Goal: Task Accomplishment & Management: Complete application form

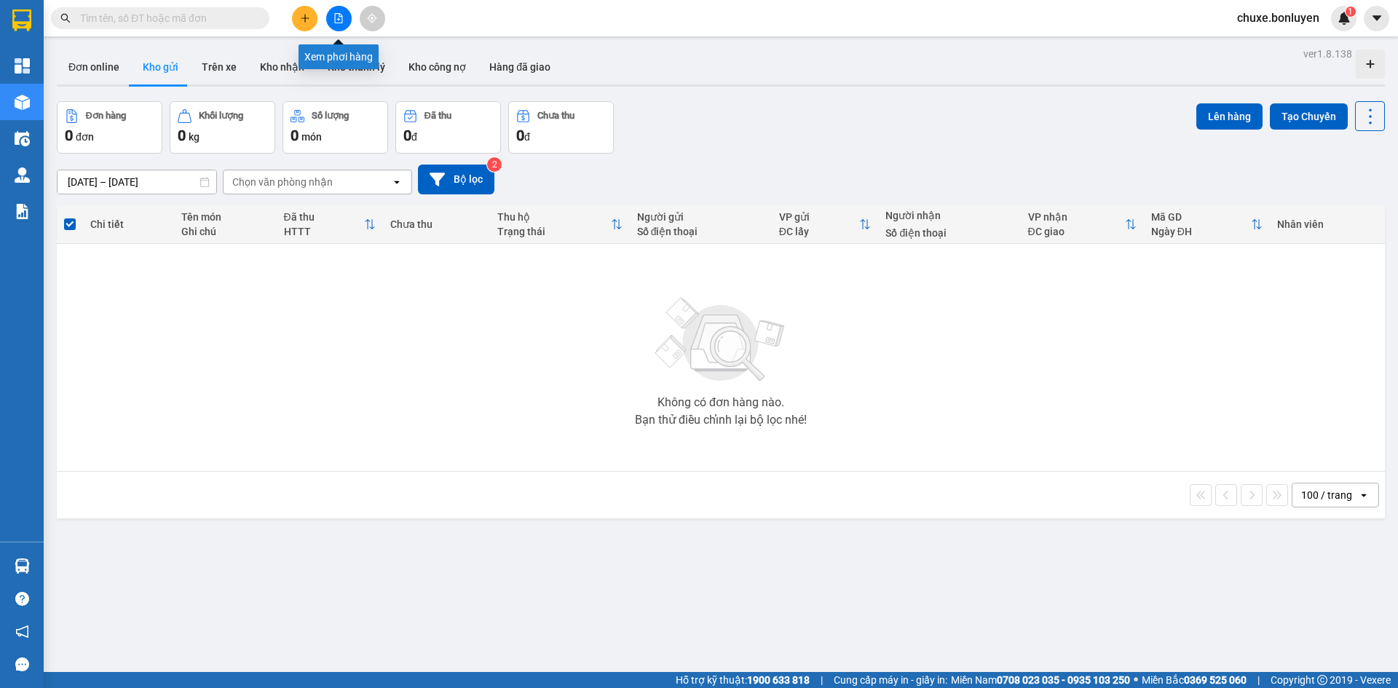
click at [338, 24] on button at bounding box center [338, 18] width 25 height 25
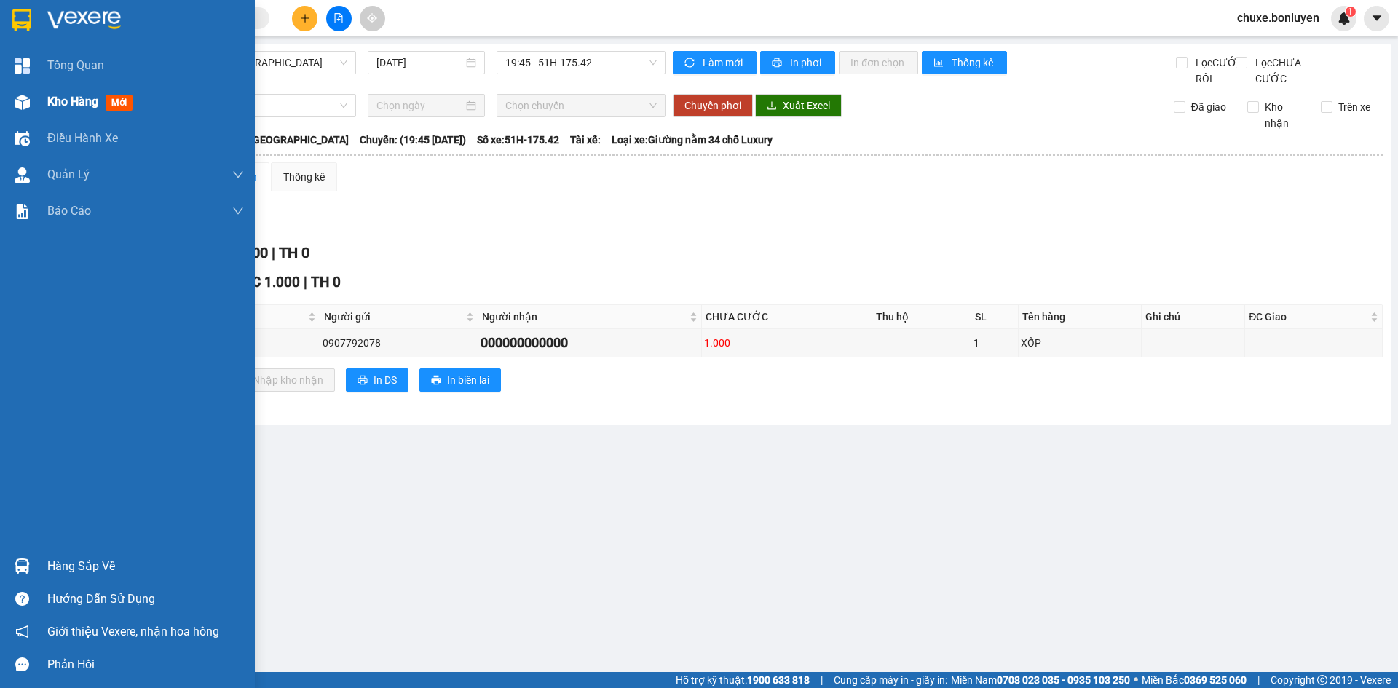
click at [59, 100] on span "Kho hàng" at bounding box center [72, 102] width 51 height 14
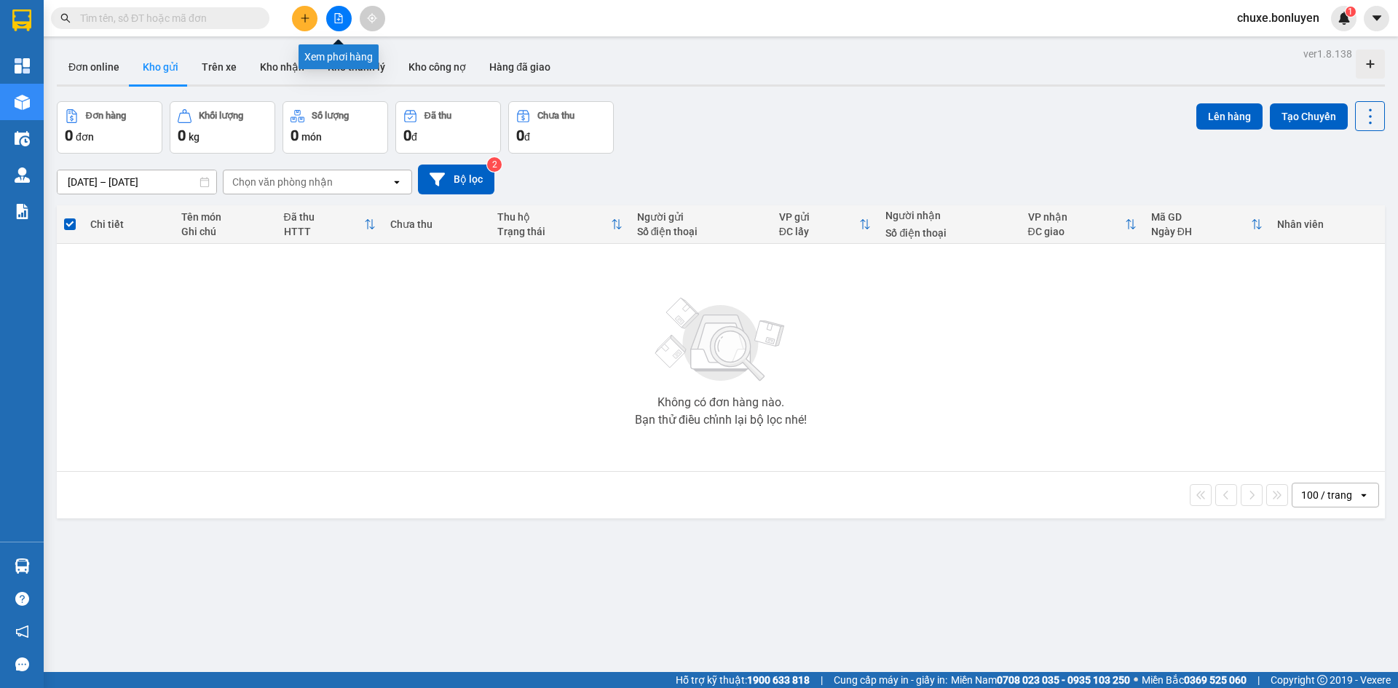
click at [343, 15] on icon "file-add" at bounding box center [338, 18] width 10 height 10
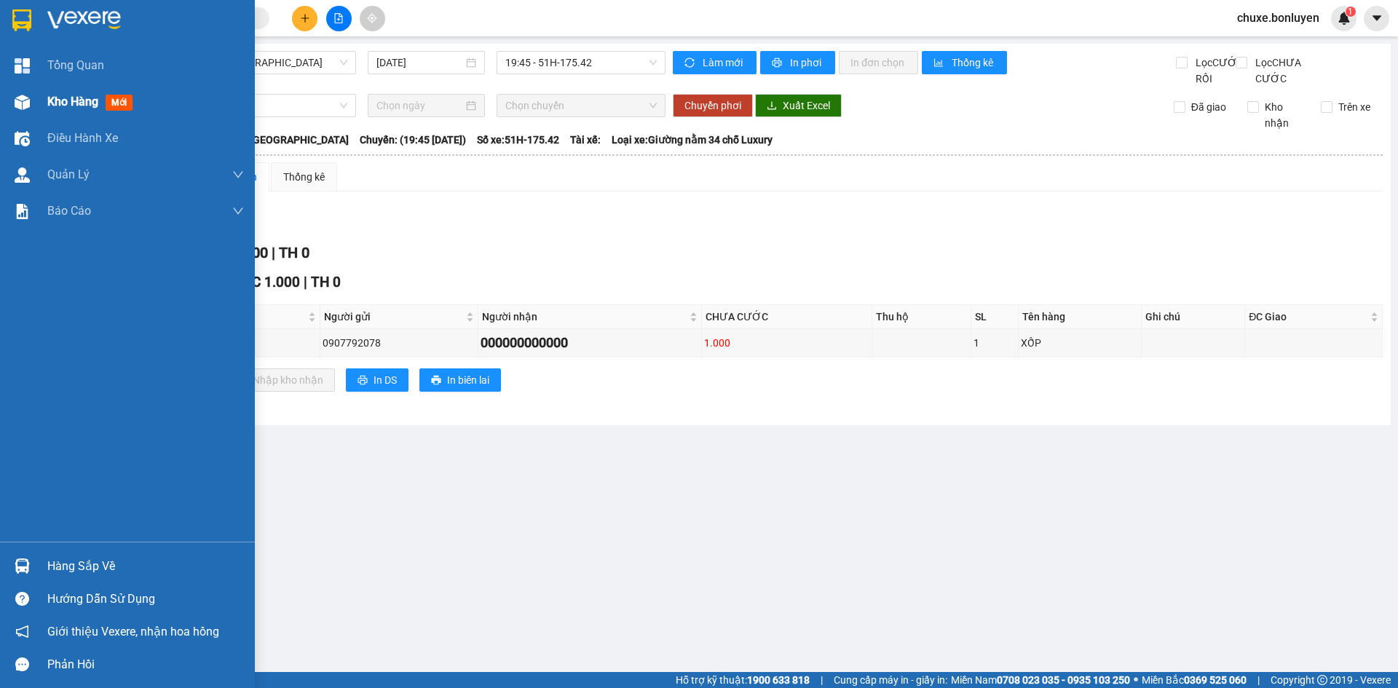
click at [20, 103] on img at bounding box center [22, 102] width 15 height 15
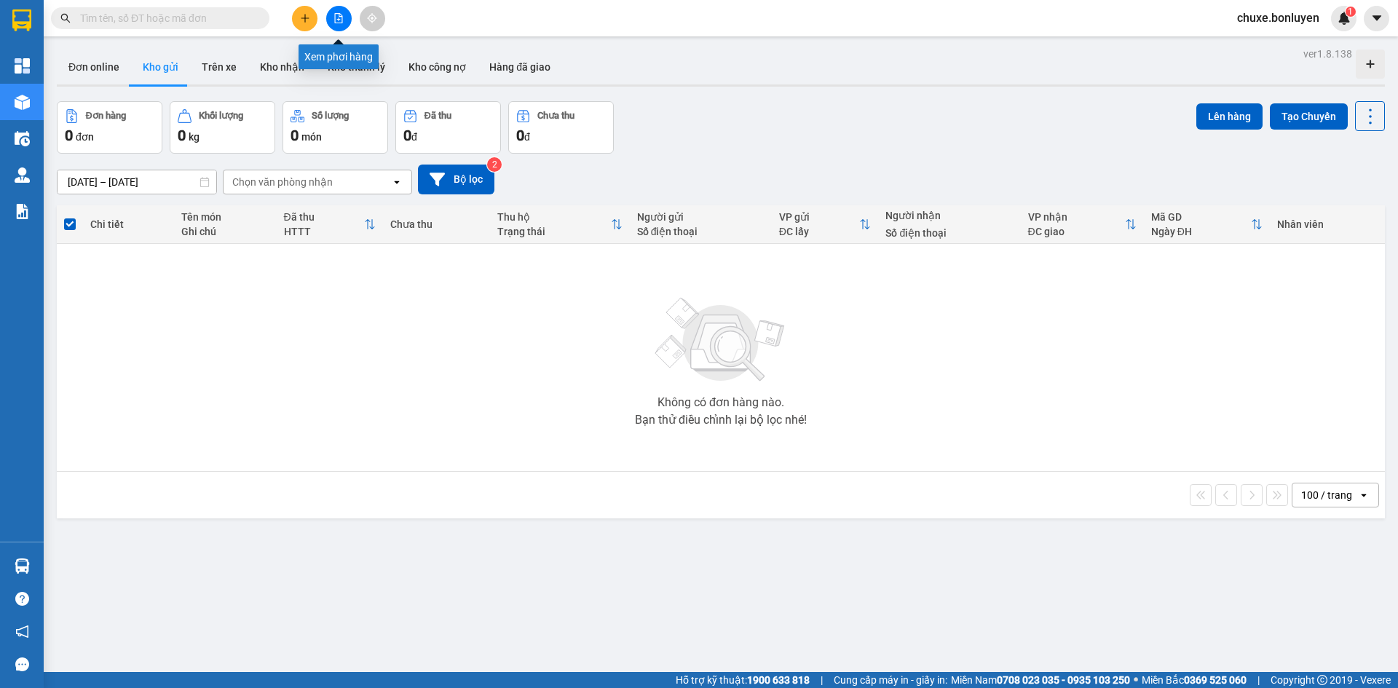
click at [337, 20] on icon "file-add" at bounding box center [339, 18] width 8 height 10
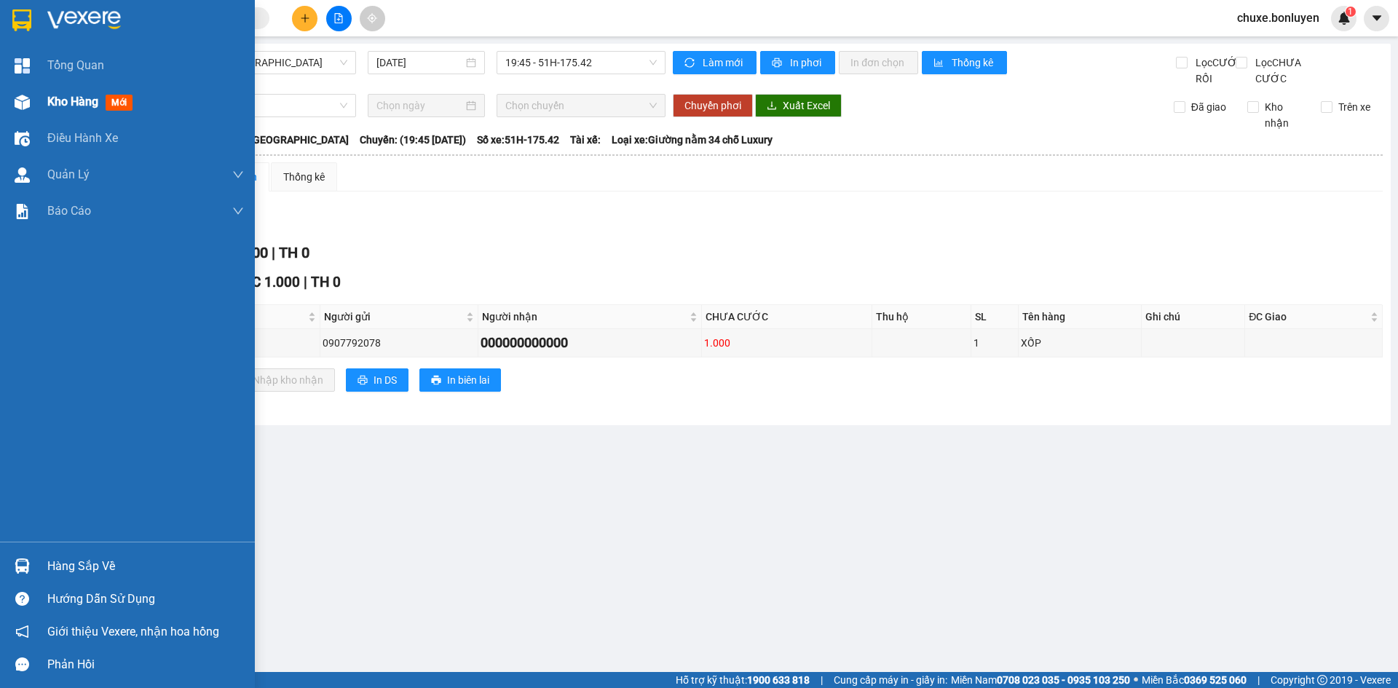
click at [28, 102] on img at bounding box center [22, 102] width 15 height 15
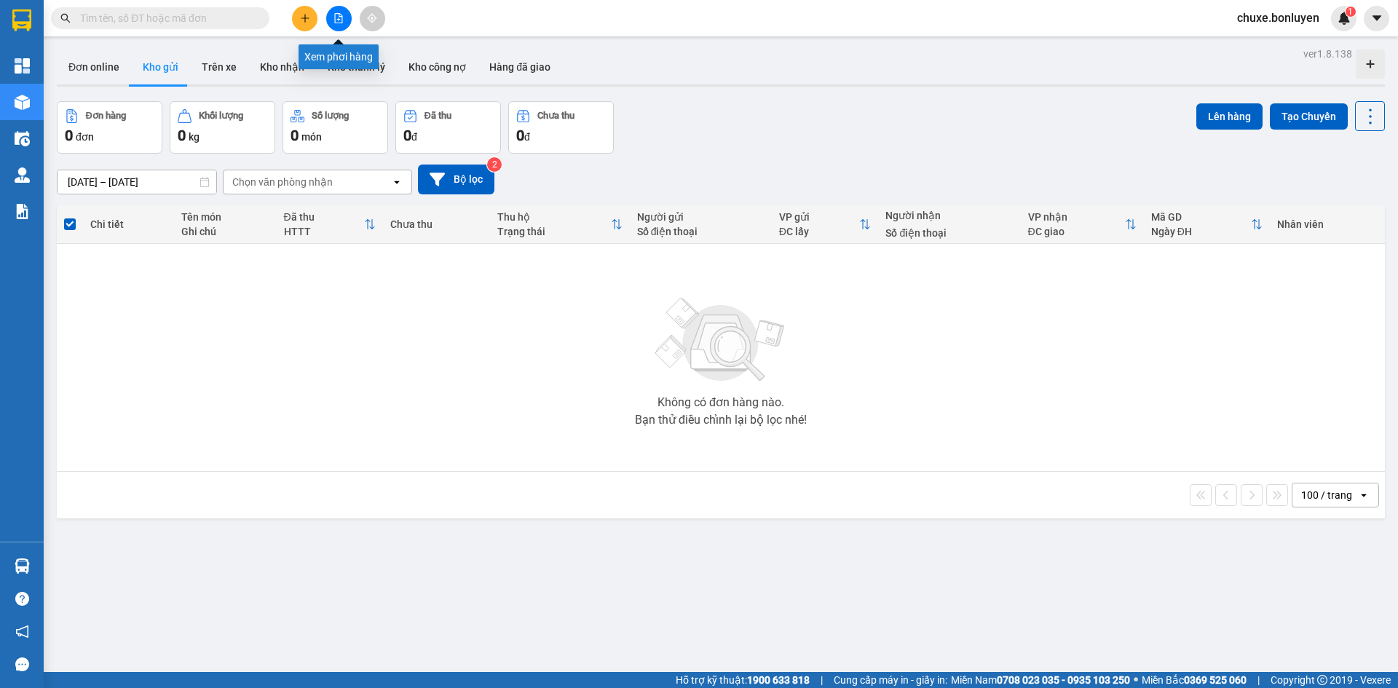
click at [334, 29] on button at bounding box center [338, 18] width 25 height 25
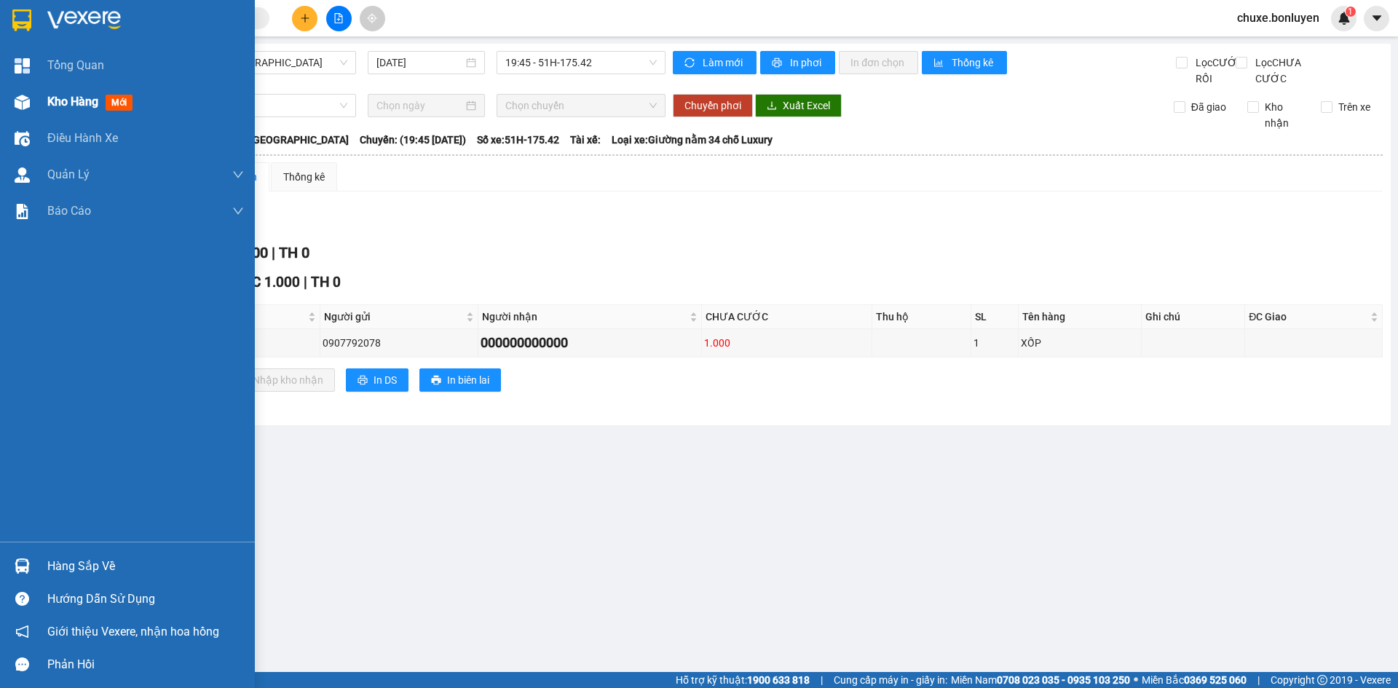
click at [20, 106] on img at bounding box center [22, 102] width 15 height 15
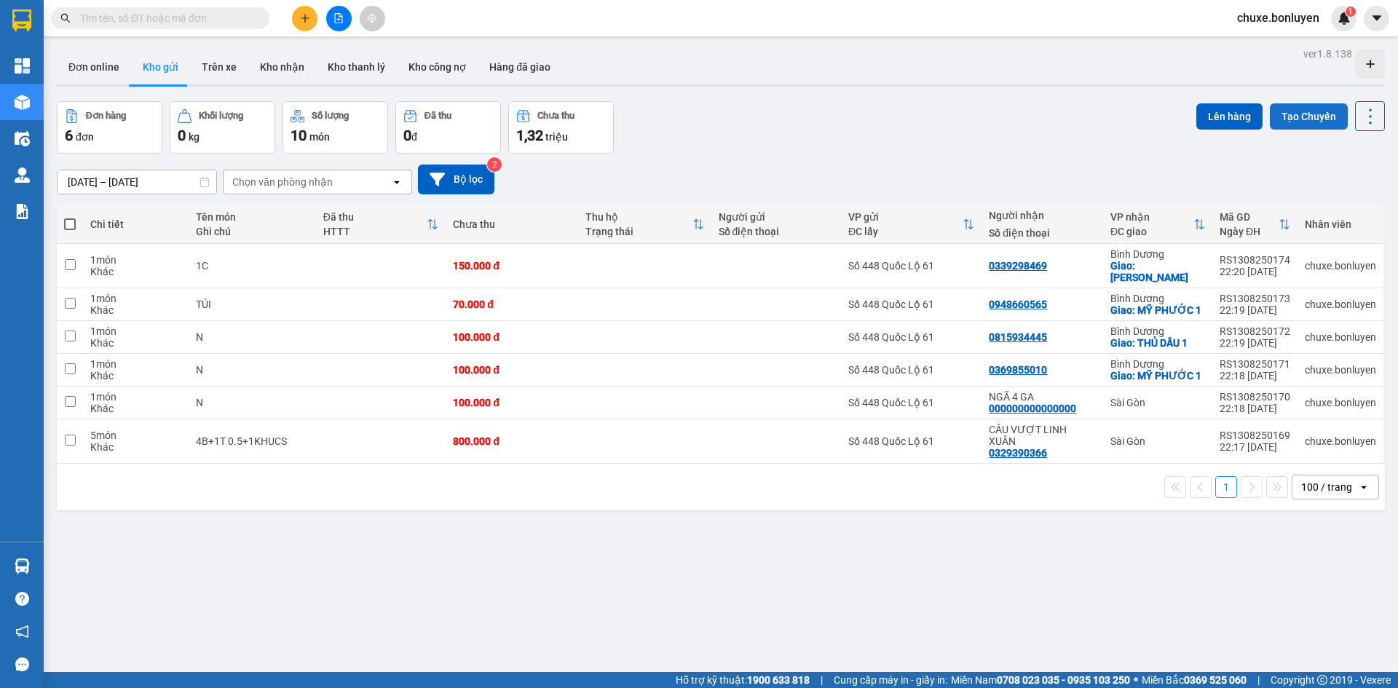
click at [1297, 112] on button "Tạo Chuyến" at bounding box center [1309, 116] width 78 height 26
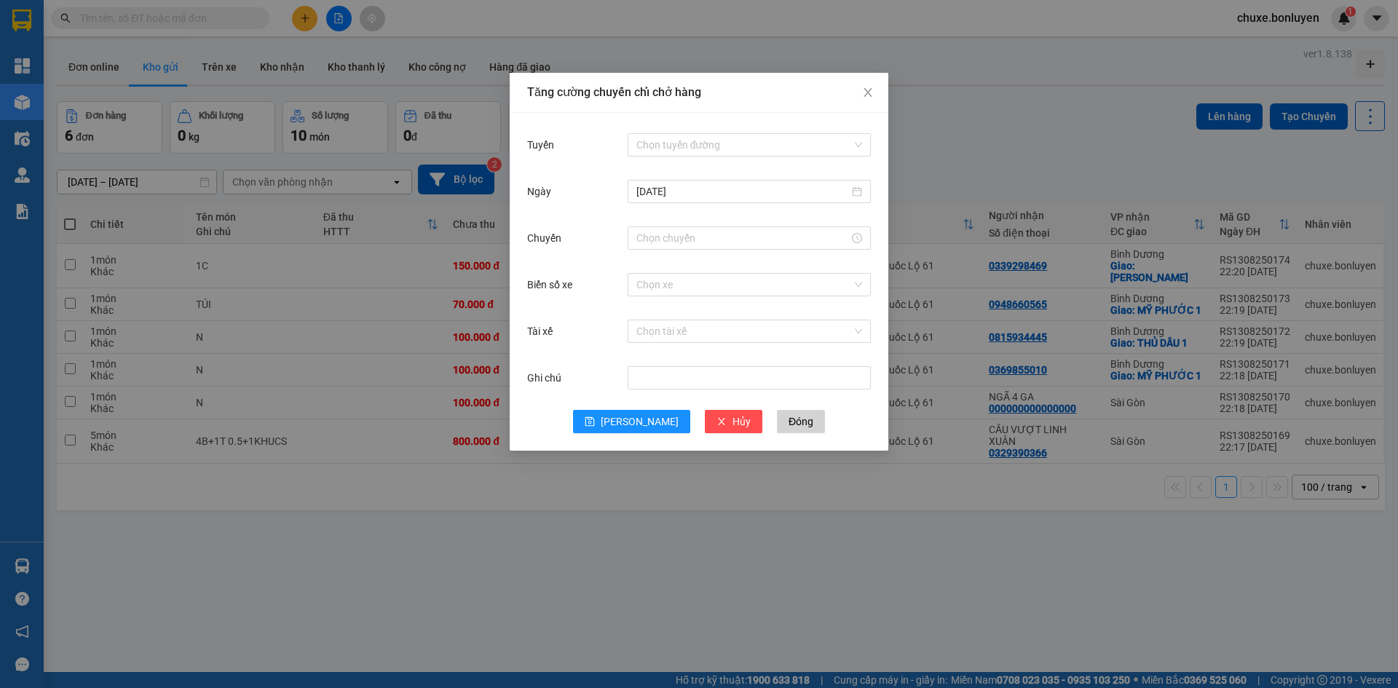
click at [663, 130] on div "Chọn tuyến đường" at bounding box center [749, 144] width 243 height 29
click at [672, 133] on div "Chọn tuyến đường" at bounding box center [749, 144] width 243 height 23
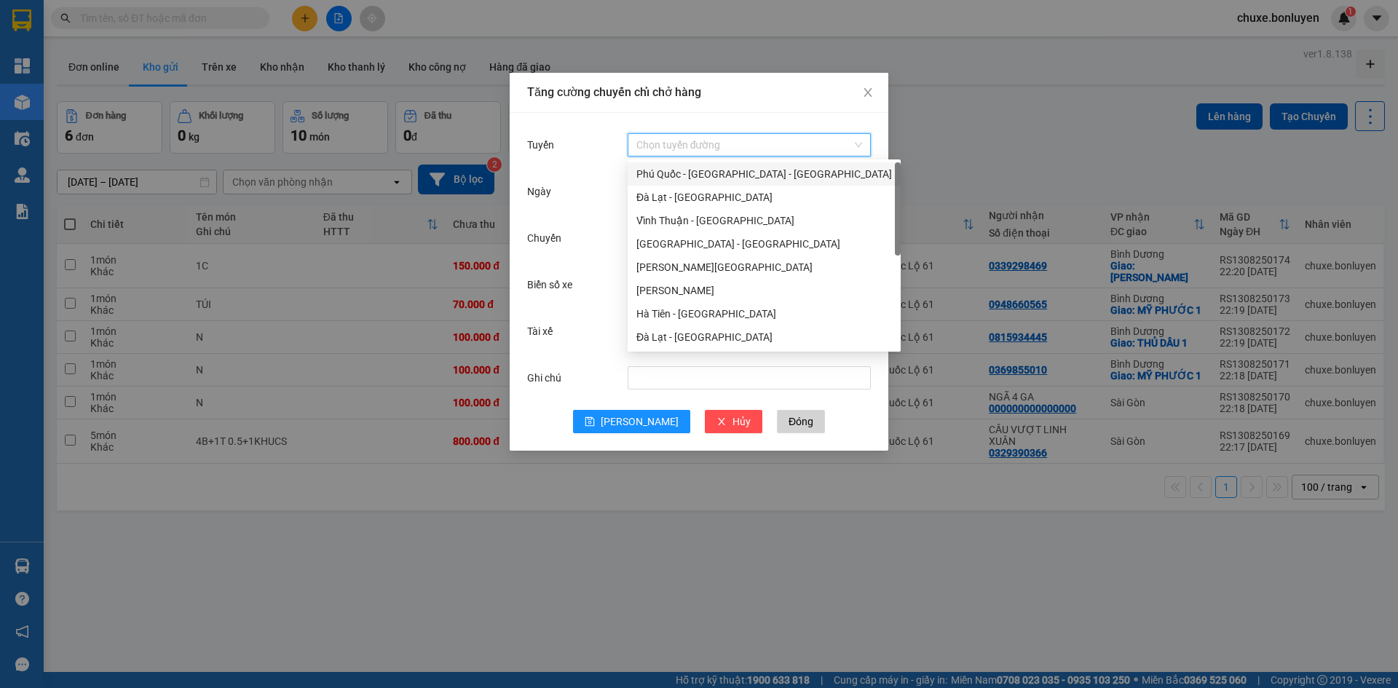
click at [693, 173] on div "Phú Quốc - [GEOGRAPHIC_DATA] - [GEOGRAPHIC_DATA]" at bounding box center [764, 174] width 256 height 16
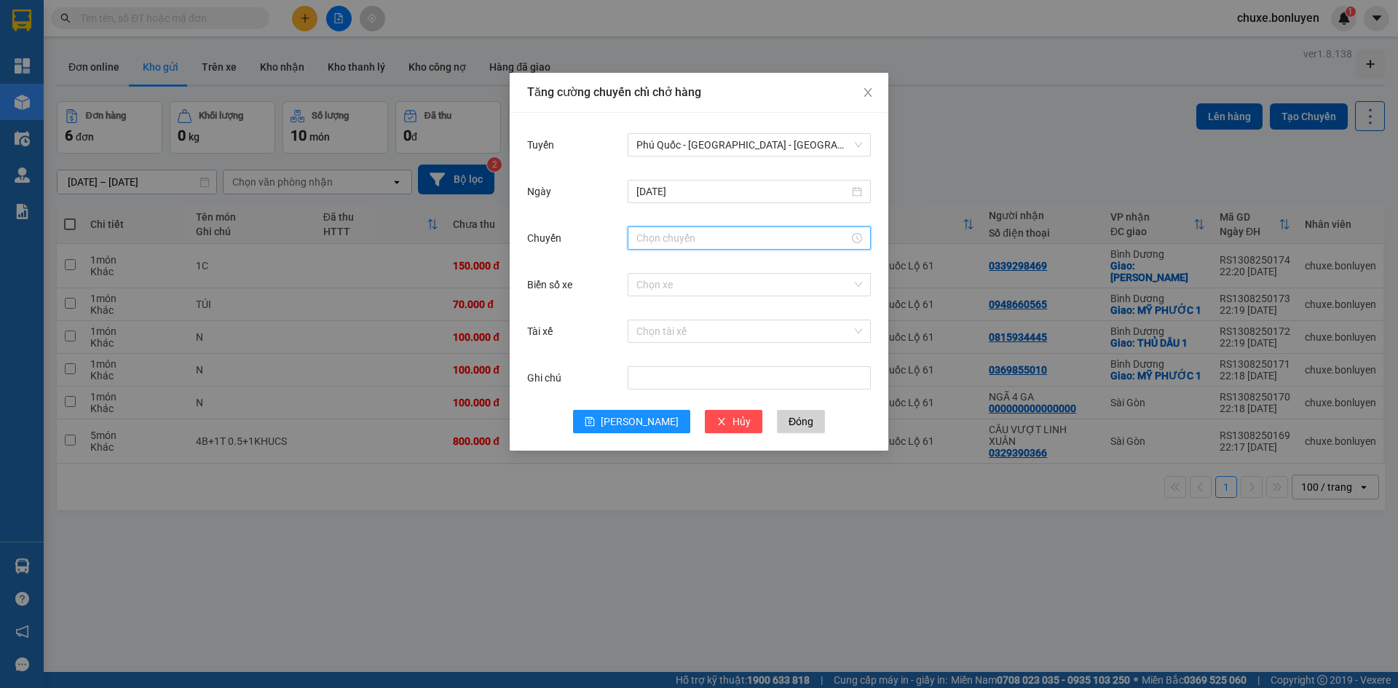
click at [667, 240] on input "Chuyến" at bounding box center [742, 238] width 213 height 16
click at [643, 330] on div "21" at bounding box center [648, 330] width 41 height 20
type input "21:00"
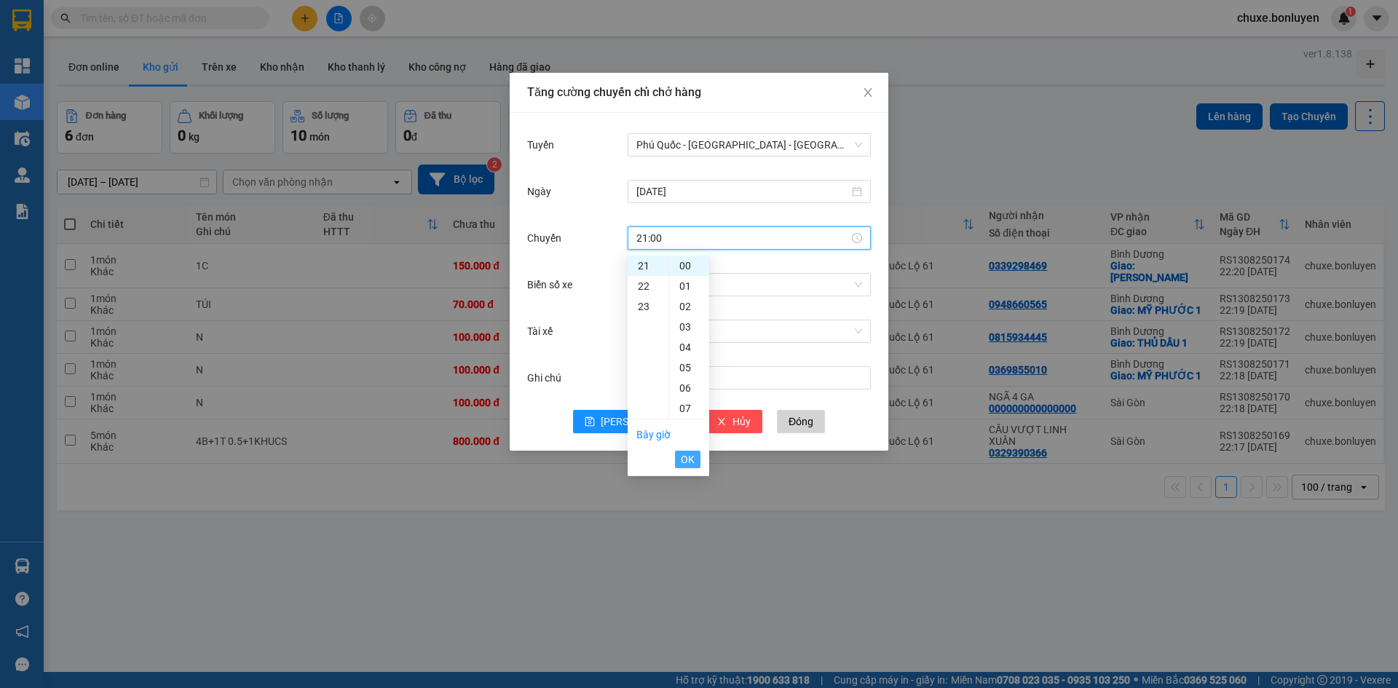
click at [684, 467] on button "OK" at bounding box center [687, 459] width 25 height 17
click at [669, 289] on input "Biển số xe" at bounding box center [743, 285] width 215 height 22
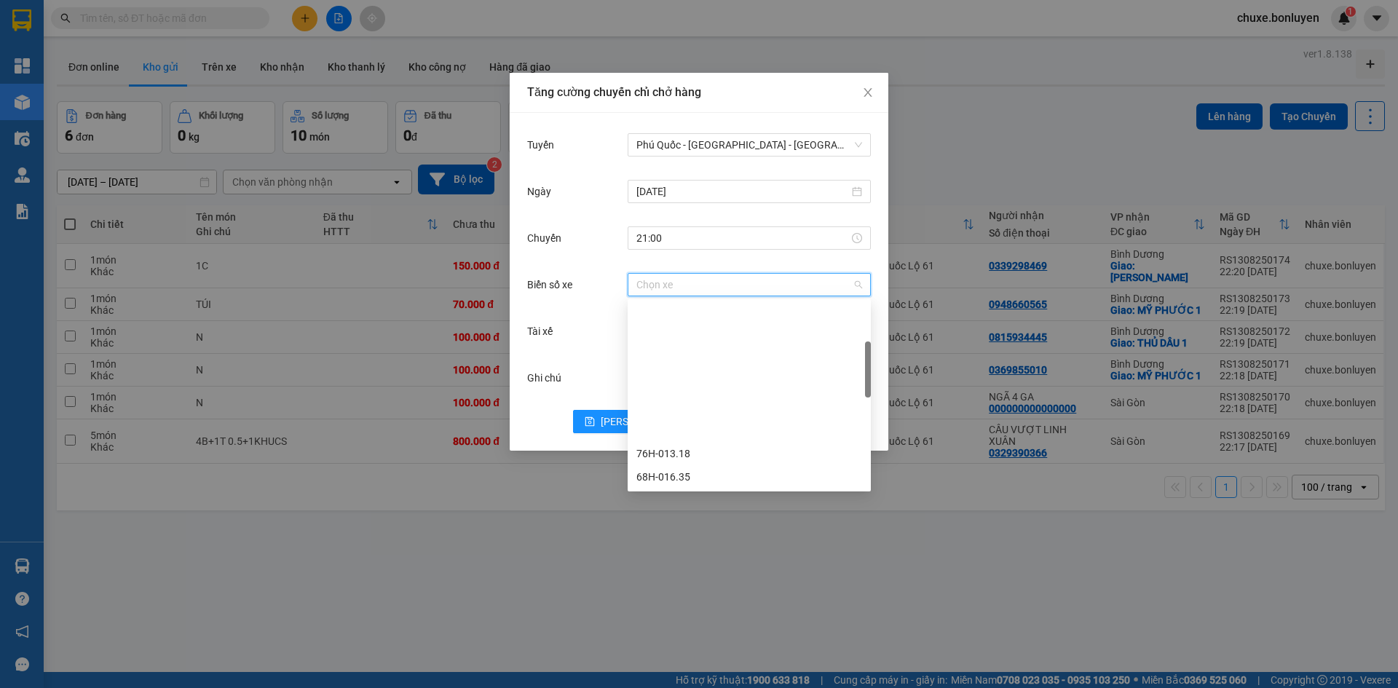
scroll to position [146, 0]
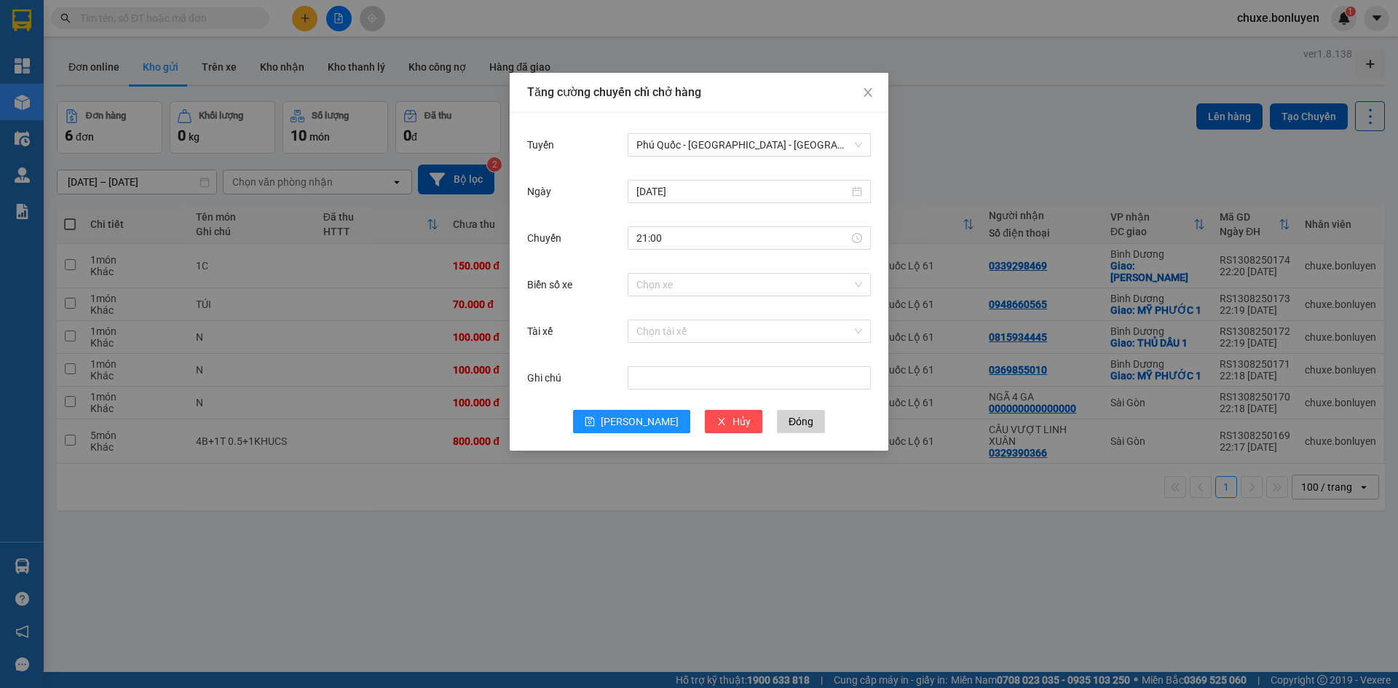
click at [614, 249] on div "Chuyến" at bounding box center [577, 237] width 100 height 29
click at [639, 424] on span "[PERSON_NAME]" at bounding box center [640, 422] width 78 height 16
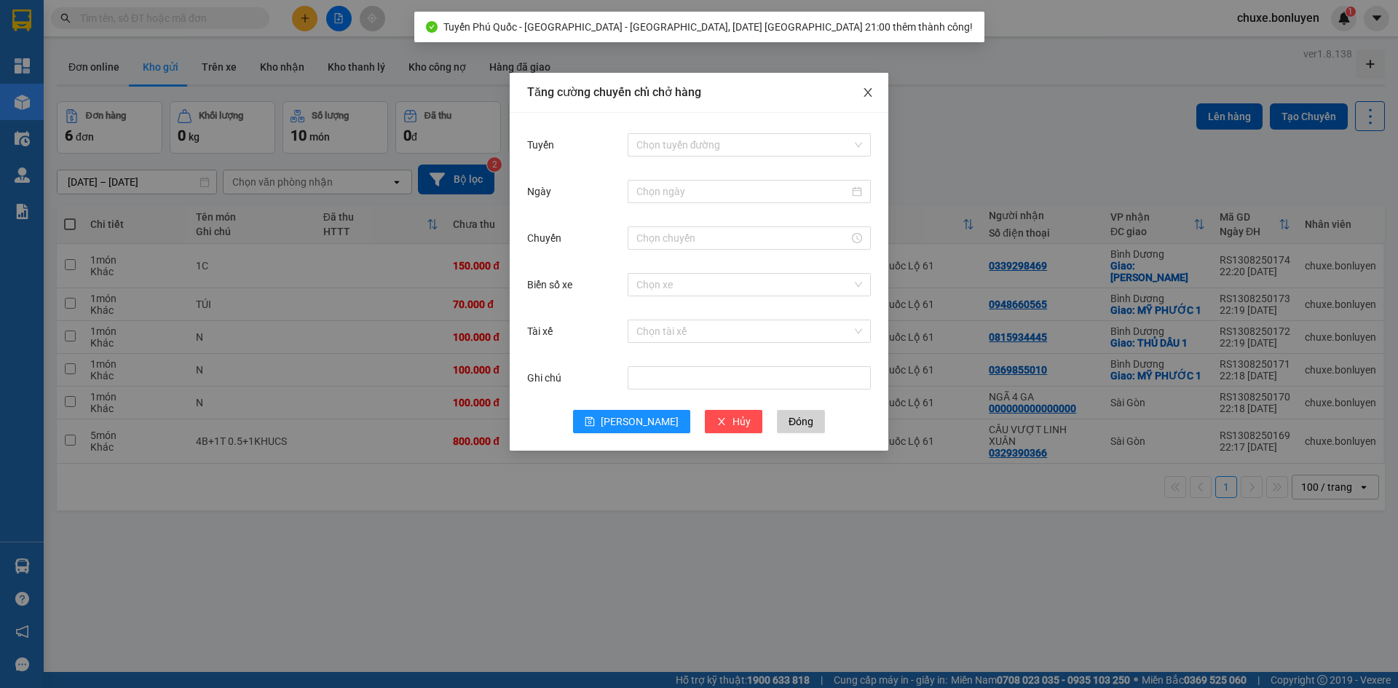
click at [865, 95] on icon "close" at bounding box center [868, 93] width 12 height 12
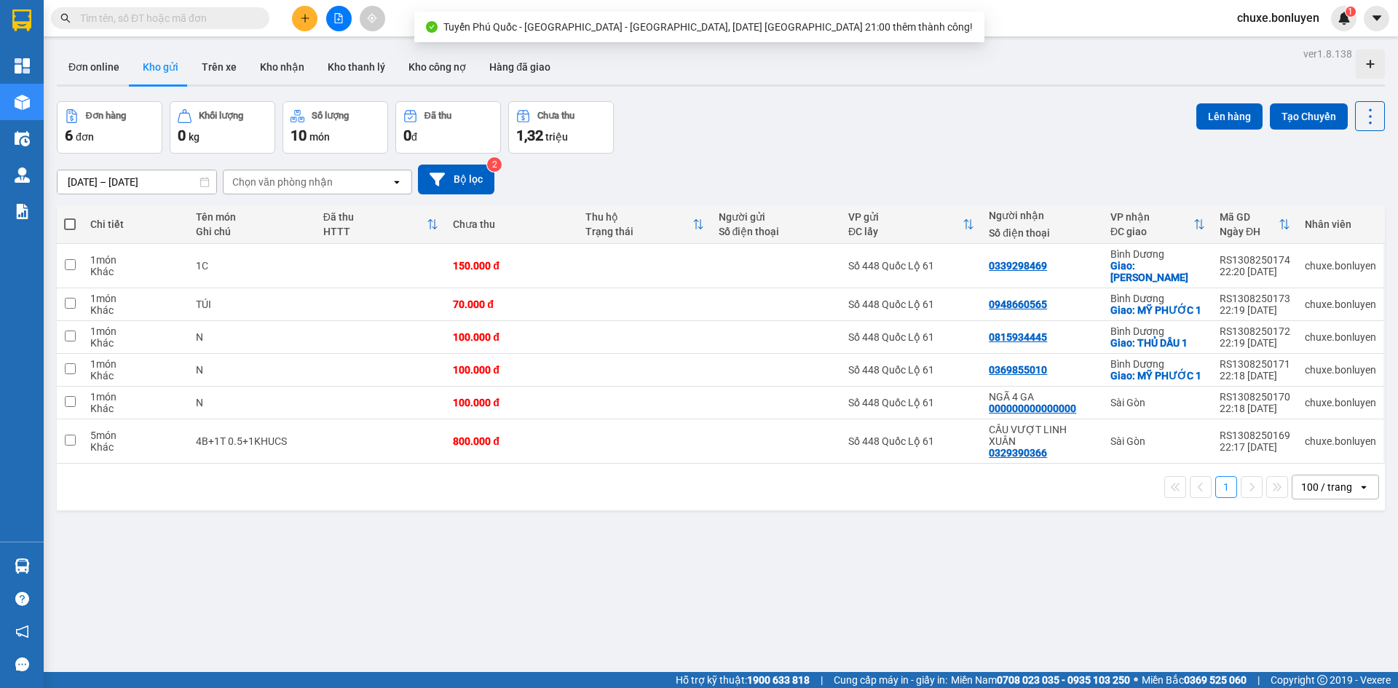
click at [63, 219] on th at bounding box center [70, 224] width 26 height 39
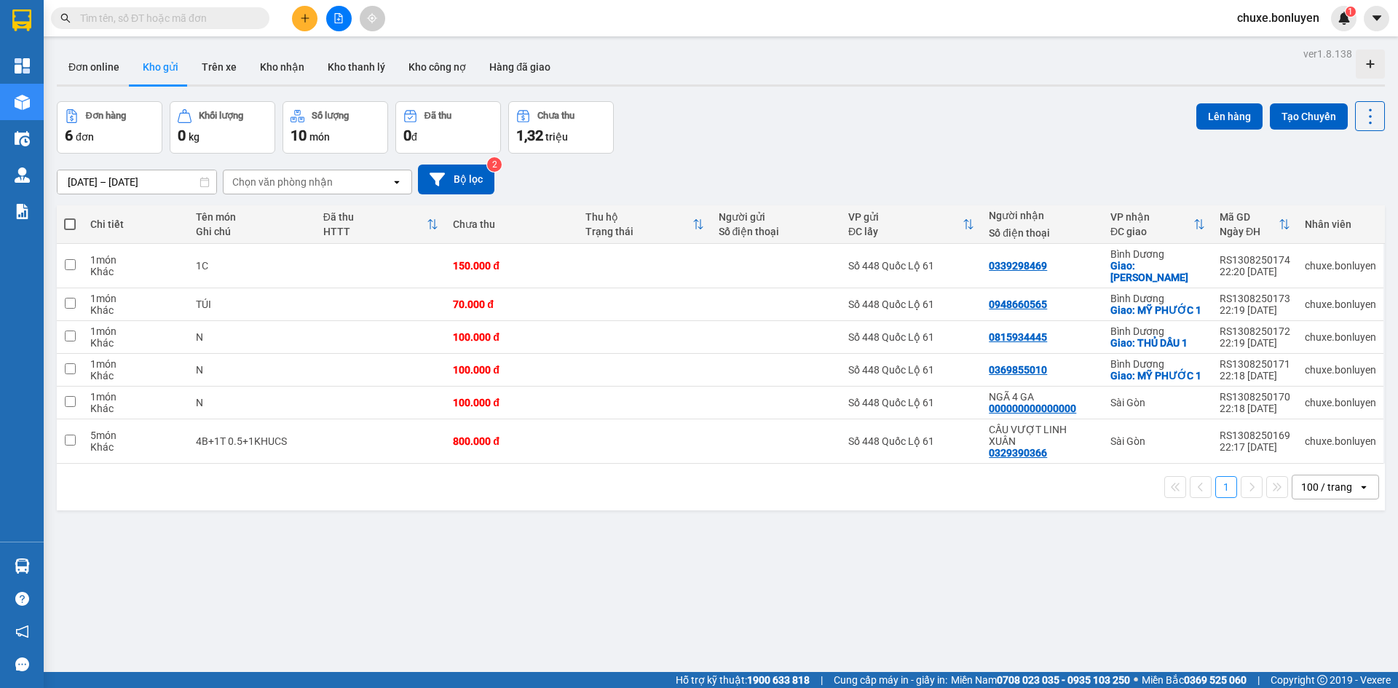
click at [67, 221] on span at bounding box center [70, 224] width 12 height 12
click at [70, 217] on input "checkbox" at bounding box center [70, 217] width 0 height 0
checkbox input "true"
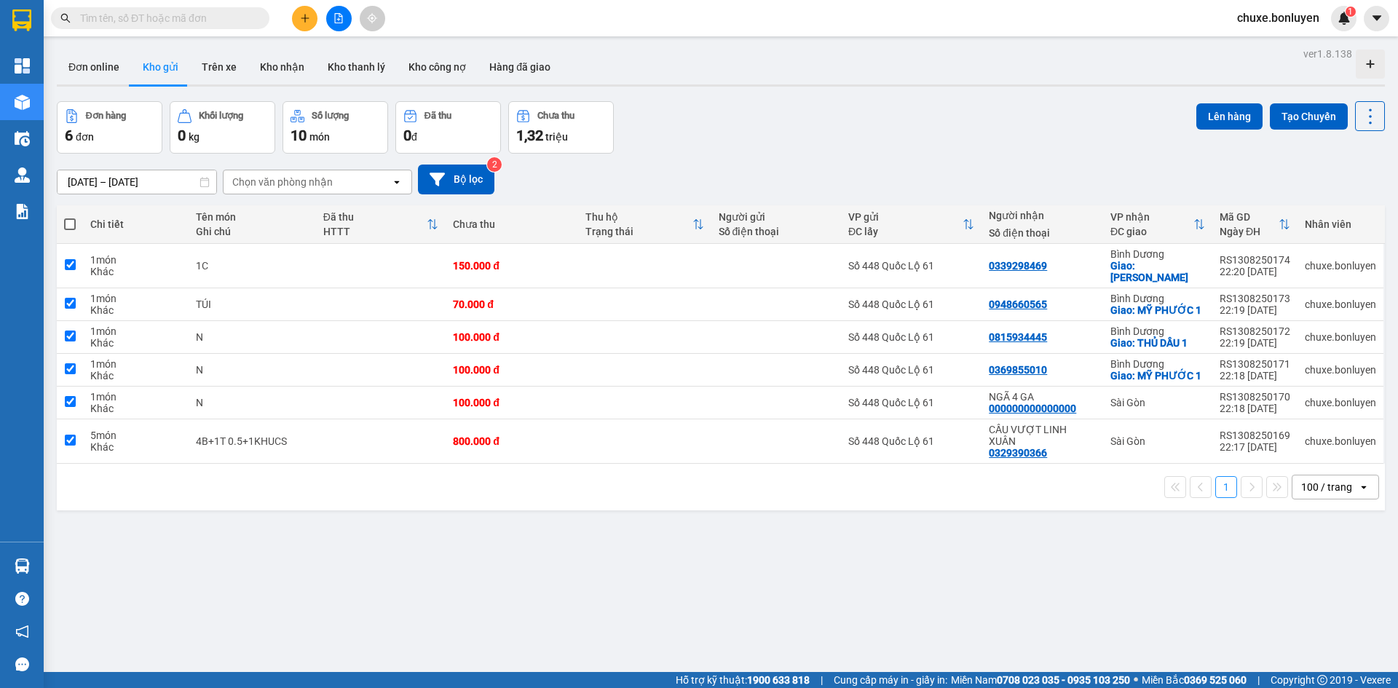
checkbox input "true"
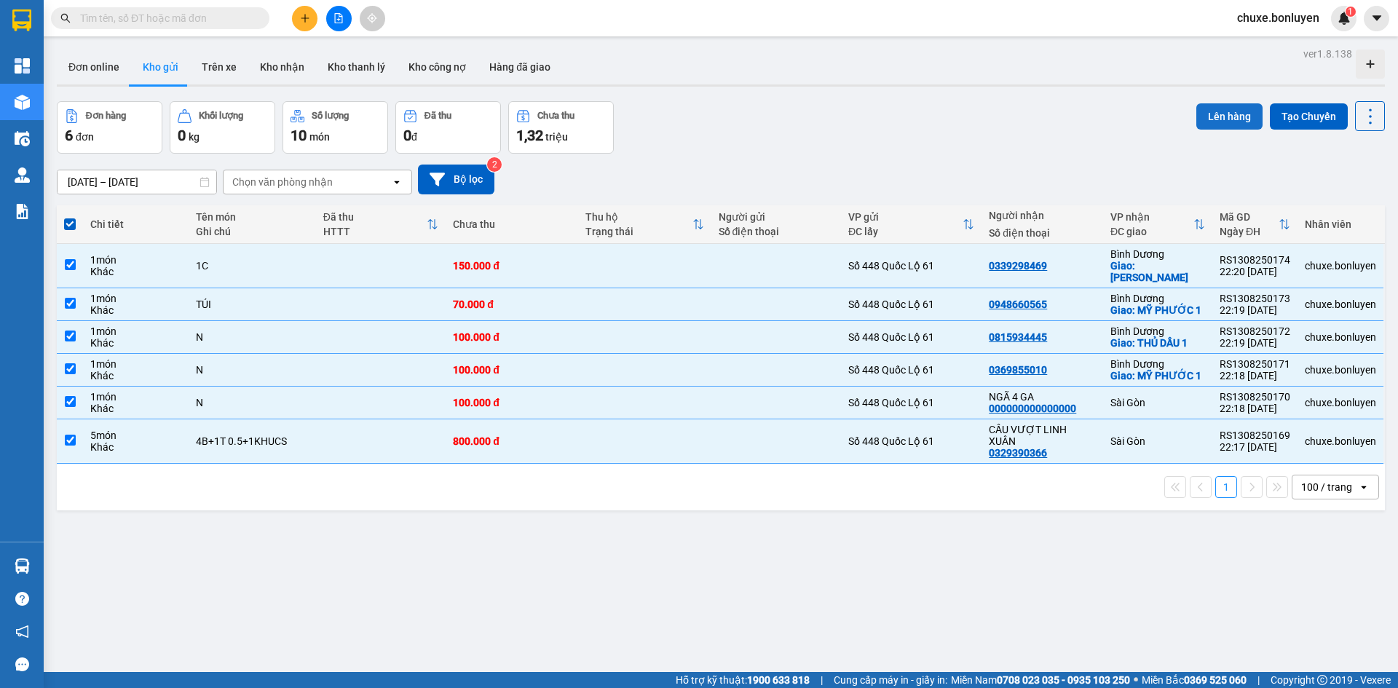
click at [1203, 118] on button "Lên hàng" at bounding box center [1229, 116] width 66 height 26
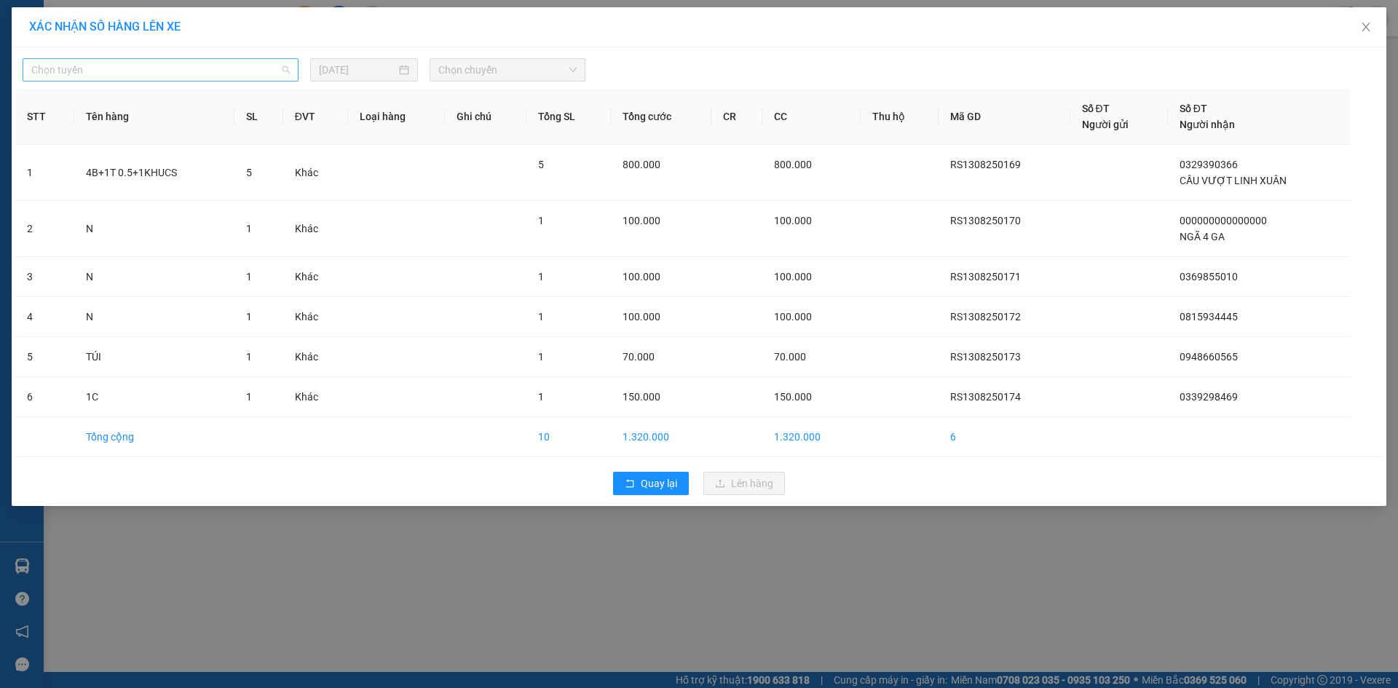
click at [124, 66] on span "Chọn tuyến" at bounding box center [160, 70] width 258 height 22
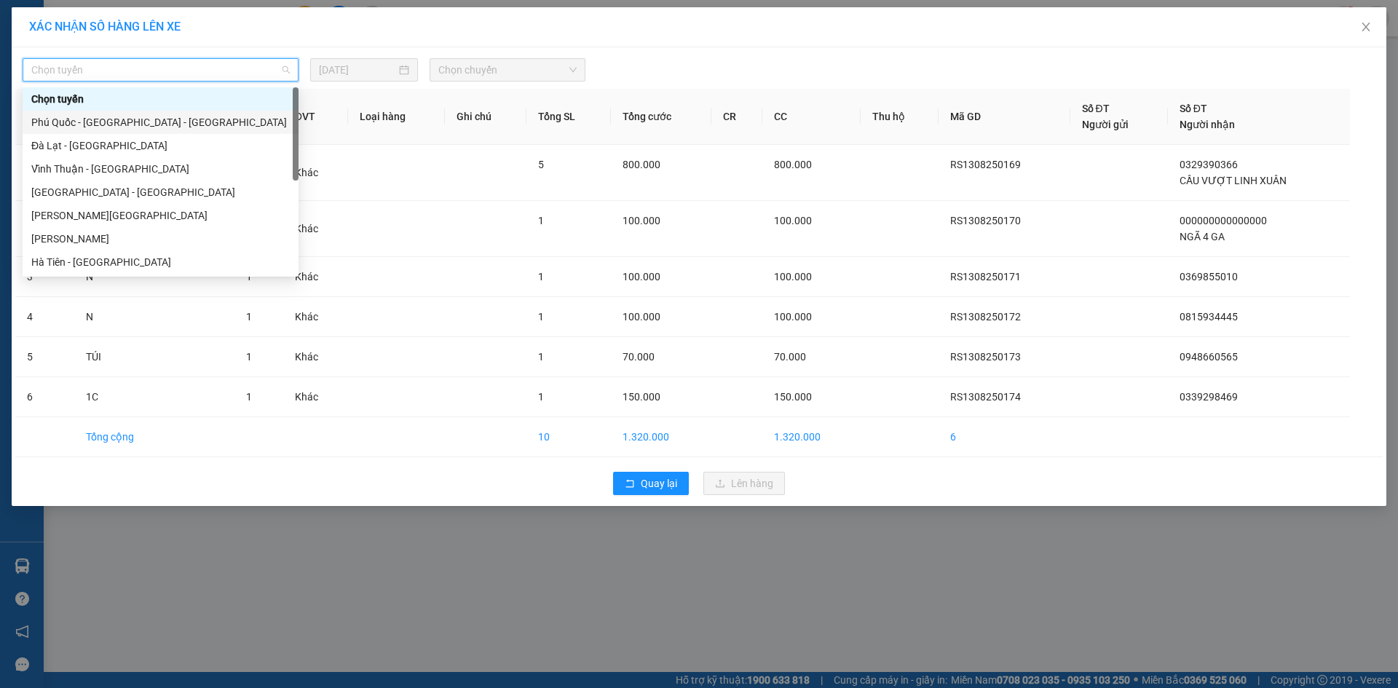
click at [121, 116] on div "Phú Quốc - [GEOGRAPHIC_DATA] - [GEOGRAPHIC_DATA]" at bounding box center [160, 122] width 258 height 16
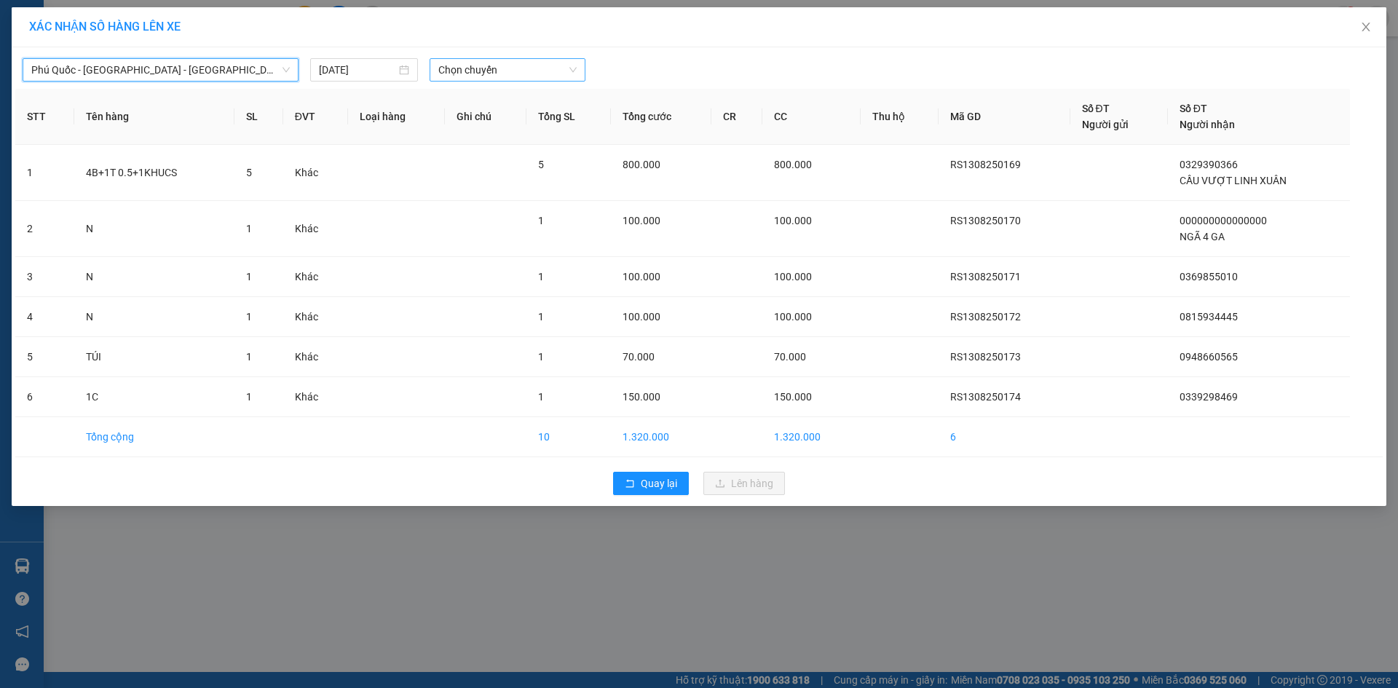
click at [456, 68] on span "Chọn chuyến" at bounding box center [507, 70] width 138 height 22
click at [488, 117] on div "19:45 - 51H-175.42" at bounding box center [495, 122] width 114 height 16
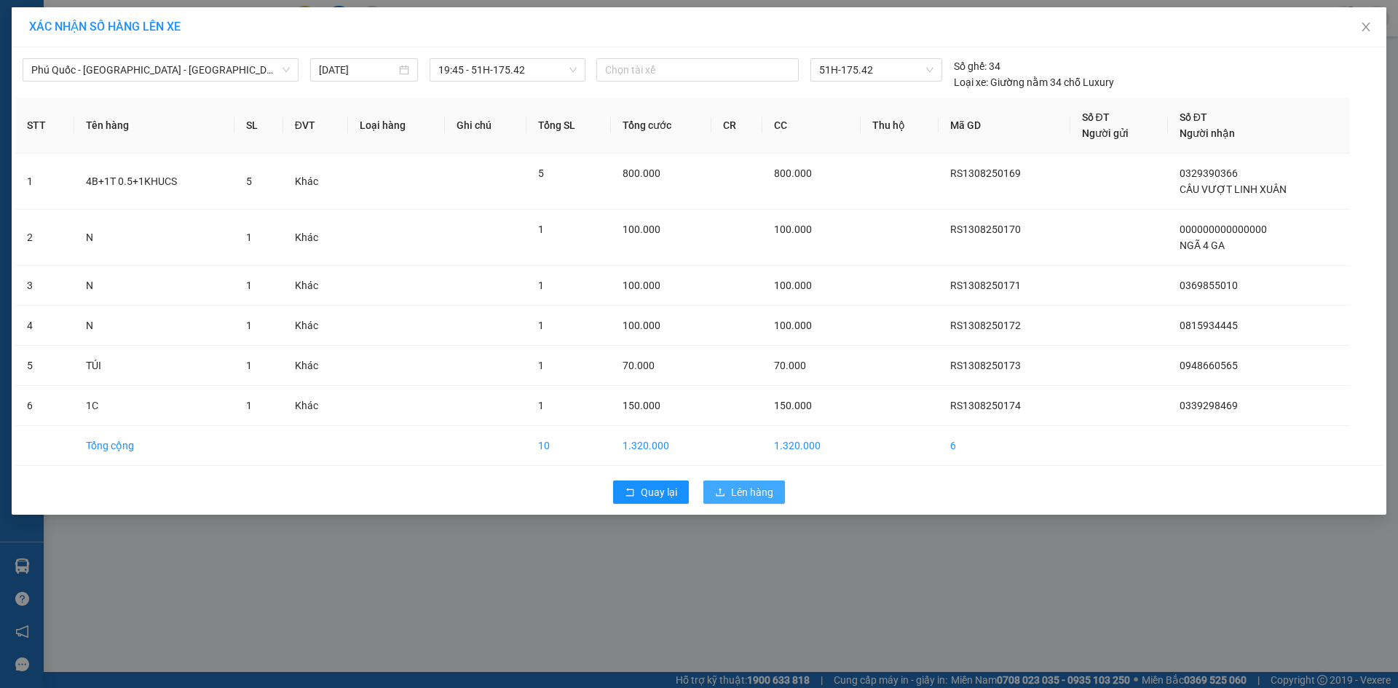
click at [735, 491] on span "Lên hàng" at bounding box center [752, 492] width 42 height 16
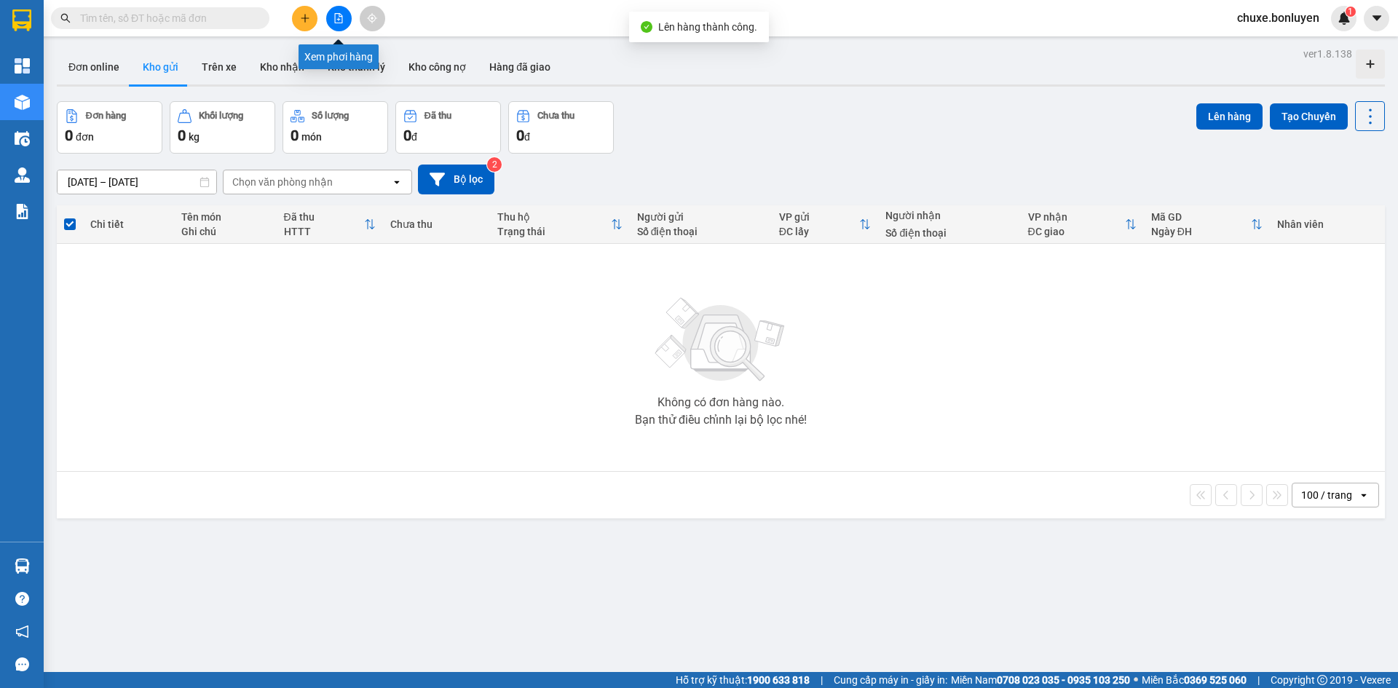
click at [342, 17] on icon "file-add" at bounding box center [339, 18] width 8 height 10
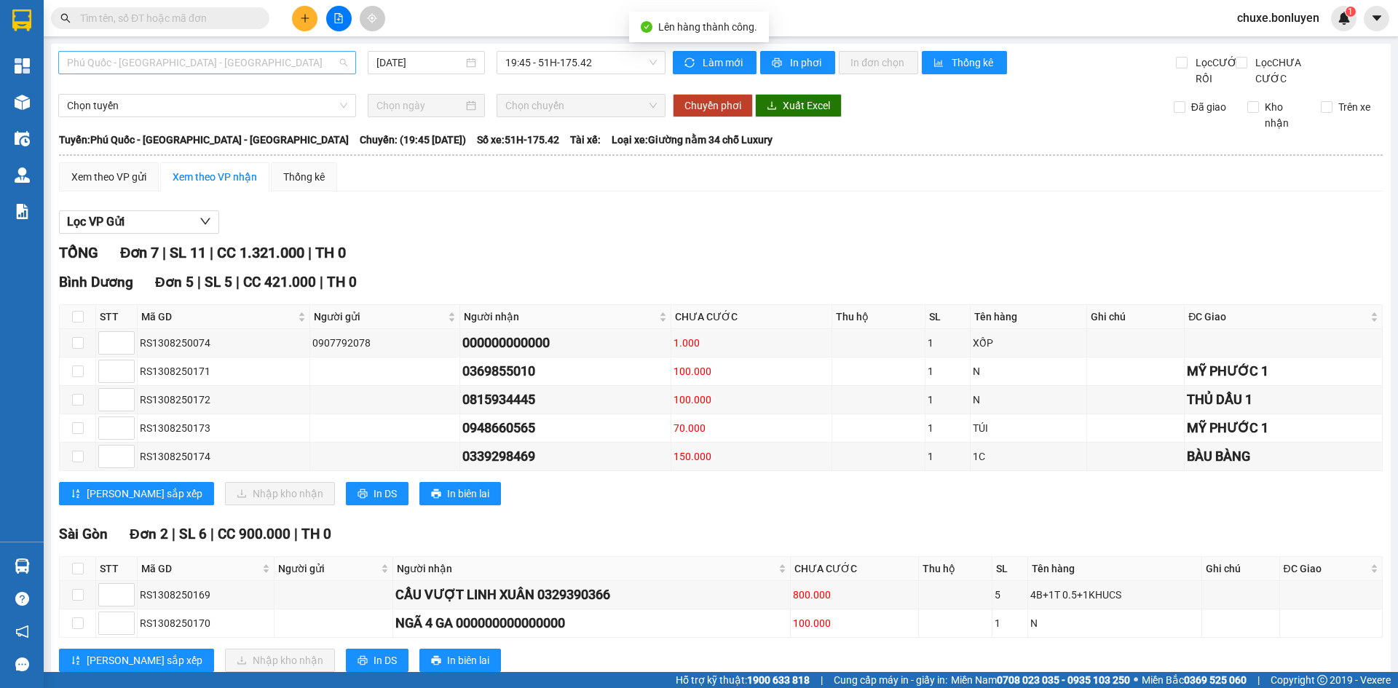
click at [326, 57] on span "Phú Quốc - [GEOGRAPHIC_DATA] - [GEOGRAPHIC_DATA]" at bounding box center [207, 63] width 280 height 22
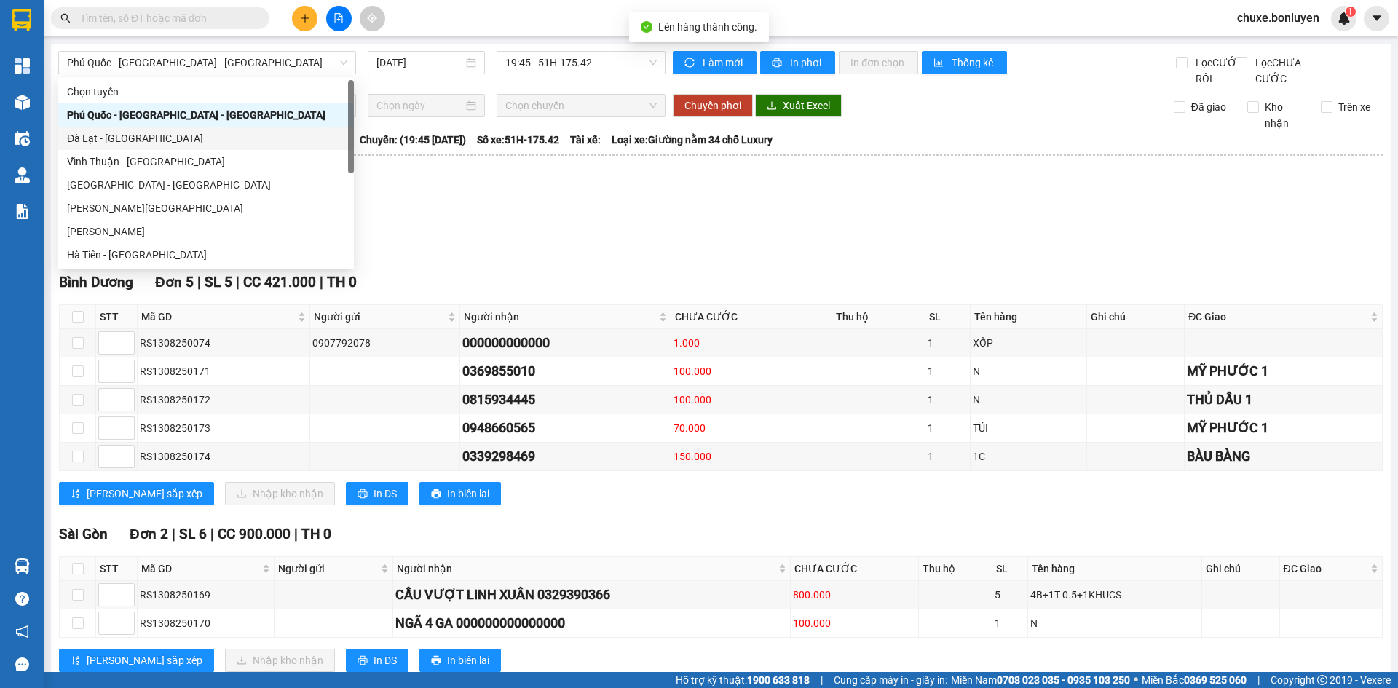
drag, startPoint x: 654, startPoint y: 231, endPoint x: 450, endPoint y: 236, distance: 204.6
click at [655, 232] on div "Lọc VP Gửi" at bounding box center [721, 222] width 1324 height 24
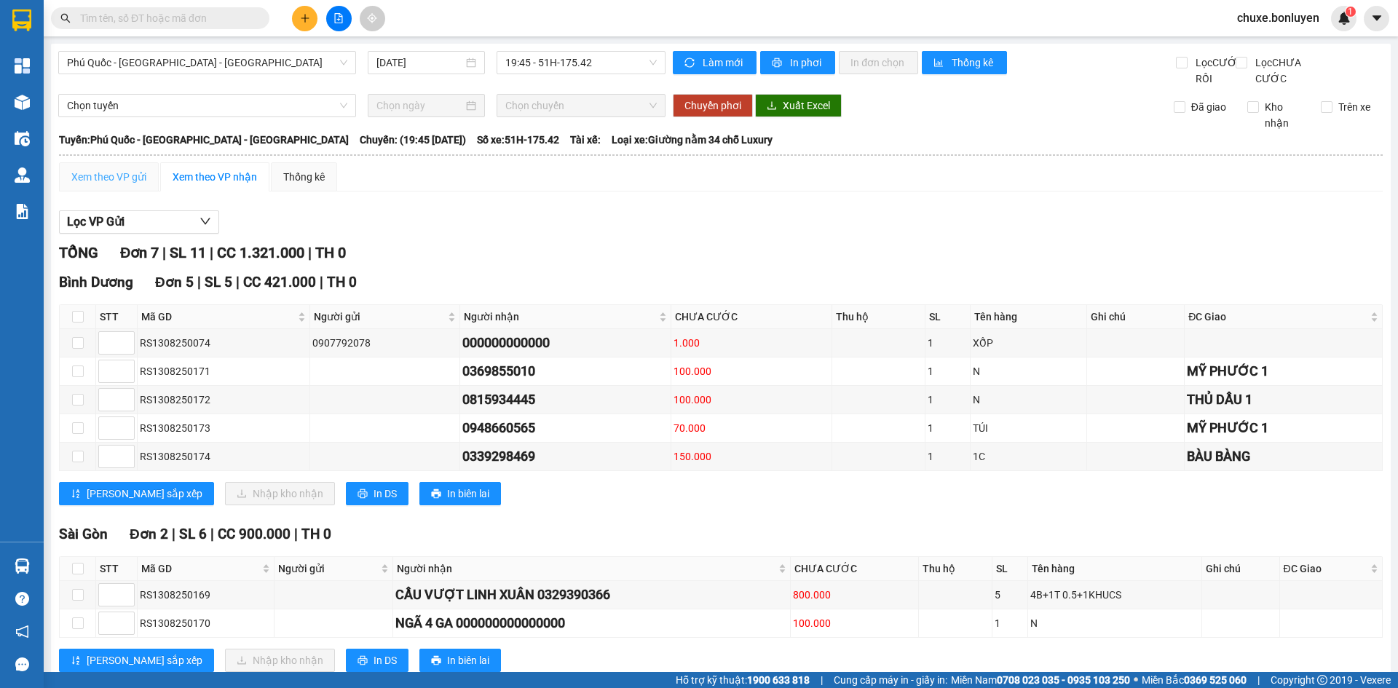
click at [129, 191] on div "Xem theo VP gửi" at bounding box center [109, 176] width 100 height 29
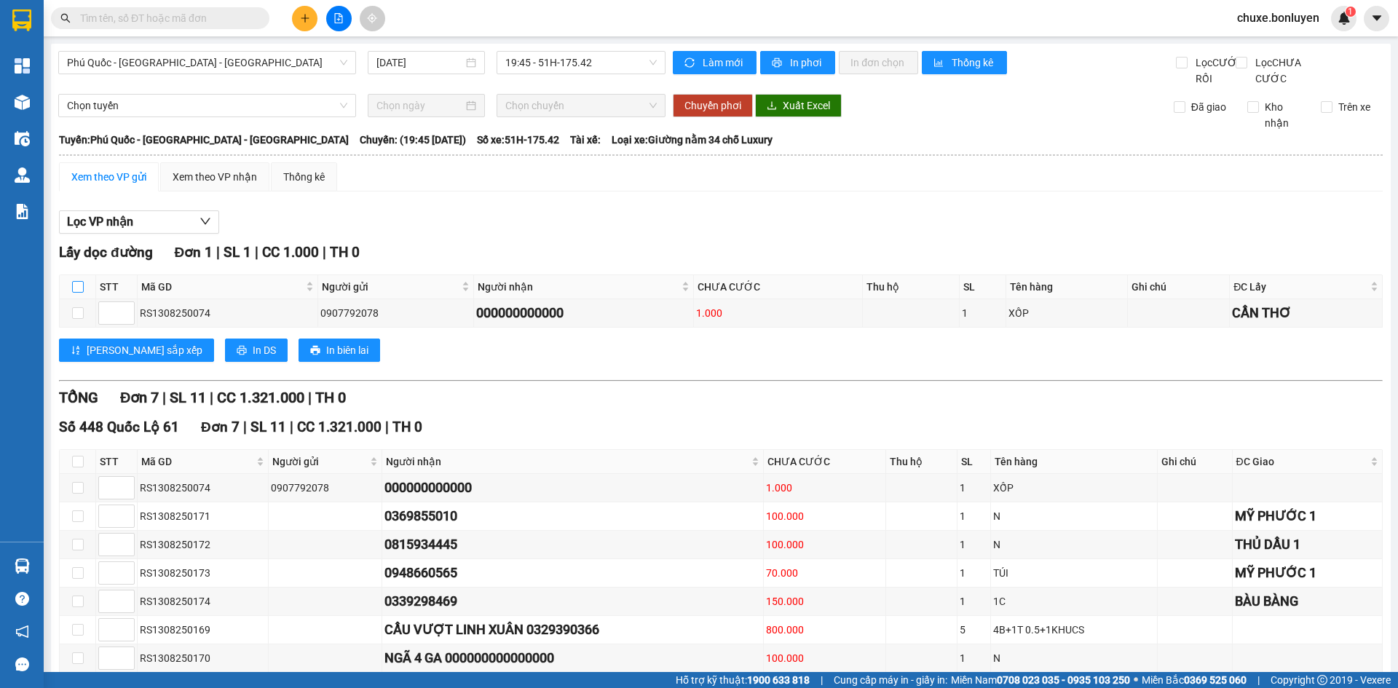
click at [73, 294] on label at bounding box center [78, 287] width 12 height 16
click at [73, 293] on input "checkbox" at bounding box center [78, 287] width 12 height 12
checkbox input "true"
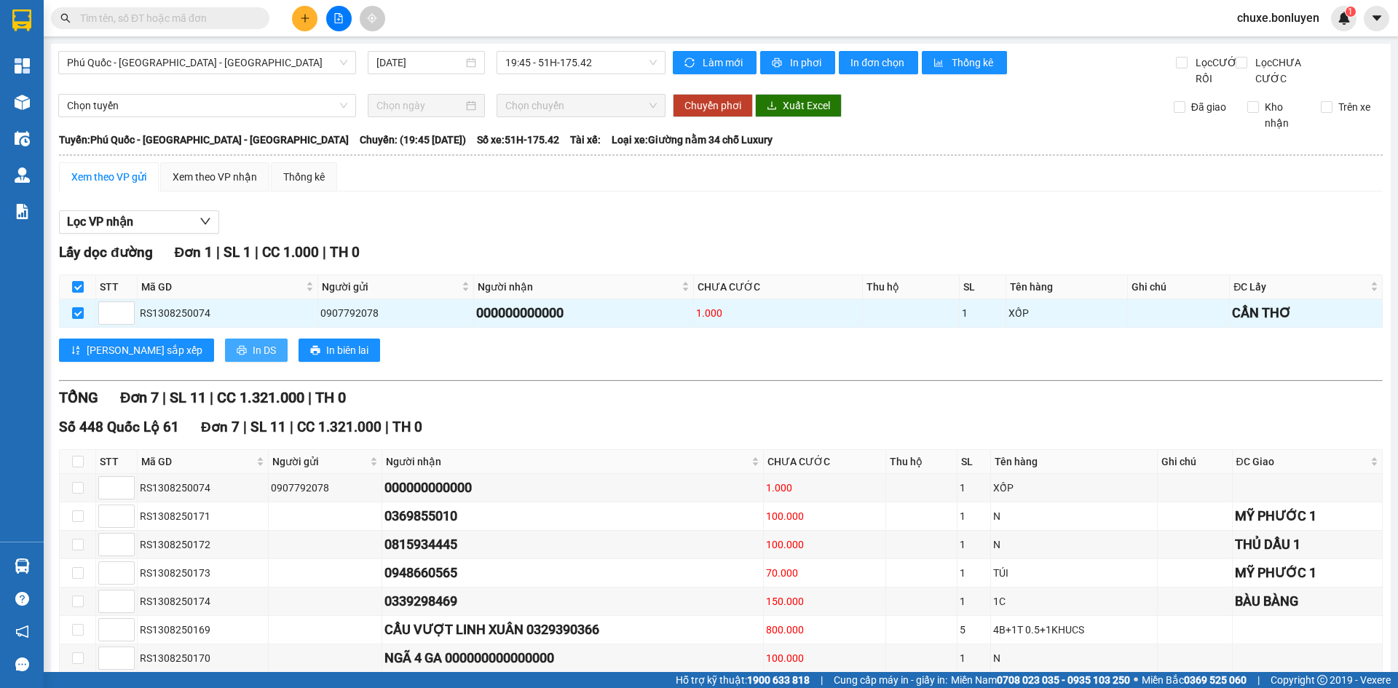
click at [225, 362] on button "In DS" at bounding box center [256, 350] width 63 height 23
click at [234, 185] on div "Xem theo VP nhận" at bounding box center [215, 177] width 84 height 16
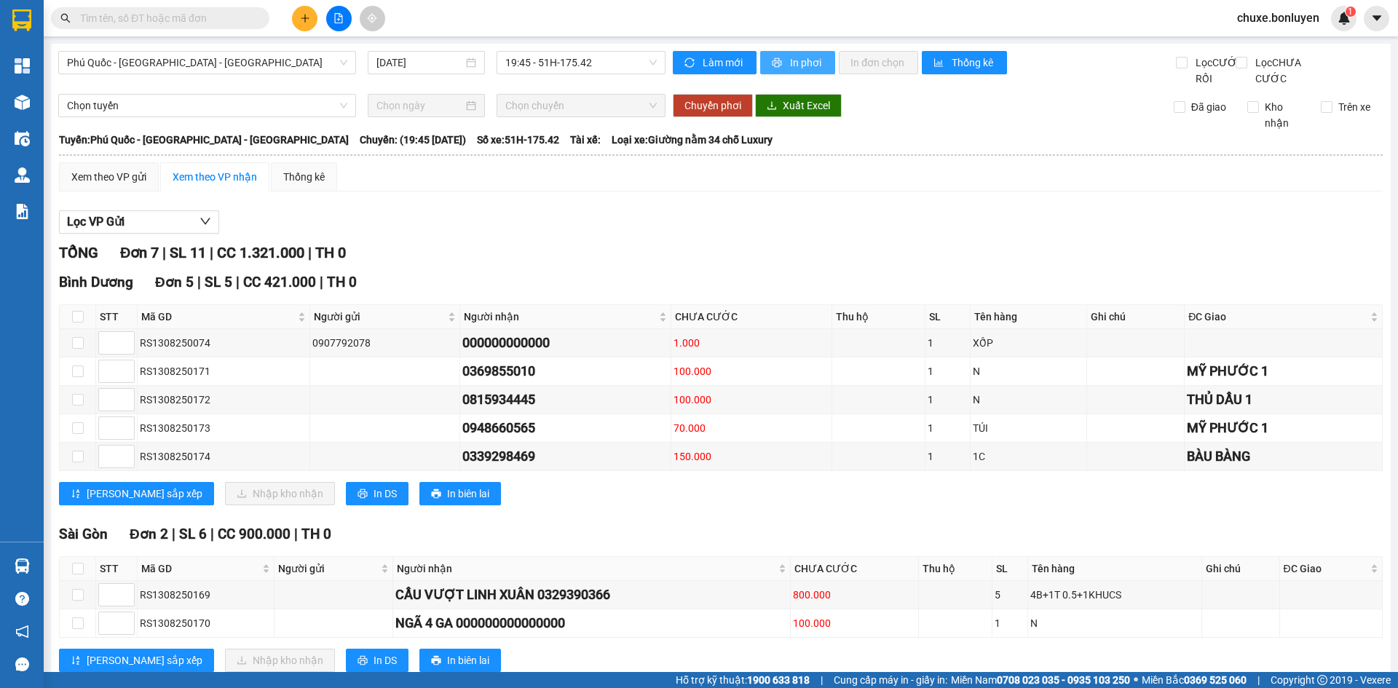
click at [795, 66] on span "In phơi" at bounding box center [806, 63] width 33 height 16
click at [760, 51] on button "In phơi" at bounding box center [797, 62] width 75 height 23
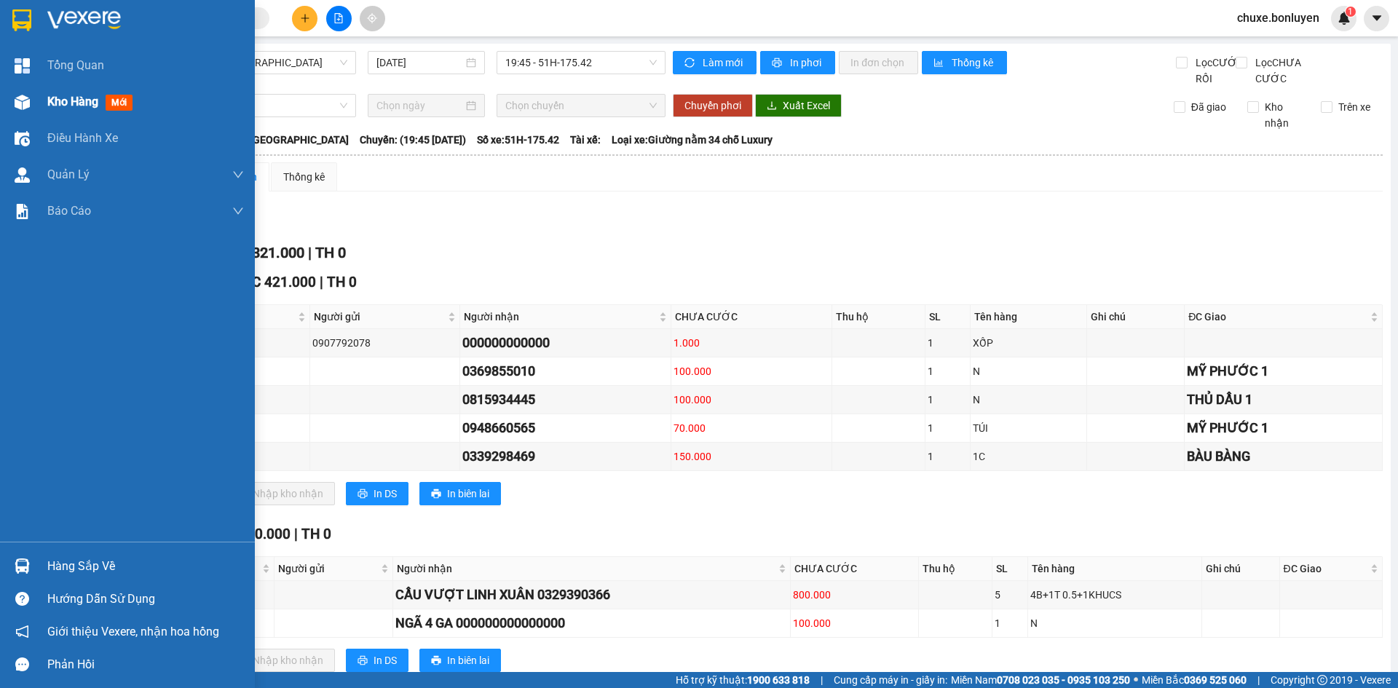
click at [68, 100] on span "Kho hàng" at bounding box center [72, 102] width 51 height 14
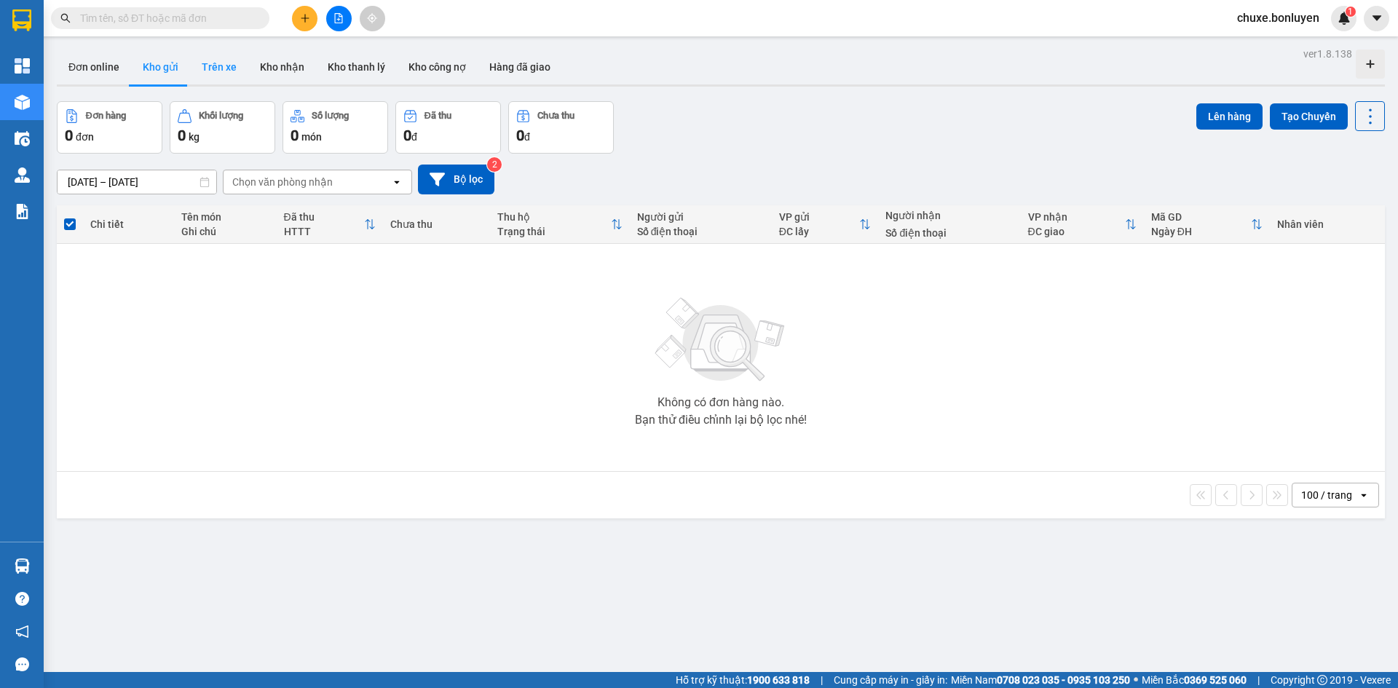
click at [228, 59] on button "Trên xe" at bounding box center [219, 67] width 58 height 35
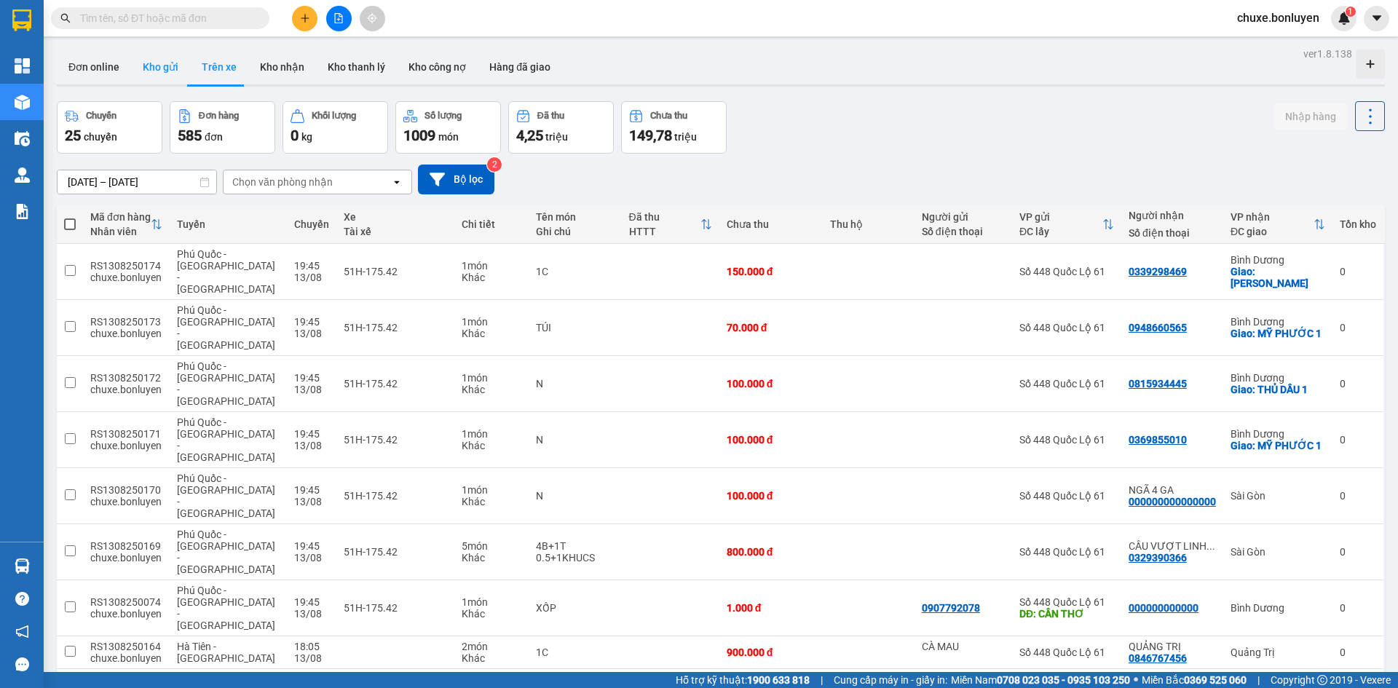
click at [166, 66] on button "Kho gửi" at bounding box center [160, 67] width 59 height 35
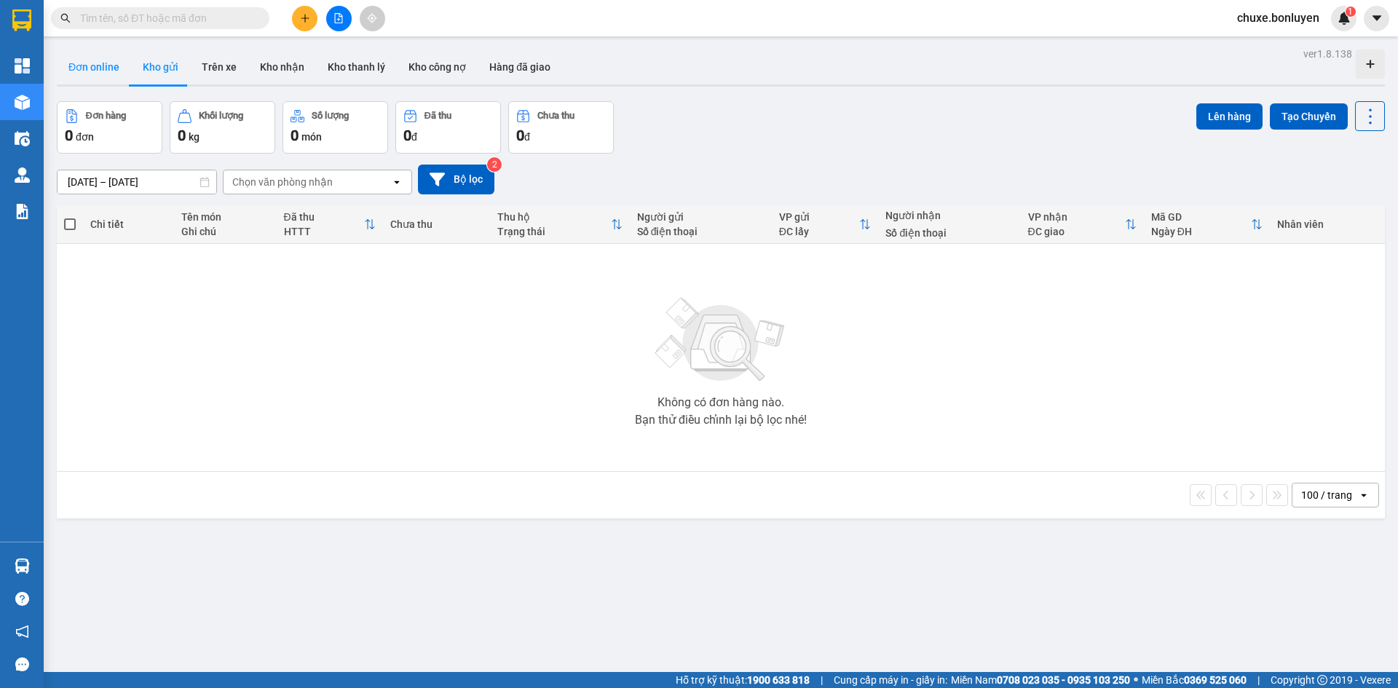
click at [71, 74] on button "Đơn online" at bounding box center [94, 67] width 74 height 35
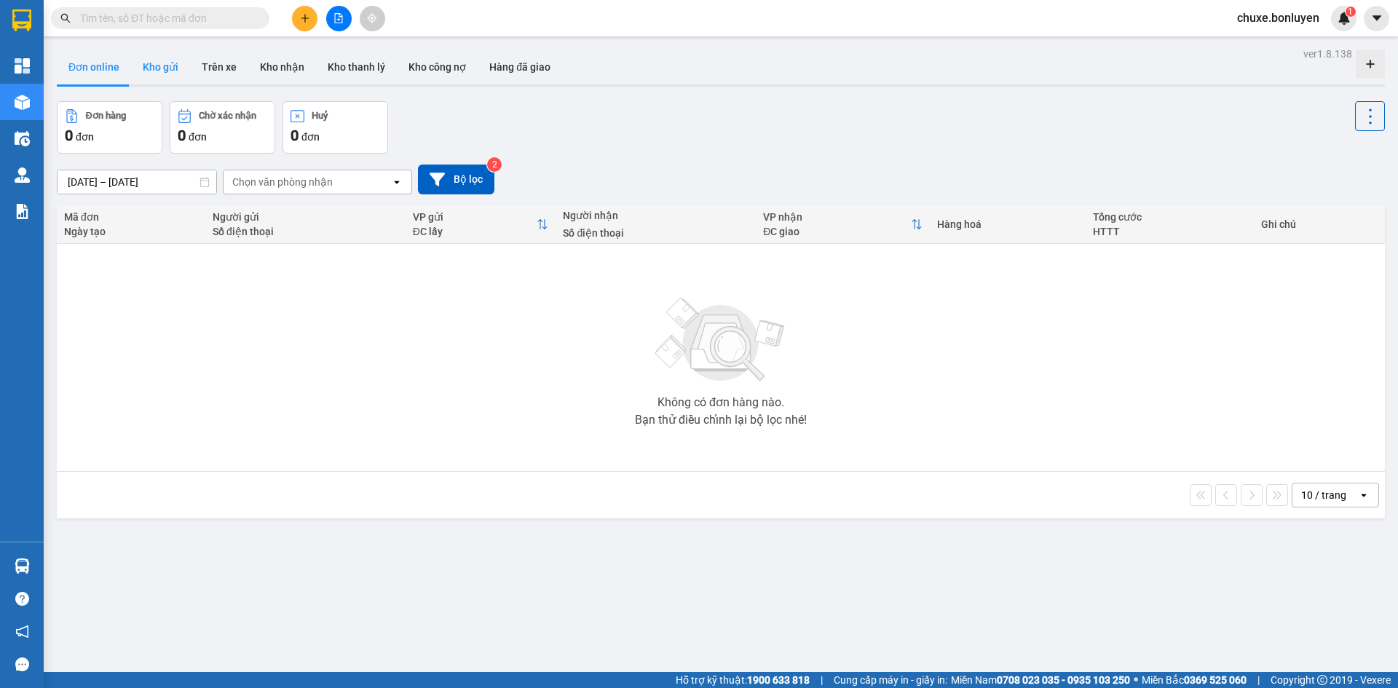
click at [164, 71] on button "Kho gửi" at bounding box center [160, 67] width 59 height 35
type input "[DATE] – [DATE]"
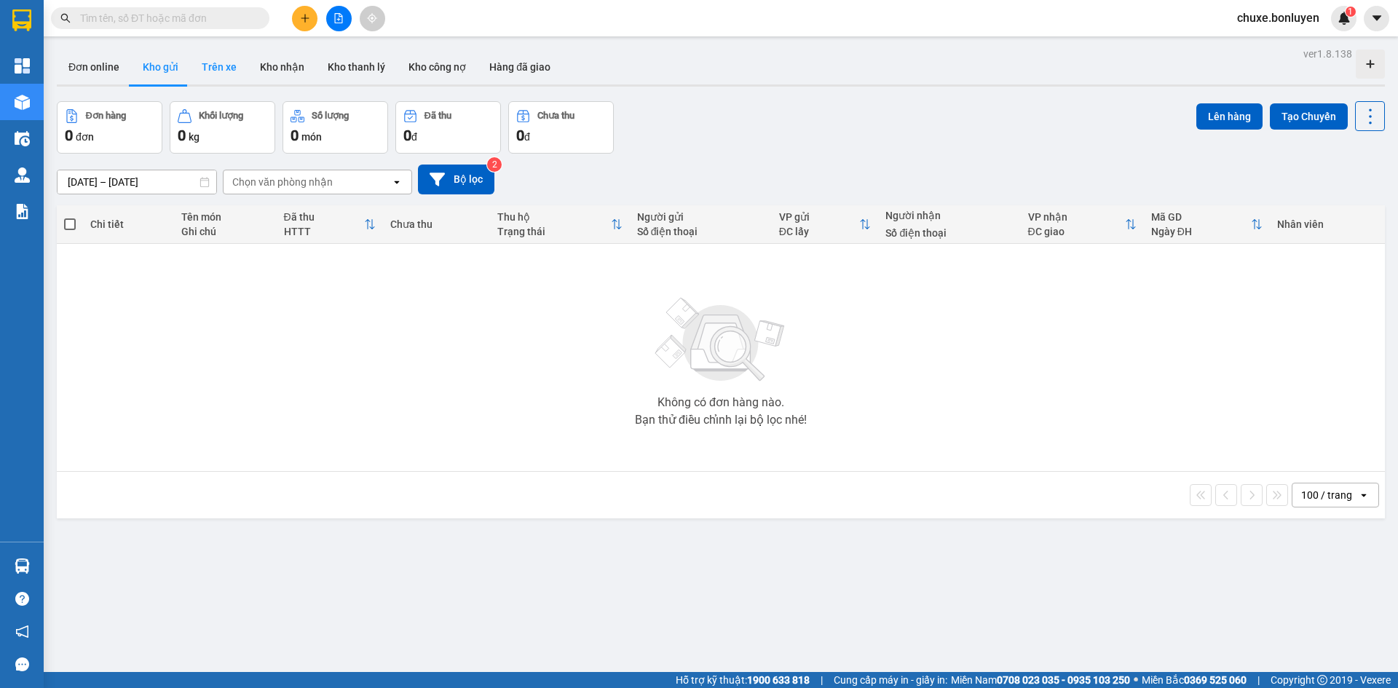
click at [210, 69] on button "Trên xe" at bounding box center [219, 67] width 58 height 35
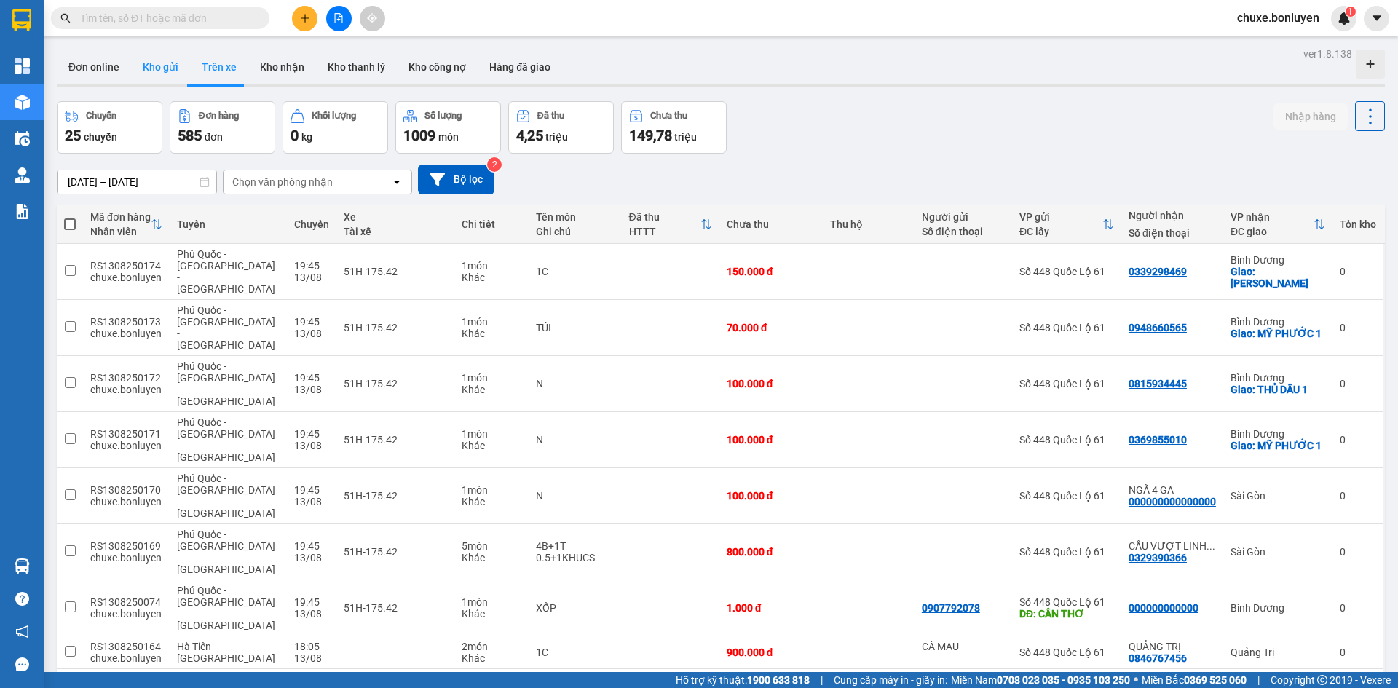
click at [165, 62] on button "Kho gửi" at bounding box center [160, 67] width 59 height 35
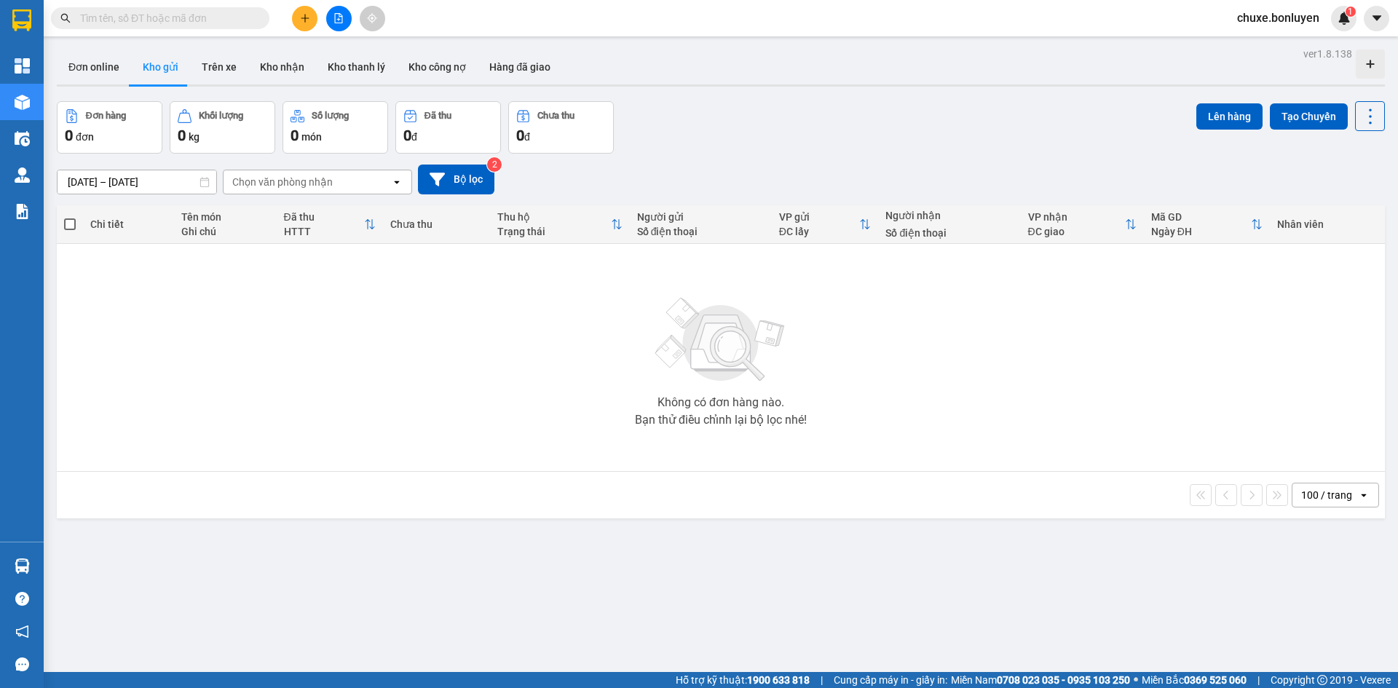
click at [1309, 502] on div "100 / trang" at bounding box center [1325, 494] width 66 height 23
click at [1277, 549] on div "ver 1.8.138 Đơn online Kho gửi Trên xe Kho nhận Kho thanh lý Kho công nợ Hàng đ…" at bounding box center [721, 388] width 1340 height 688
click at [471, 363] on div "Không có đơn hàng nào. Bạn thử điều chỉnh lại bộ lọc nhé!" at bounding box center [720, 357] width 1313 height 218
click at [802, 160] on div "[DATE] – [DATE] Press the down arrow key to interact with the calendar and sele…" at bounding box center [721, 180] width 1328 height 52
click at [842, 154] on div "[DATE] – [DATE] Press the down arrow key to interact with the calendar and sele…" at bounding box center [721, 180] width 1328 height 52
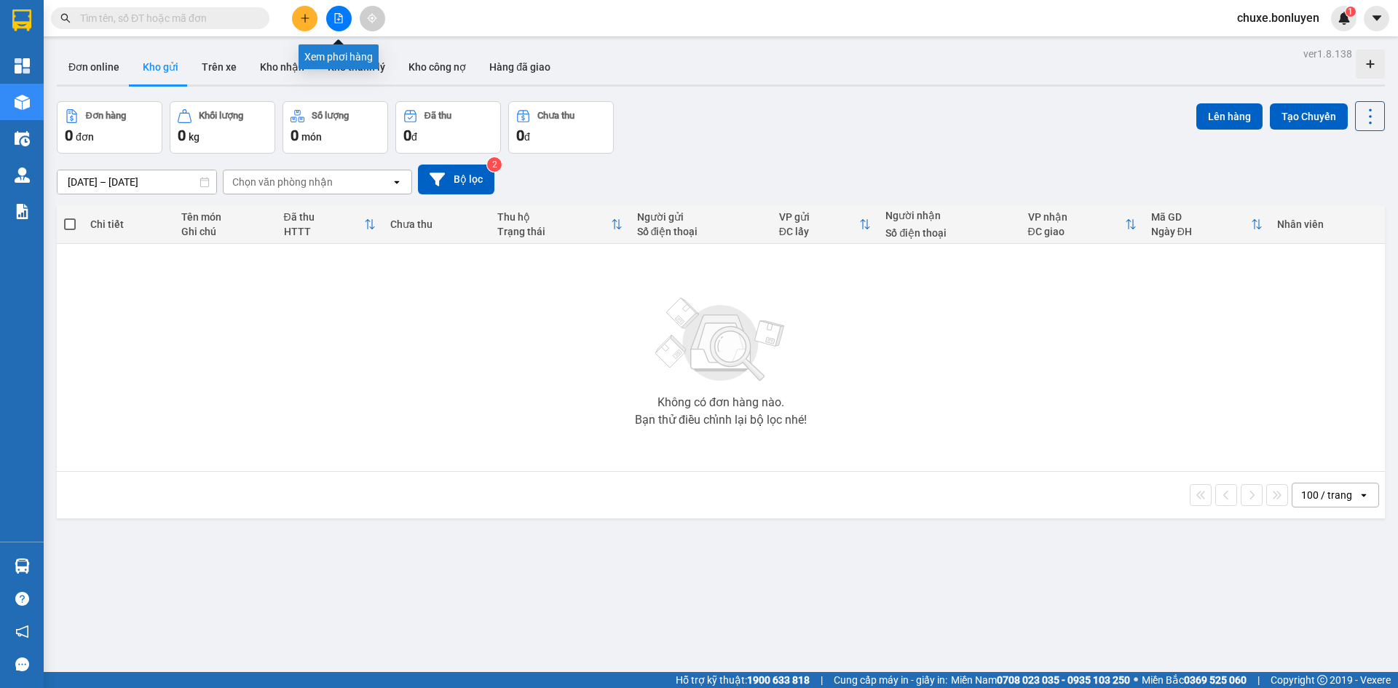
click at [343, 27] on button at bounding box center [338, 18] width 25 height 25
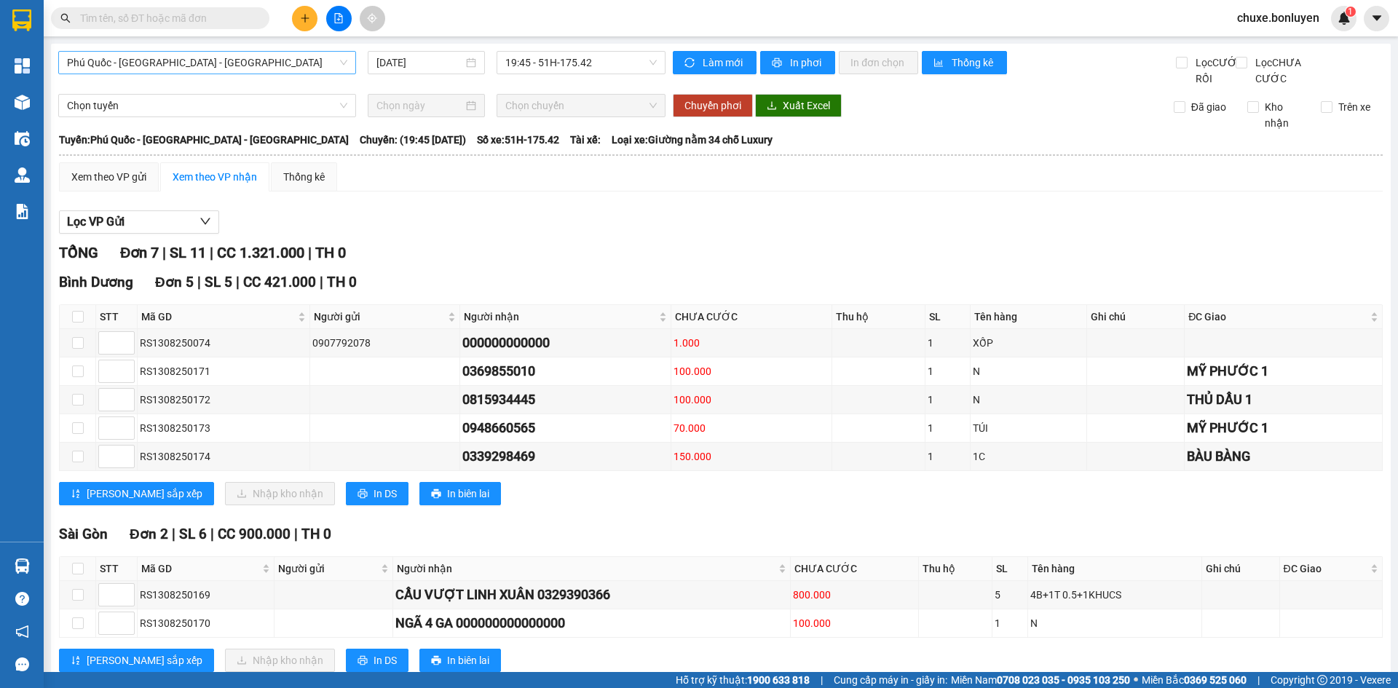
click at [269, 60] on span "Phú Quốc - [GEOGRAPHIC_DATA] - [GEOGRAPHIC_DATA]" at bounding box center [207, 63] width 280 height 22
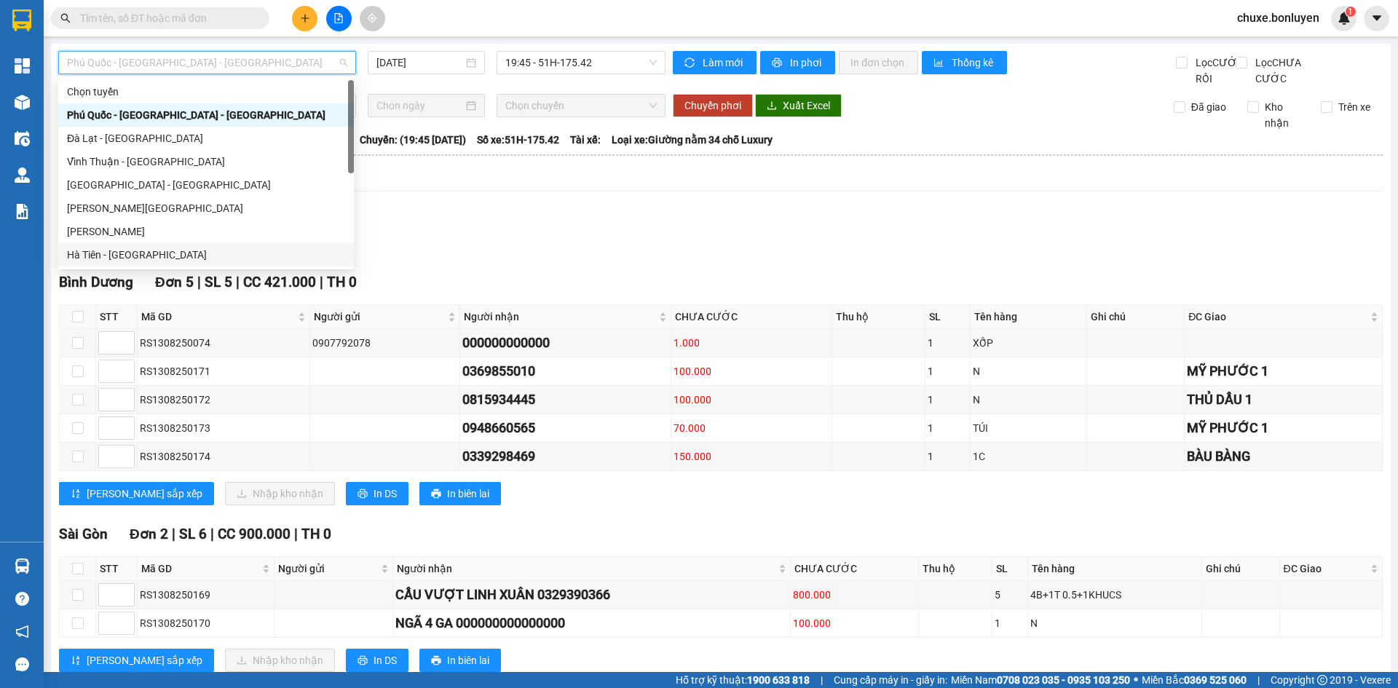
click at [205, 256] on div "Hà Tiên - [GEOGRAPHIC_DATA]" at bounding box center [206, 255] width 278 height 16
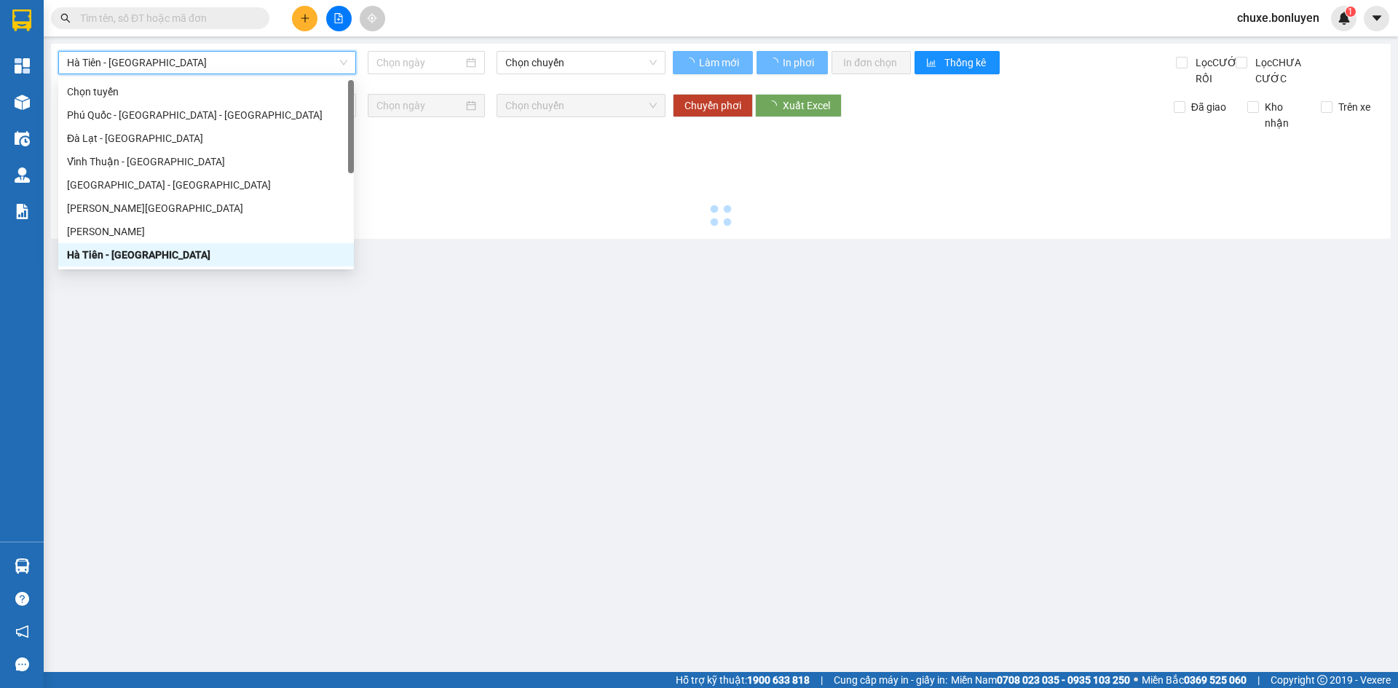
type input "[DATE]"
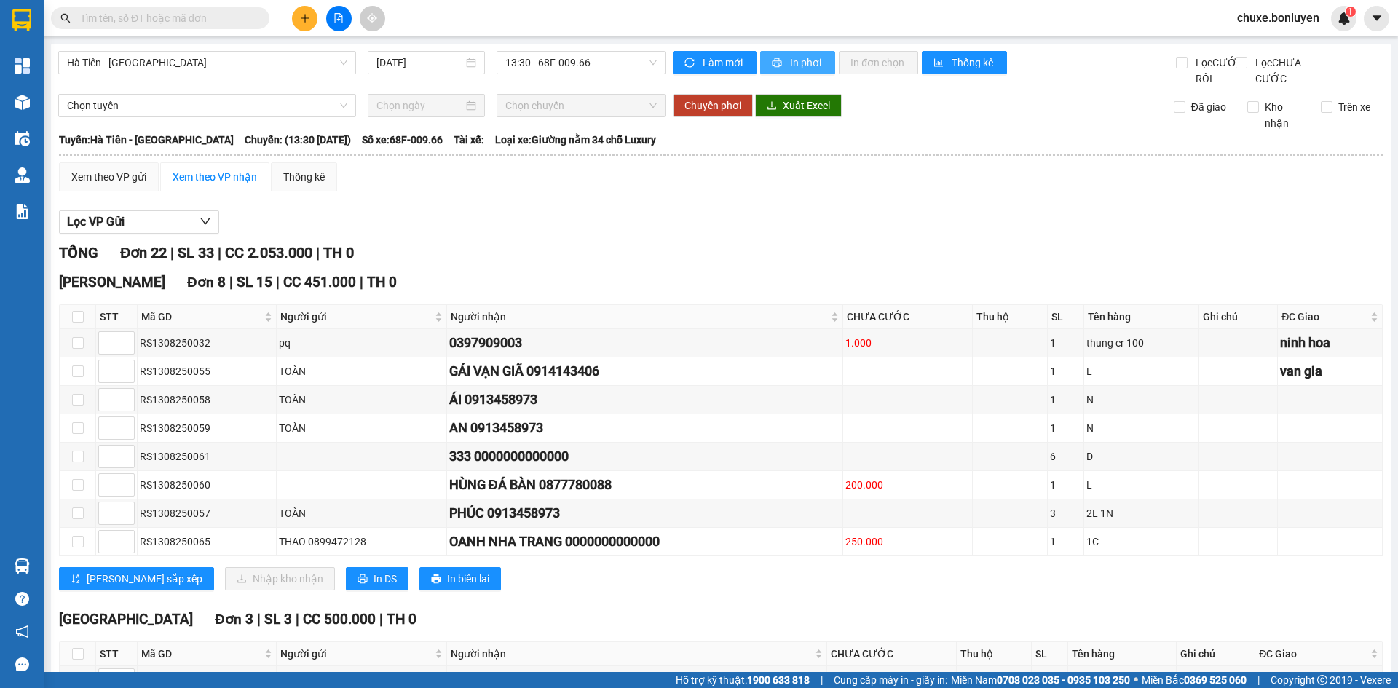
click at [794, 73] on button "In phơi" at bounding box center [797, 62] width 75 height 23
click at [608, 61] on span "13:30 - 68F-009.66" at bounding box center [580, 63] width 151 height 22
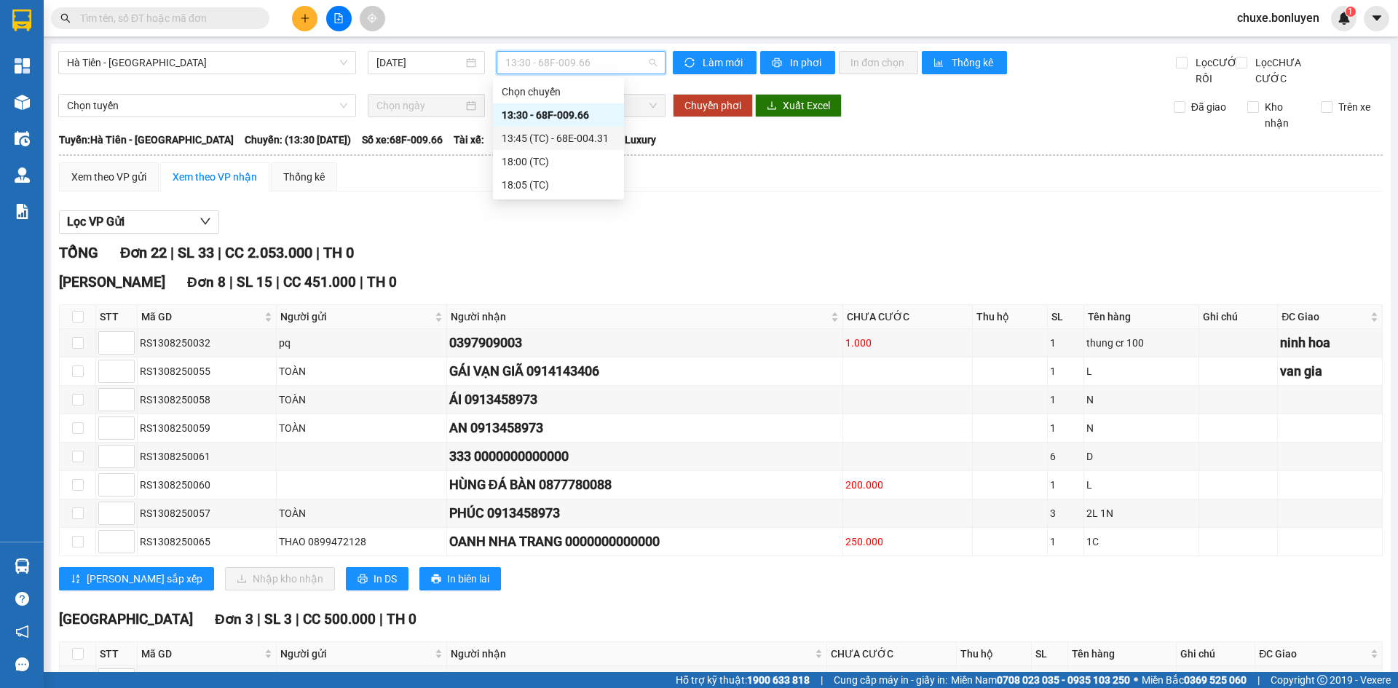
click at [579, 141] on div "13:45 (TC) - 68E-004.31" at bounding box center [559, 138] width 114 height 16
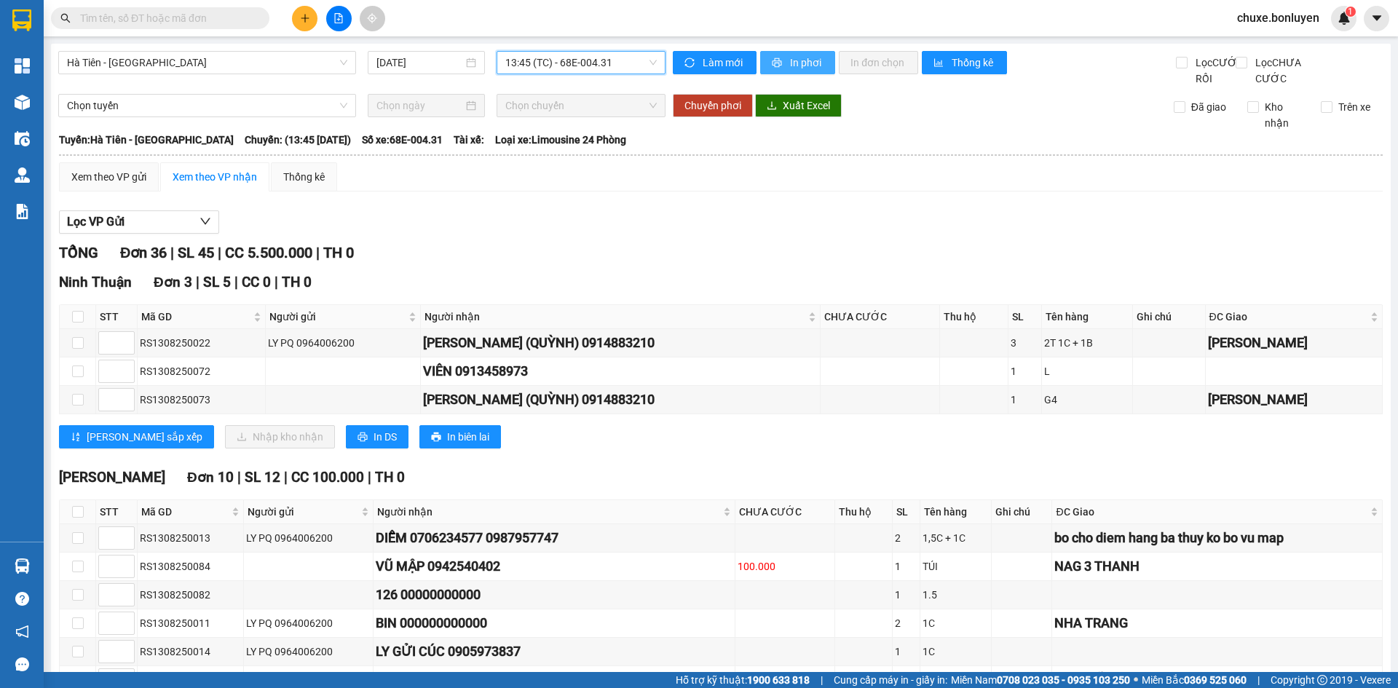
click at [800, 60] on span "In phơi" at bounding box center [806, 63] width 33 height 16
click at [562, 61] on span "13:45 (TC) - 68E-004.31" at bounding box center [580, 63] width 151 height 22
click at [558, 158] on div "18:00 (TC)" at bounding box center [559, 162] width 114 height 16
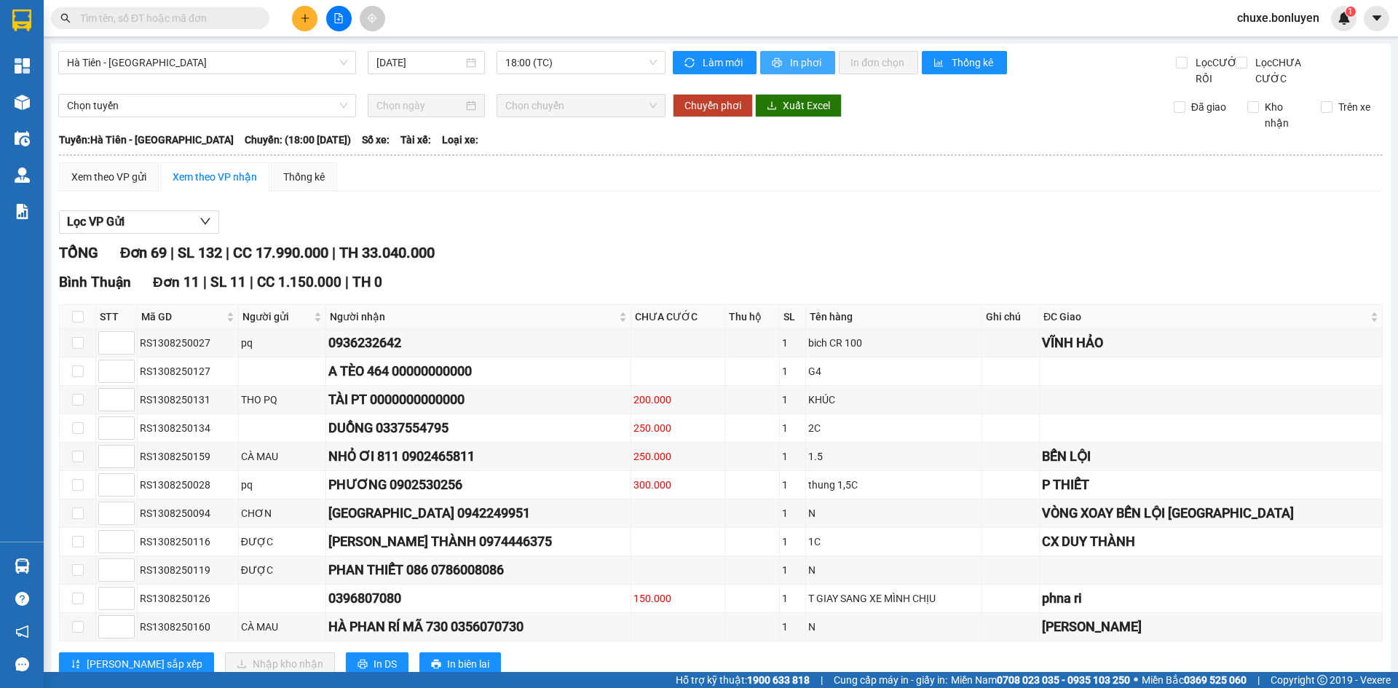
click at [820, 67] on button "In phơi" at bounding box center [797, 62] width 75 height 23
drag, startPoint x: 598, startPoint y: 63, endPoint x: 625, endPoint y: 174, distance: 114.6
click at [602, 66] on span "18:00 (TC)" at bounding box center [580, 63] width 151 height 22
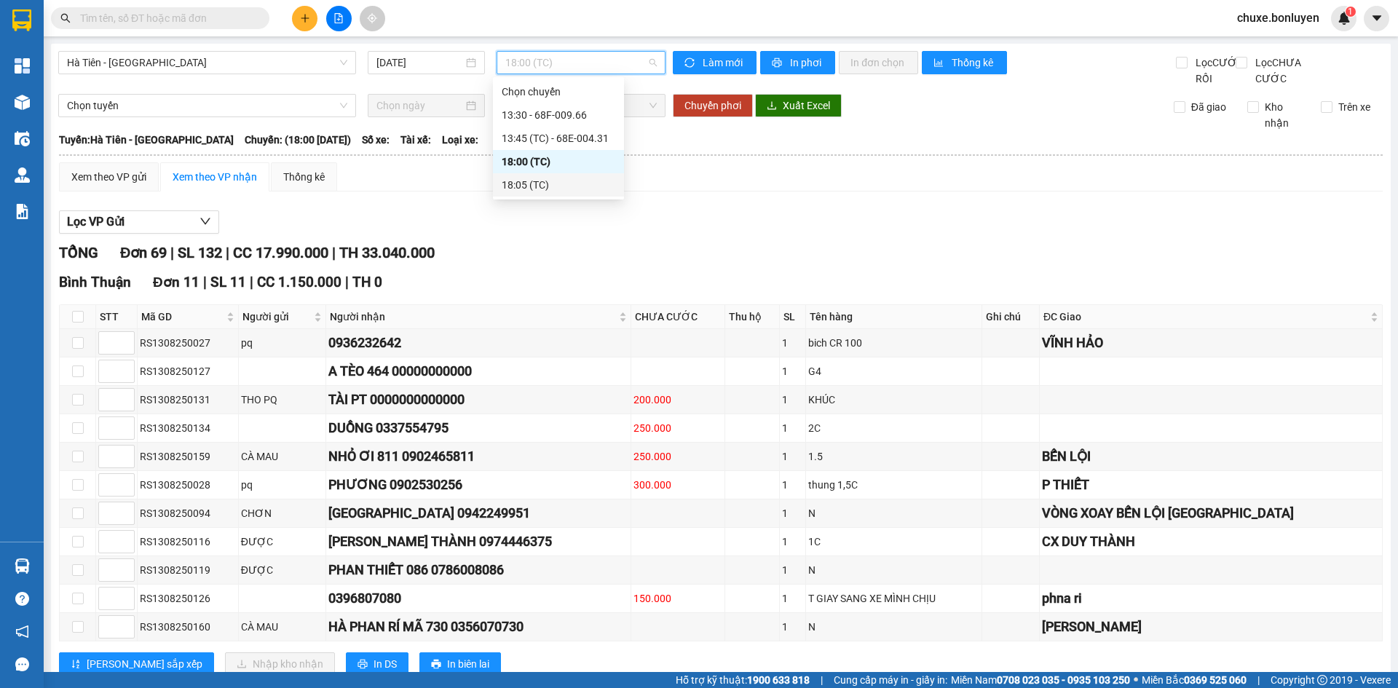
click at [593, 181] on div "18:05 (TC)" at bounding box center [559, 185] width 114 height 16
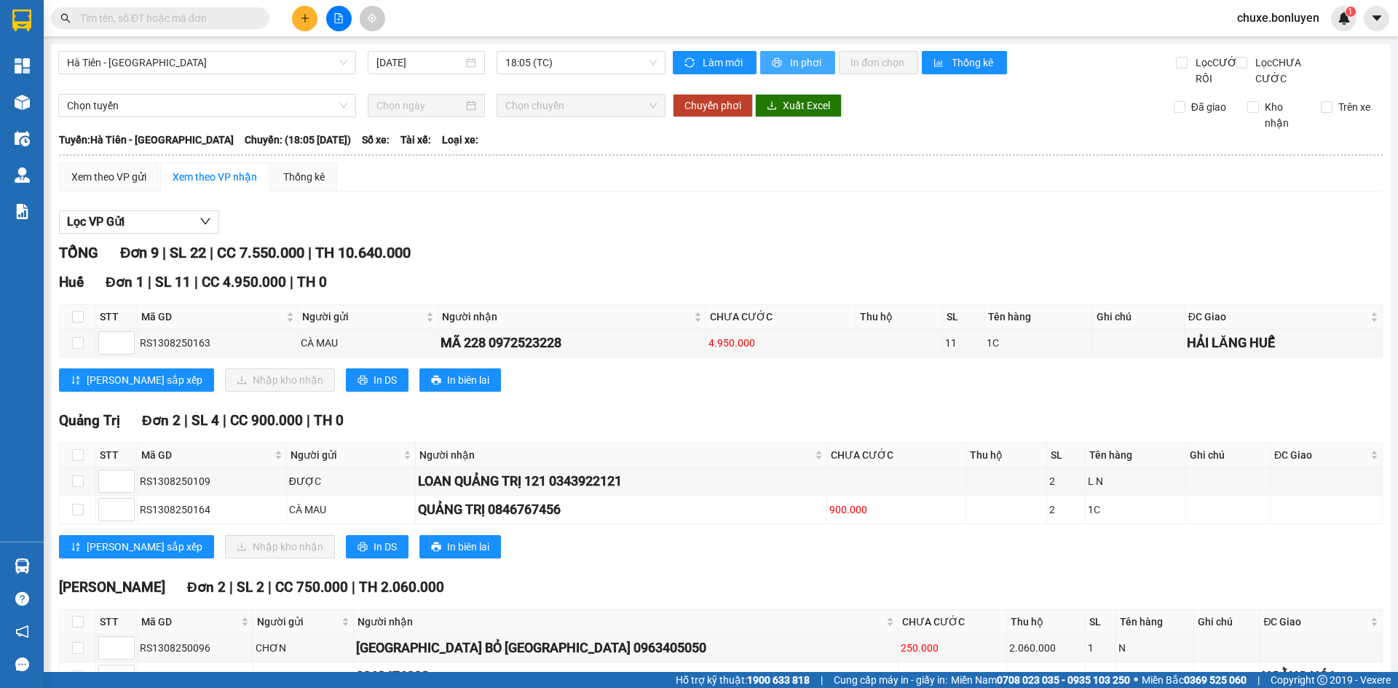
click at [809, 60] on span "In phơi" at bounding box center [806, 63] width 33 height 16
click at [285, 66] on span "Hà Tiên - [GEOGRAPHIC_DATA]" at bounding box center [207, 63] width 280 height 22
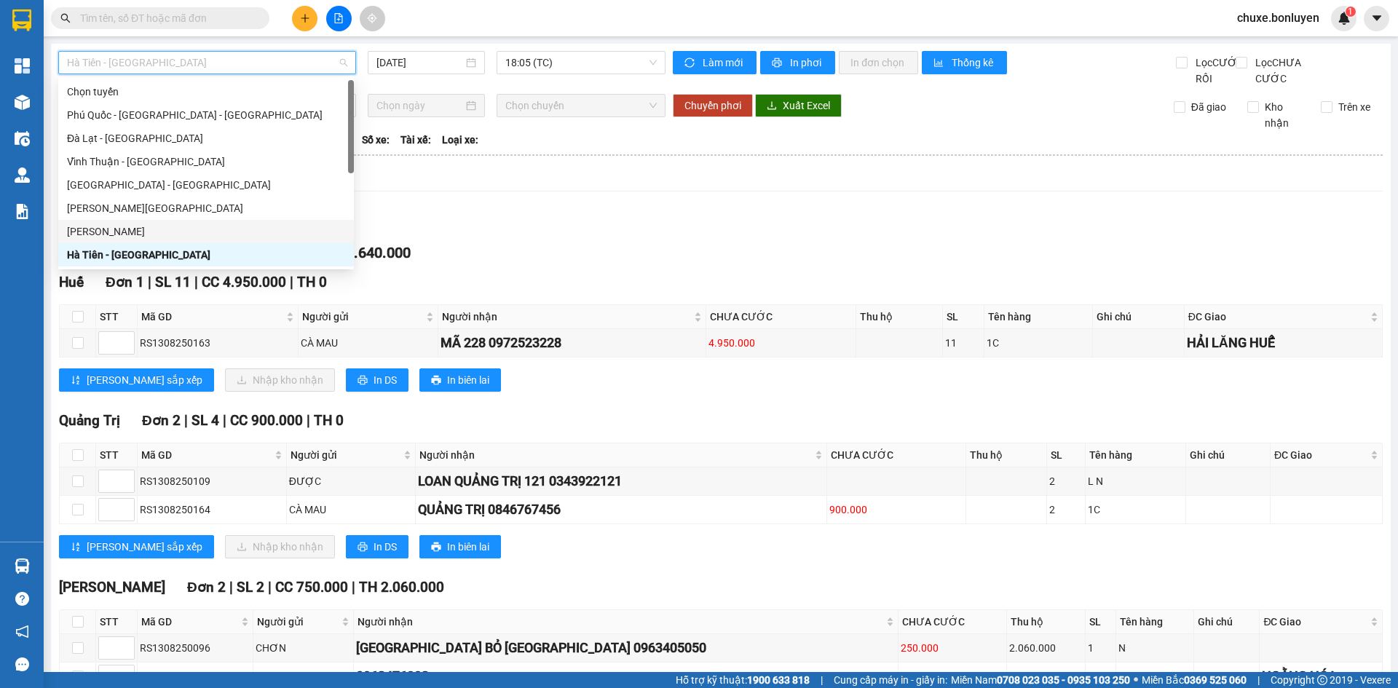
click at [176, 234] on div "[PERSON_NAME]" at bounding box center [206, 231] width 278 height 16
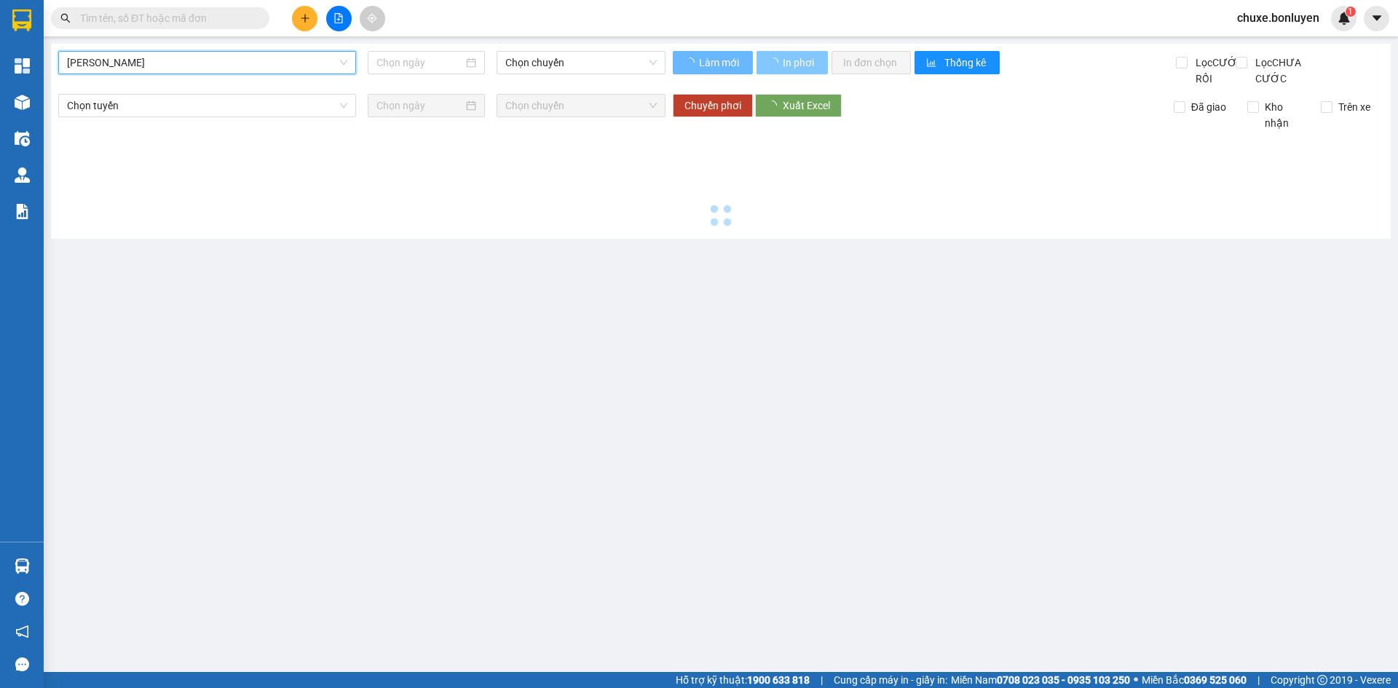
type input "[DATE]"
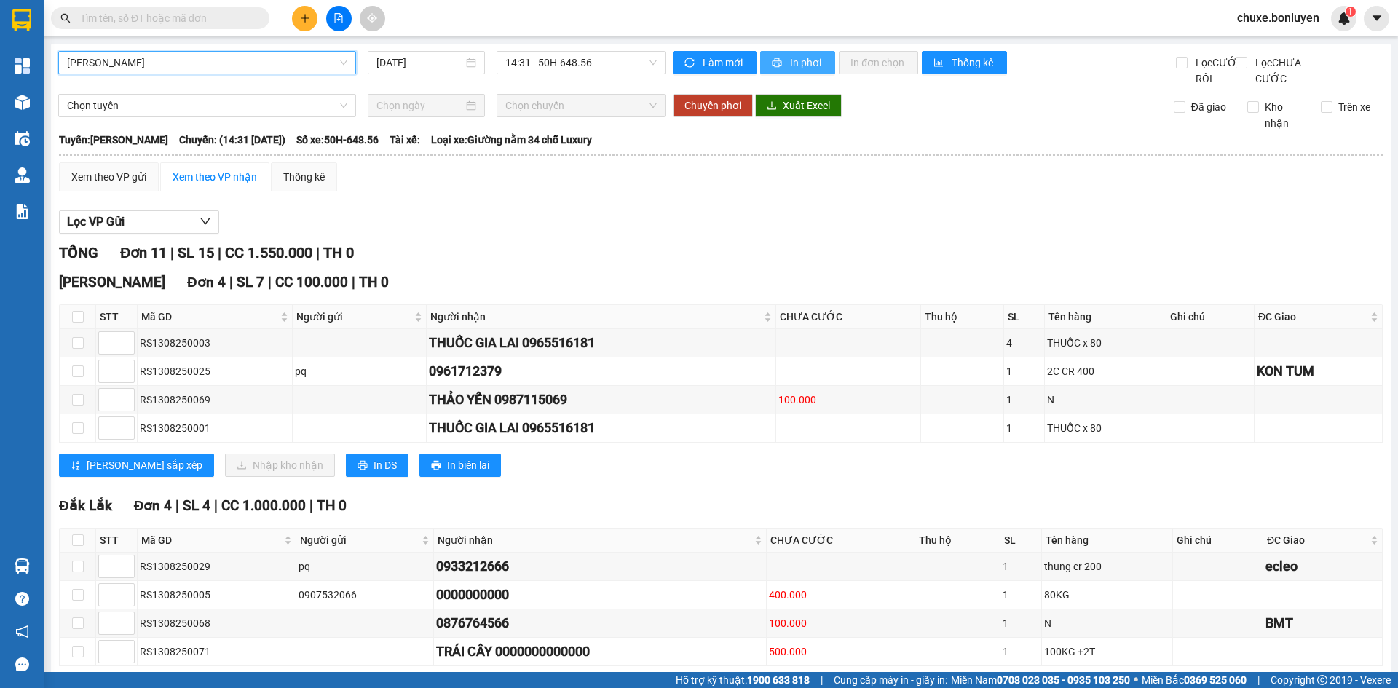
click at [790, 63] on span "In phơi" at bounding box center [806, 63] width 33 height 16
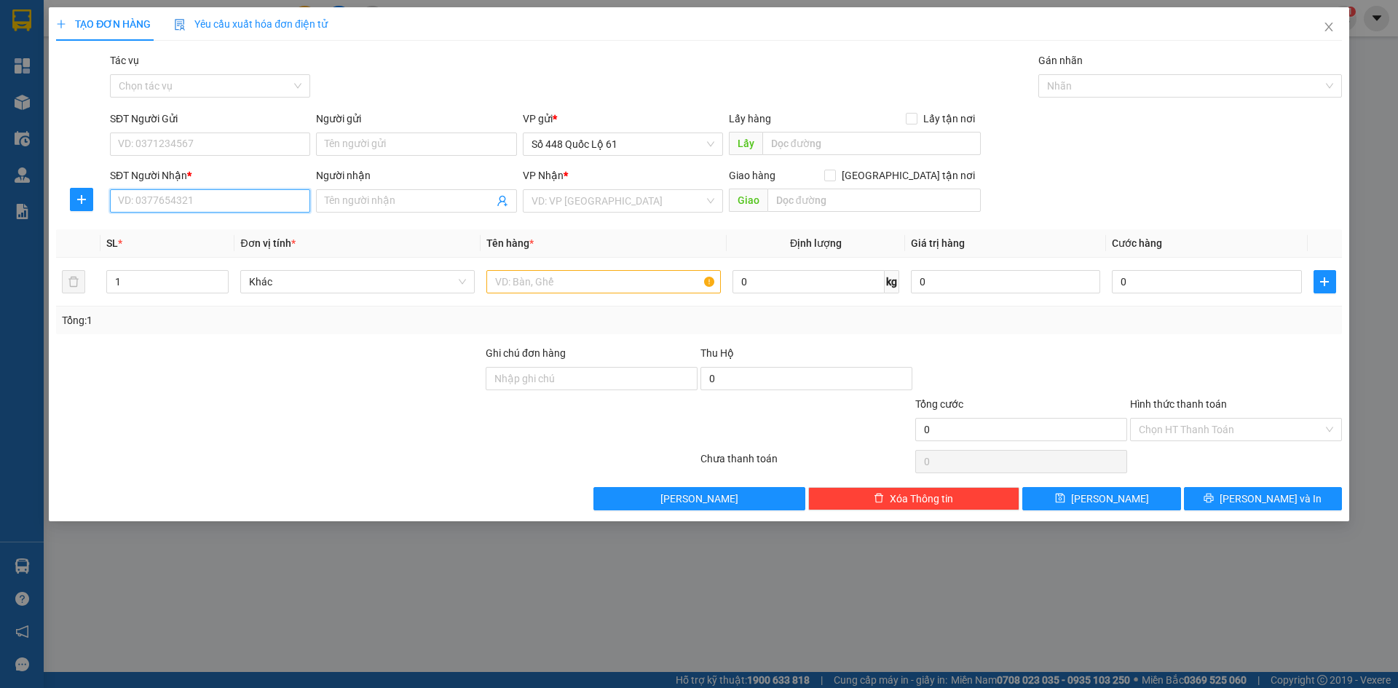
click at [259, 197] on input "SĐT Người Nhận *" at bounding box center [210, 200] width 200 height 23
click at [233, 233] on div "0329390366 - CẦU VƯỢT LINH XUÂN" at bounding box center [210, 230] width 183 height 16
type input "0329390366"
type input "CẦU VƯỢT LINH XUÂN"
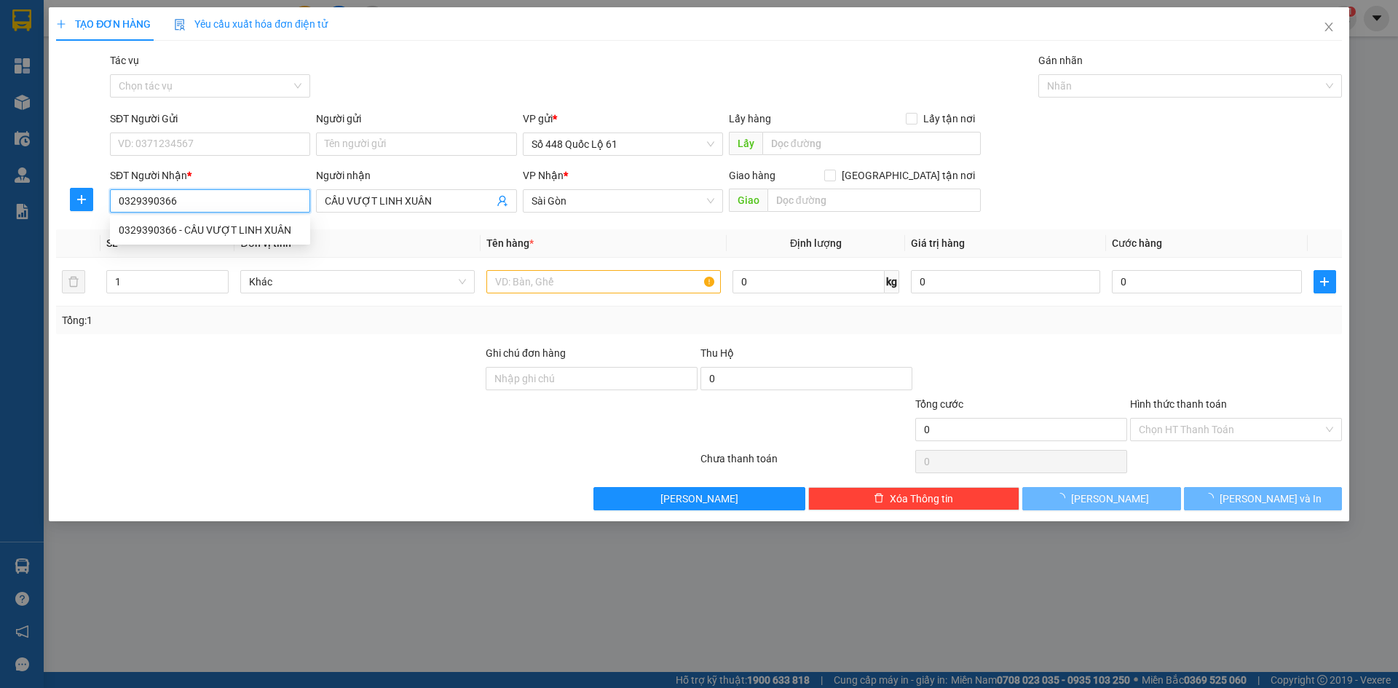
type input "250.000"
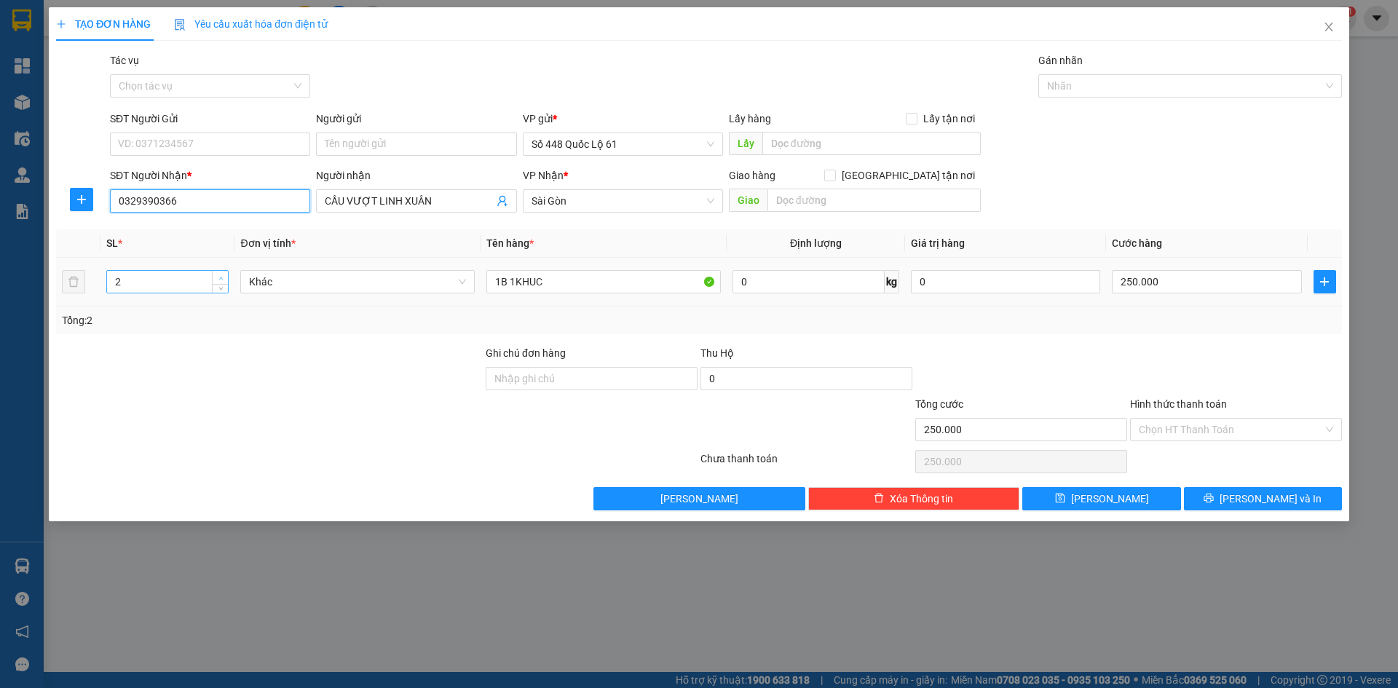
type input "0329390366"
click at [221, 276] on icon "up" at bounding box center [220, 278] width 5 height 5
type input "5"
click at [221, 276] on icon "up" at bounding box center [220, 278] width 5 height 5
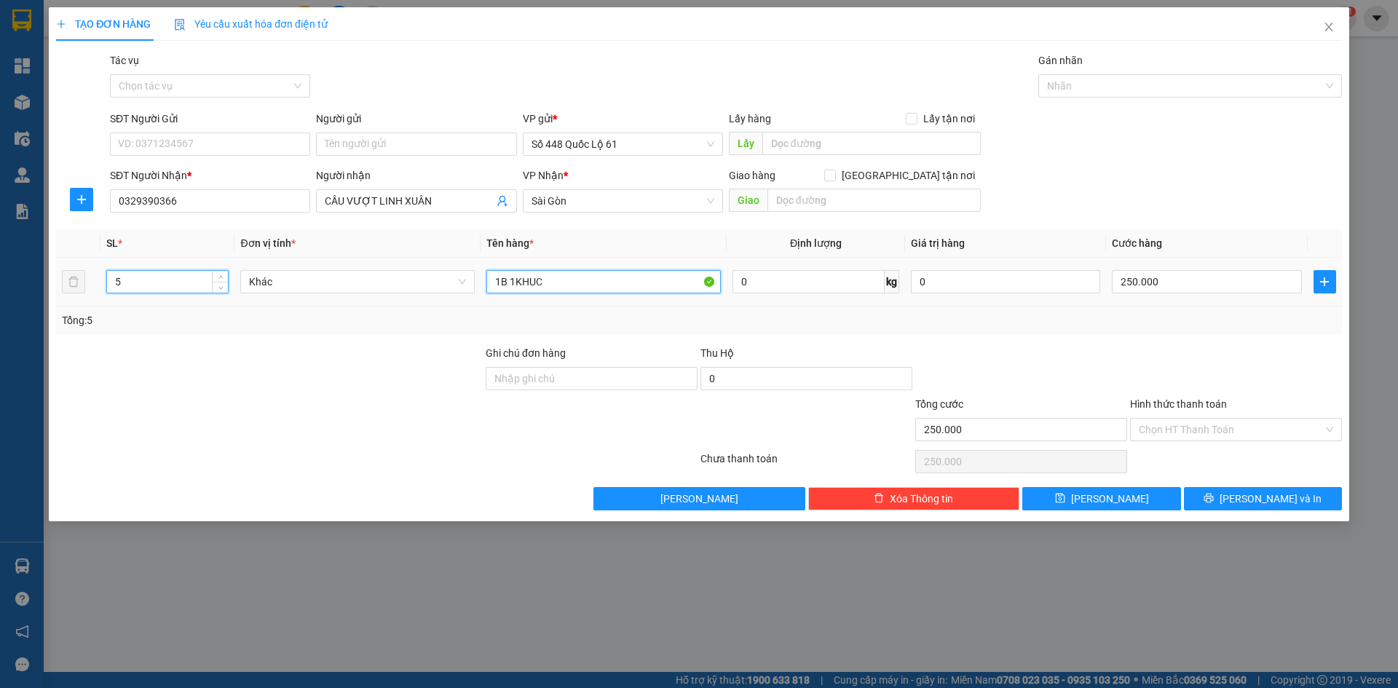
click at [496, 289] on input "1B 1KHUC" at bounding box center [603, 281] width 234 height 23
type input "0"
type input "4B+1T 0.5+1KHUCS"
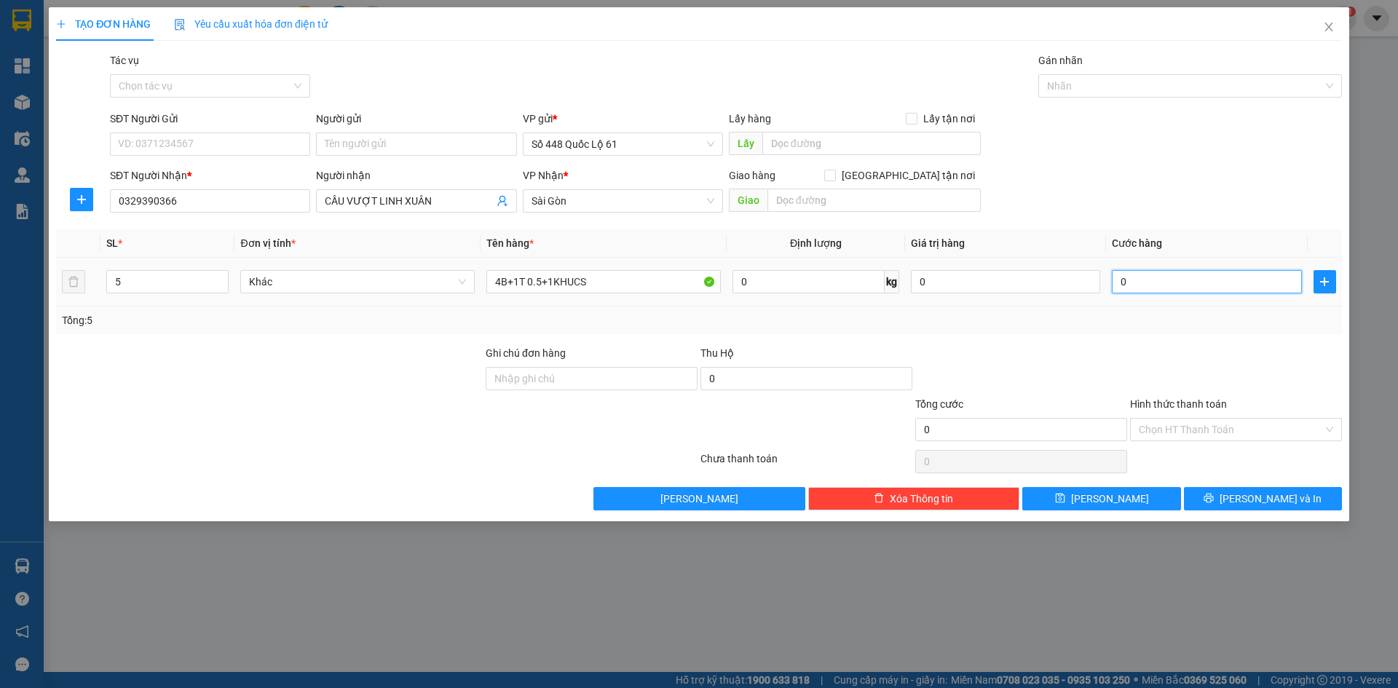
click at [1209, 283] on input "0" at bounding box center [1206, 281] width 189 height 23
type input "8"
type input "008"
type input "80"
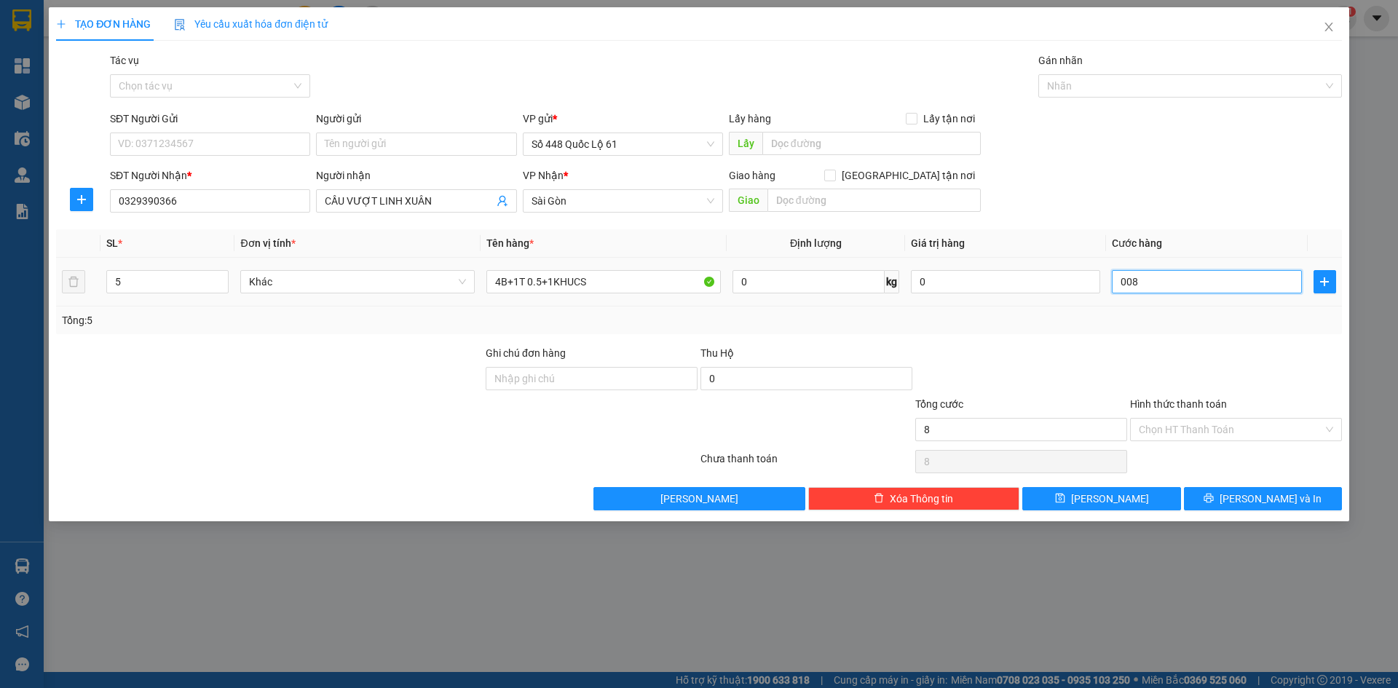
type input "80"
type input "0.080"
type input "800"
type input "00.800"
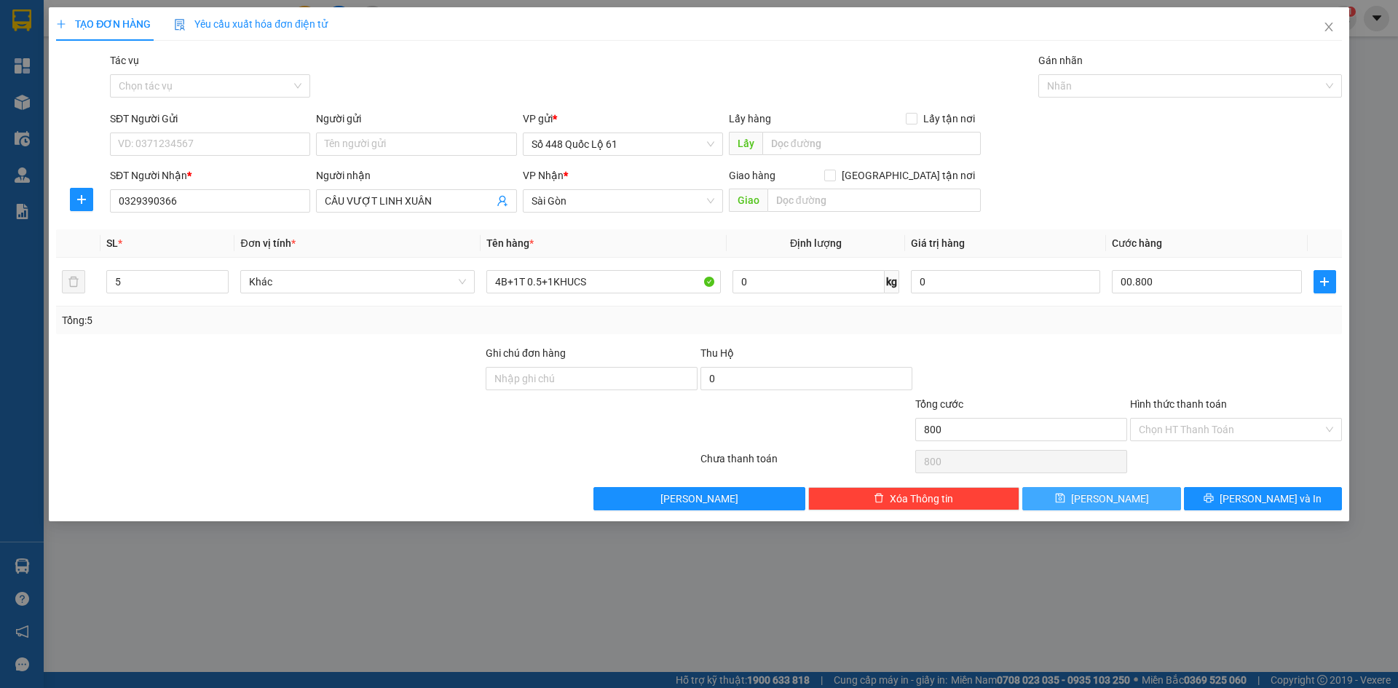
type input "800.000"
click at [1107, 493] on span "[PERSON_NAME]" at bounding box center [1110, 499] width 78 height 16
type input "0"
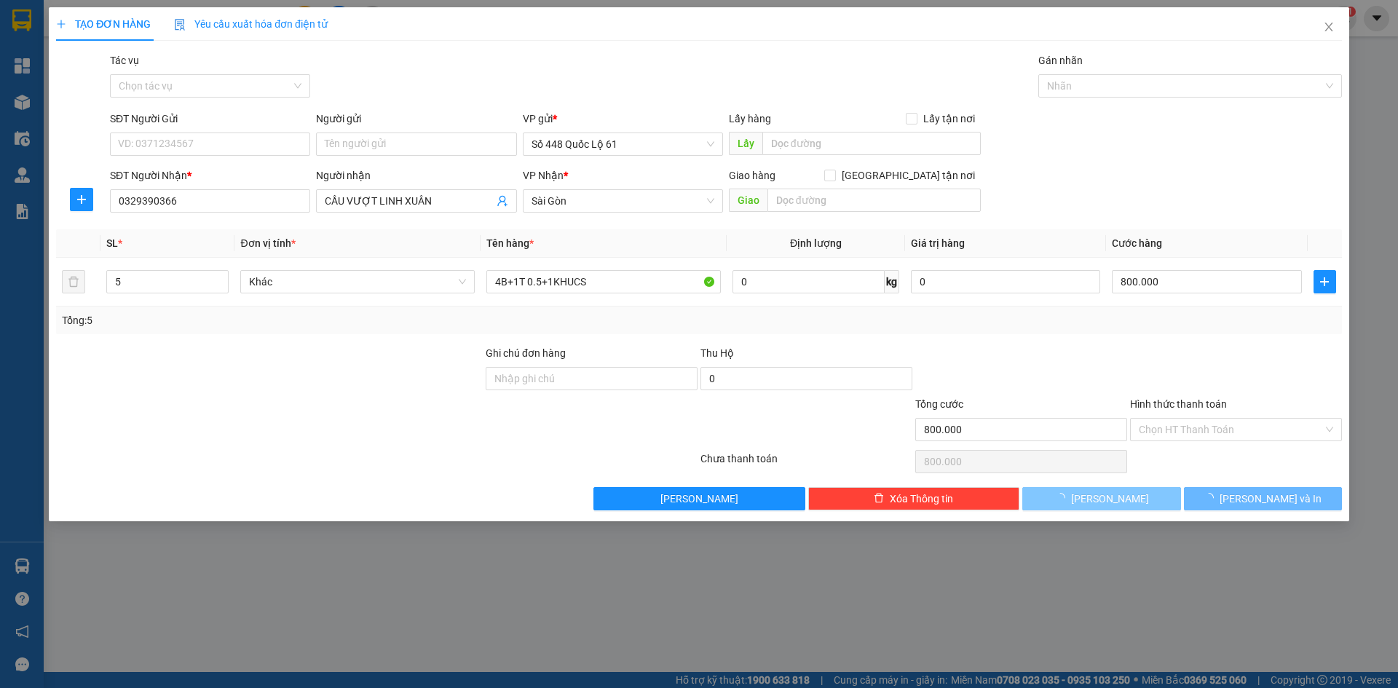
type input "0"
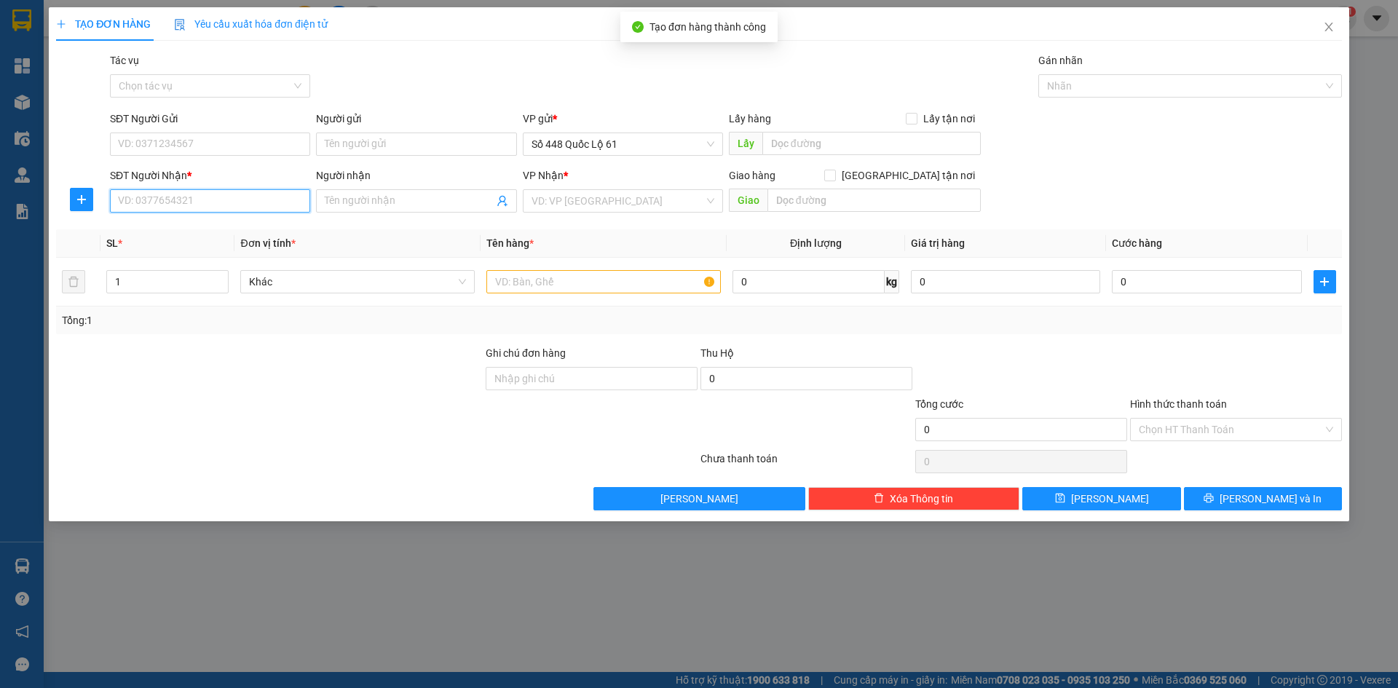
drag, startPoint x: 221, startPoint y: 201, endPoint x: 305, endPoint y: 246, distance: 95.1
click at [223, 202] on input "SĐT Người Nhận *" at bounding box center [210, 200] width 200 height 23
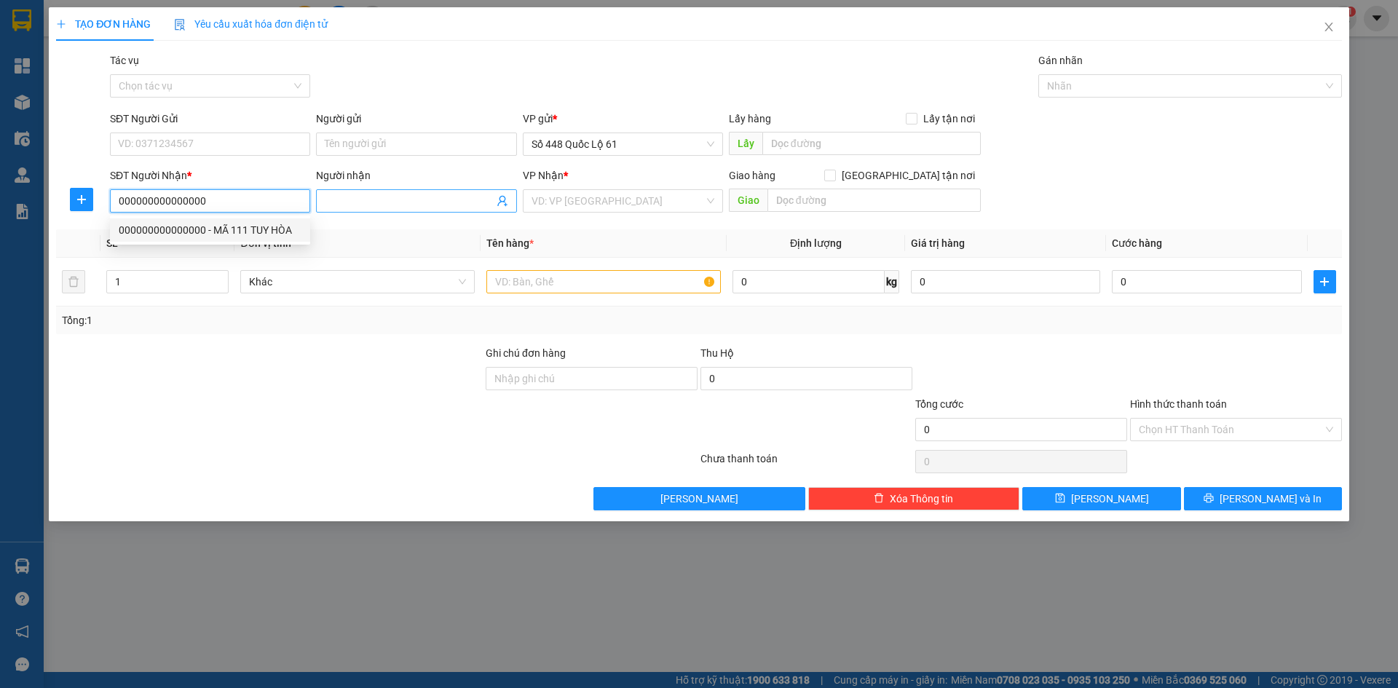
type input "000000000000000"
click at [380, 201] on input "Người nhận" at bounding box center [409, 201] width 168 height 16
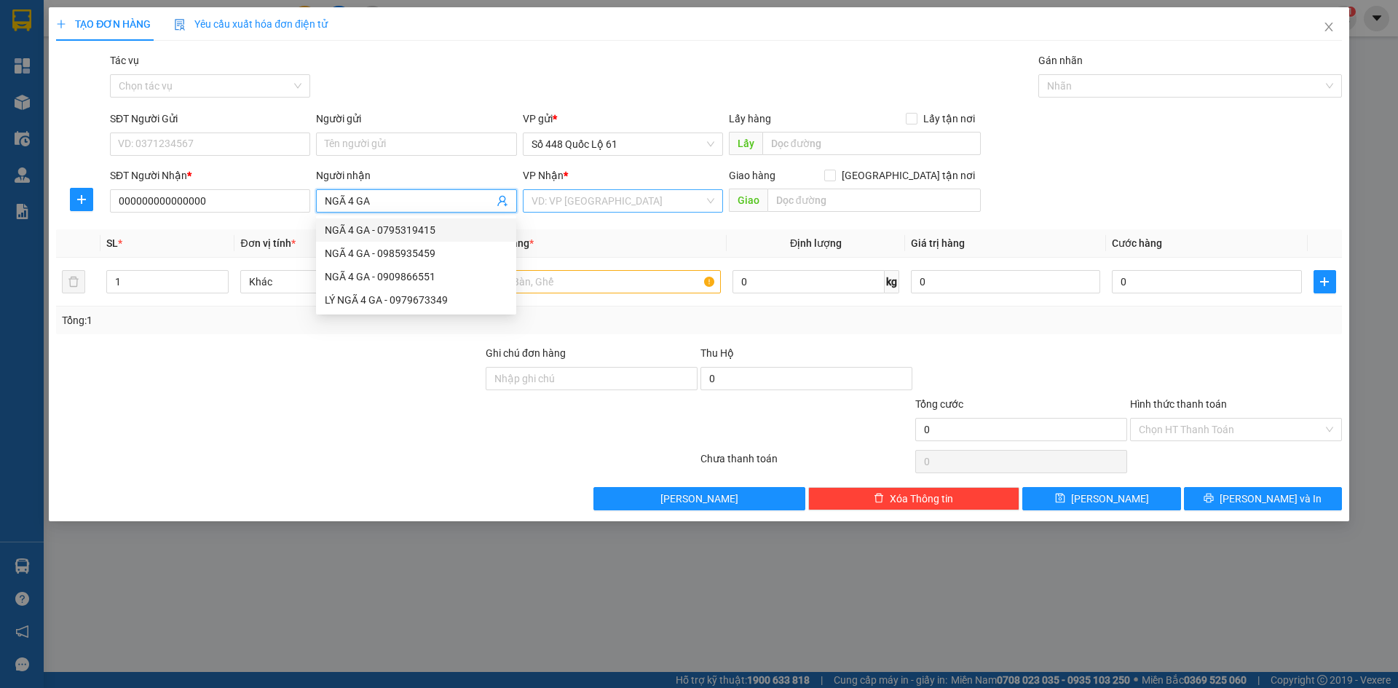
type input "NGÃ 4 GA"
click at [540, 202] on input "search" at bounding box center [617, 201] width 173 height 22
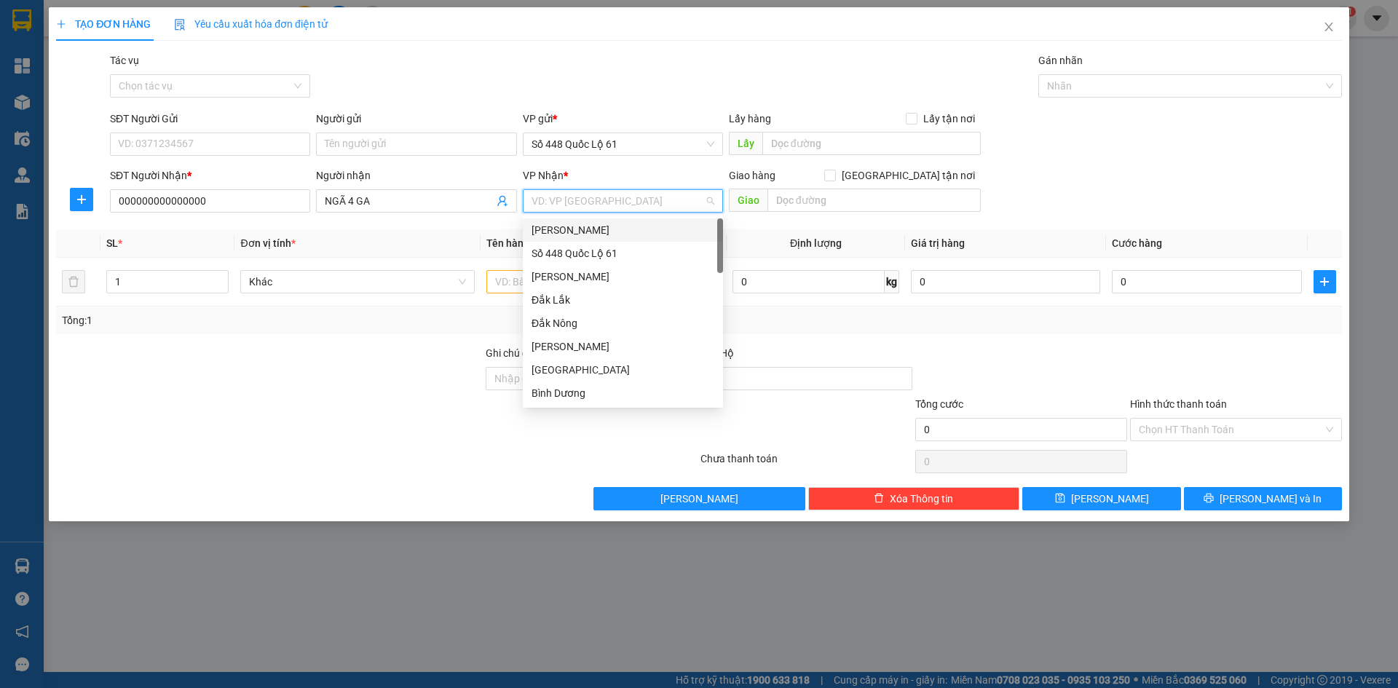
type input "S"
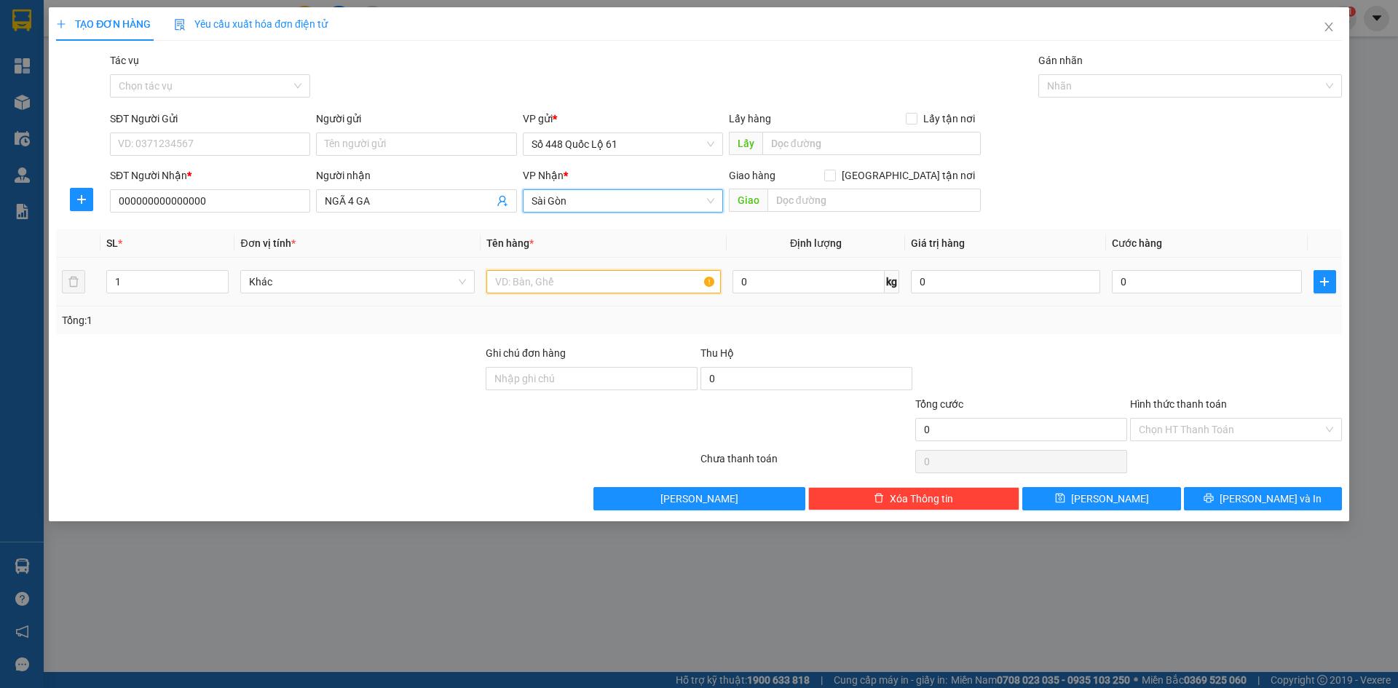
click at [549, 285] on input "text" at bounding box center [603, 281] width 234 height 23
type input "N"
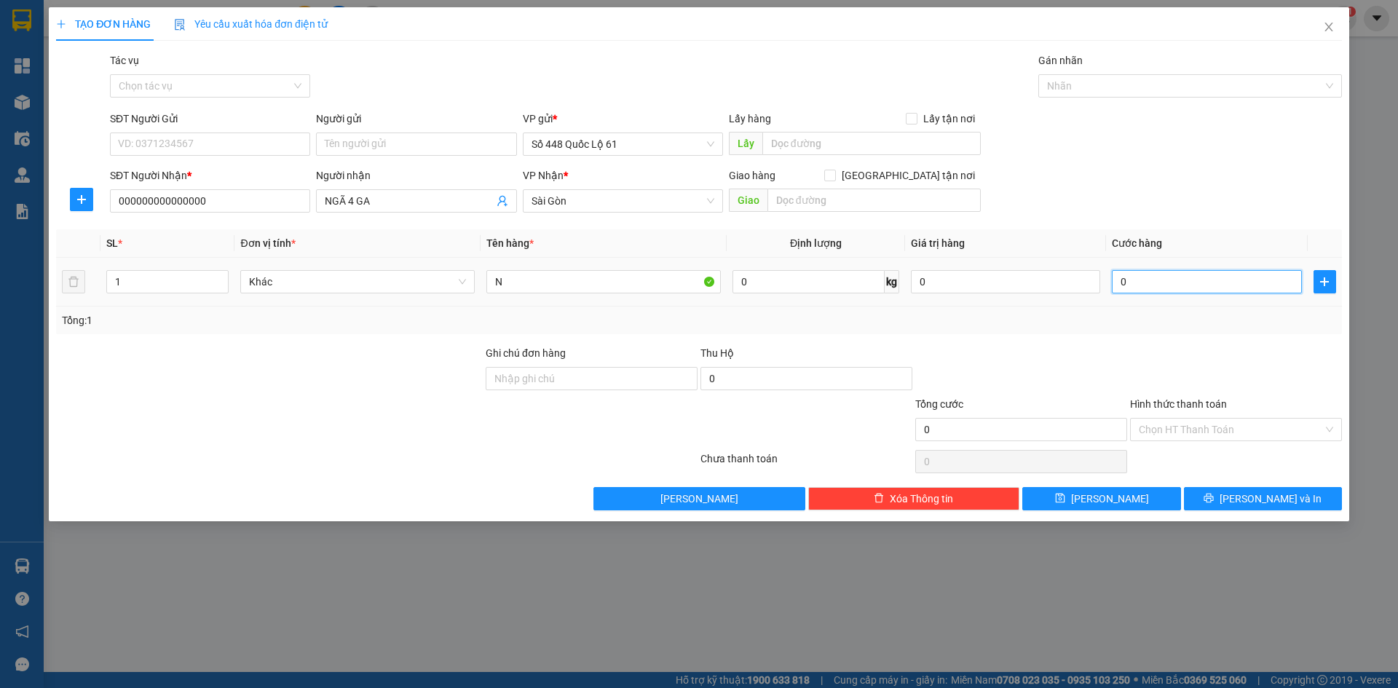
click at [1159, 284] on input "0" at bounding box center [1206, 281] width 189 height 23
type input "1"
type input "001"
type input "10"
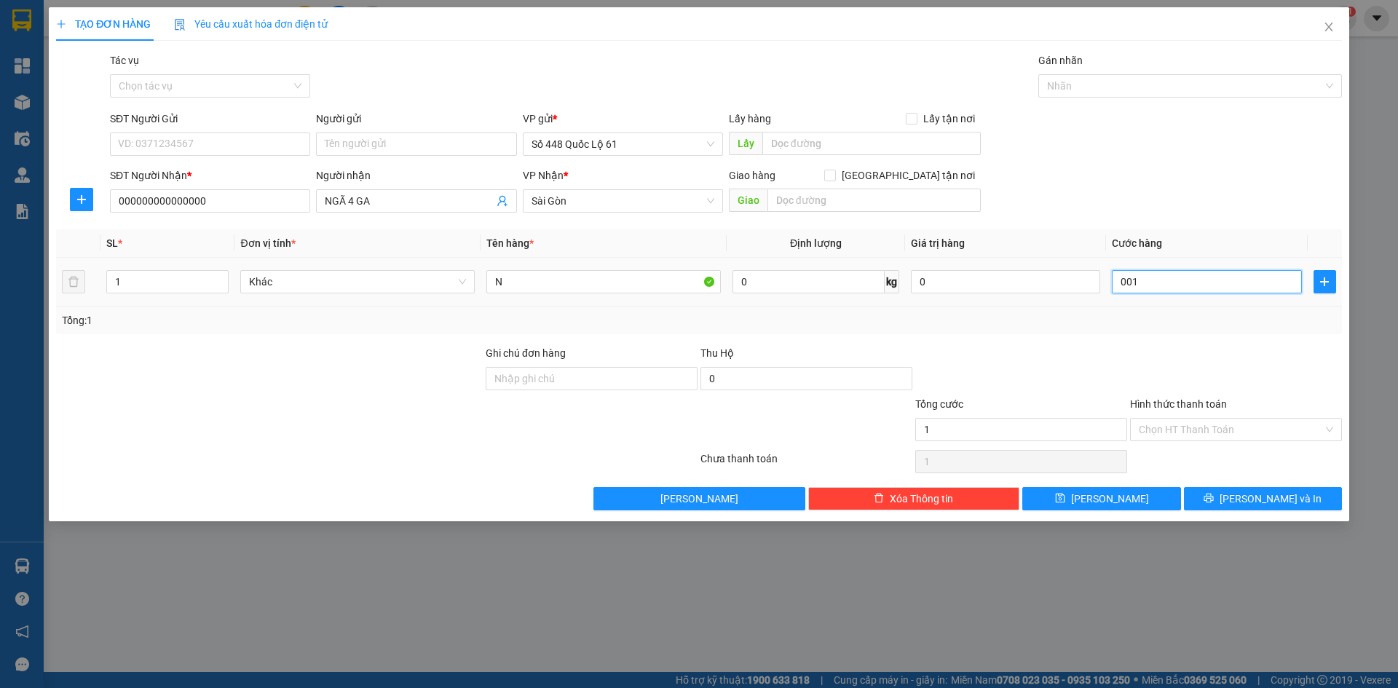
type input "10"
type input "0.010"
type input "100"
type input "00.100"
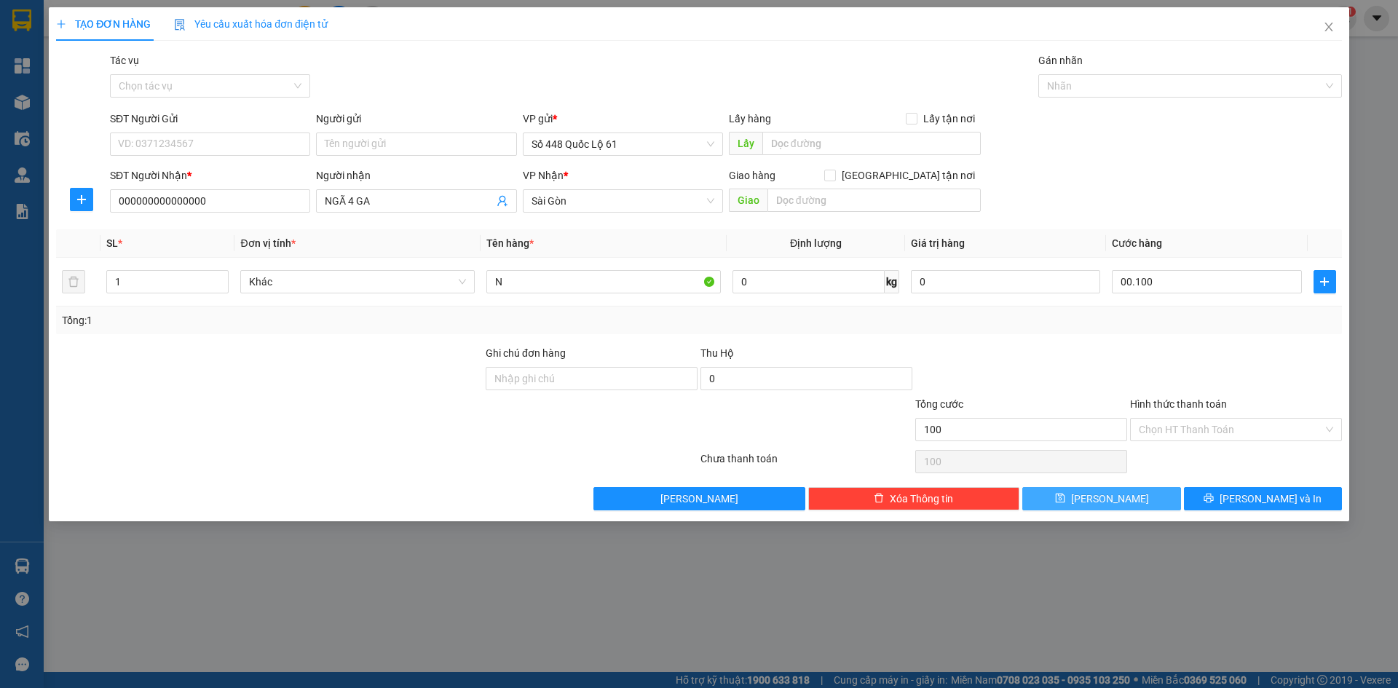
type input "100.000"
click at [1077, 499] on button "[PERSON_NAME]" at bounding box center [1101, 498] width 158 height 23
type input "0"
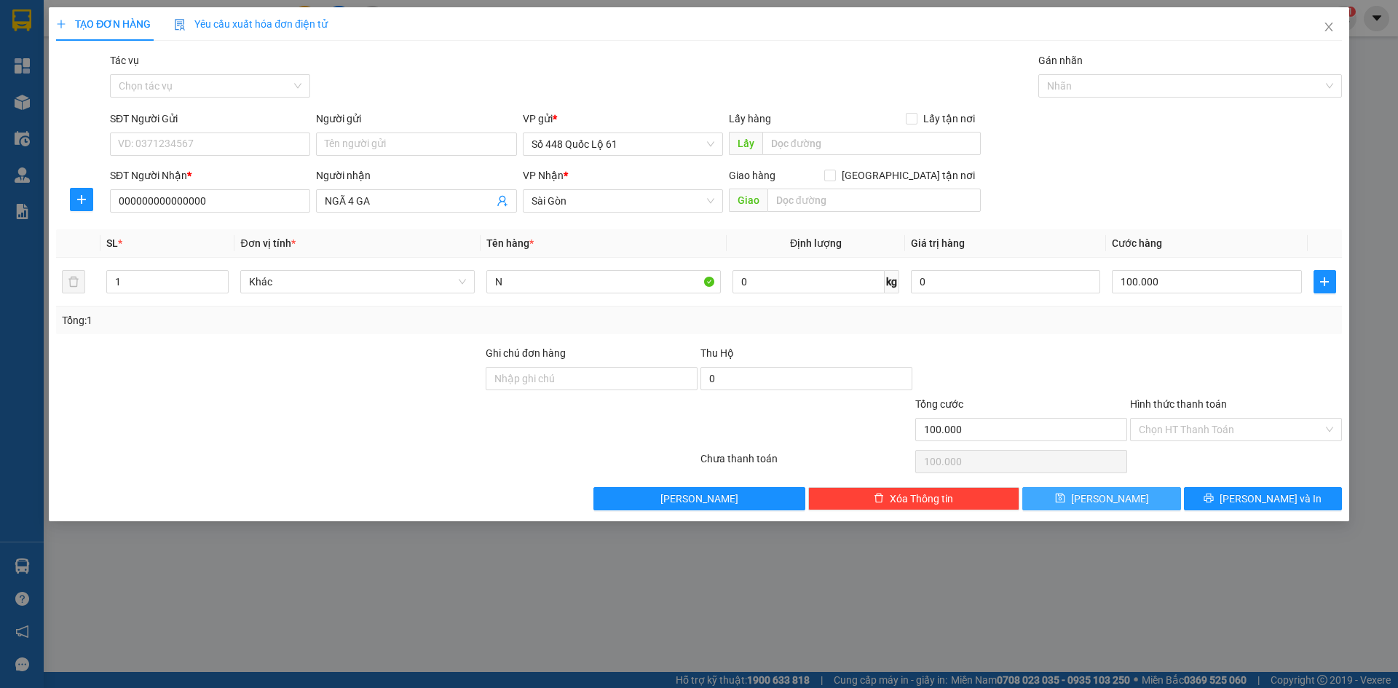
type input "0"
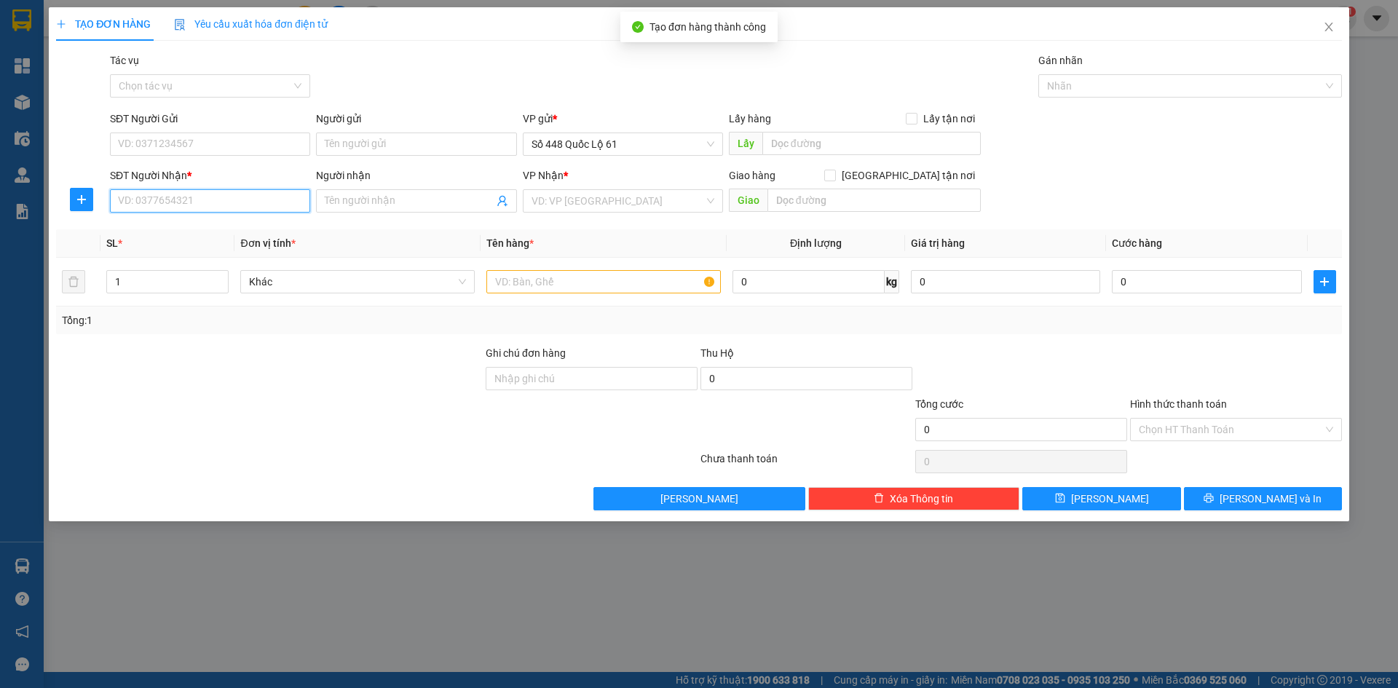
click at [198, 207] on input "SĐT Người Nhận *" at bounding box center [210, 200] width 200 height 23
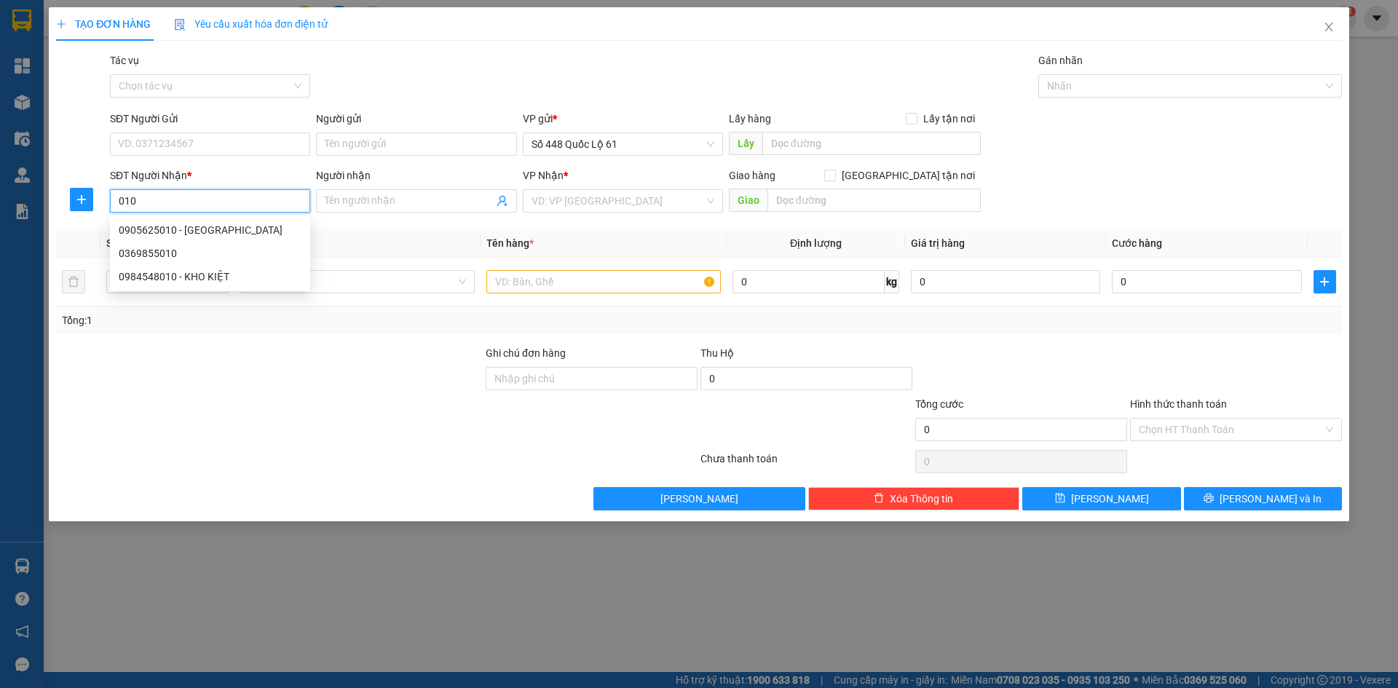
click at [202, 256] on div "0369855010" at bounding box center [210, 253] width 183 height 16
type input "0369855010"
checkbox input "true"
type input "MỸ PHƯỚC 1"
type input "100.000"
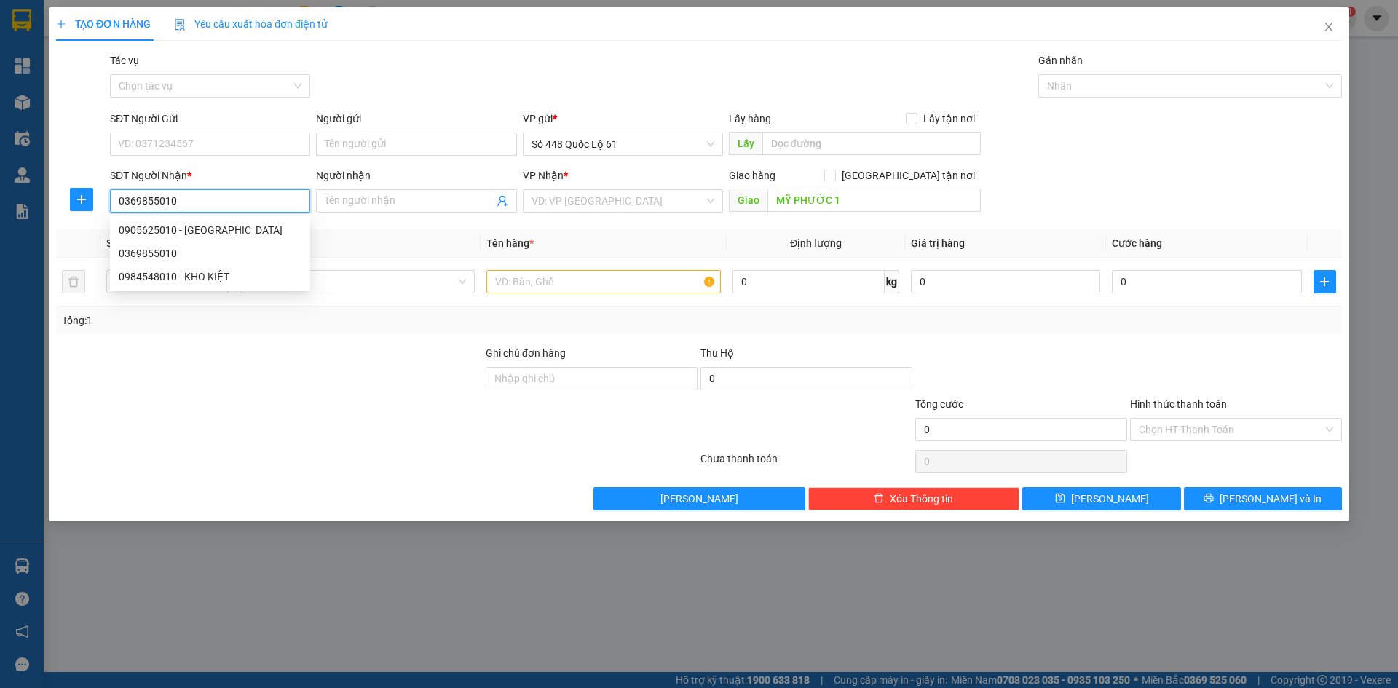
type input "100.000"
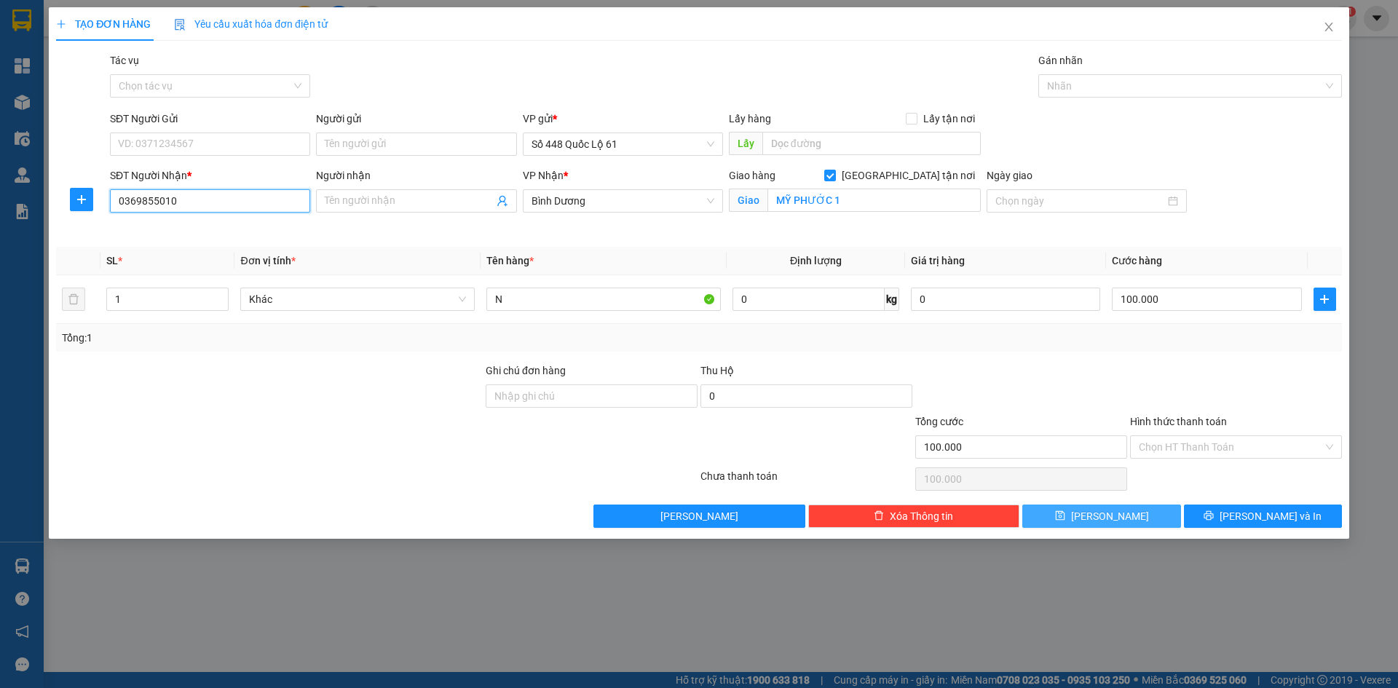
type input "0369855010"
click at [1077, 511] on button "[PERSON_NAME]" at bounding box center [1101, 516] width 158 height 23
checkbox input "false"
type input "0"
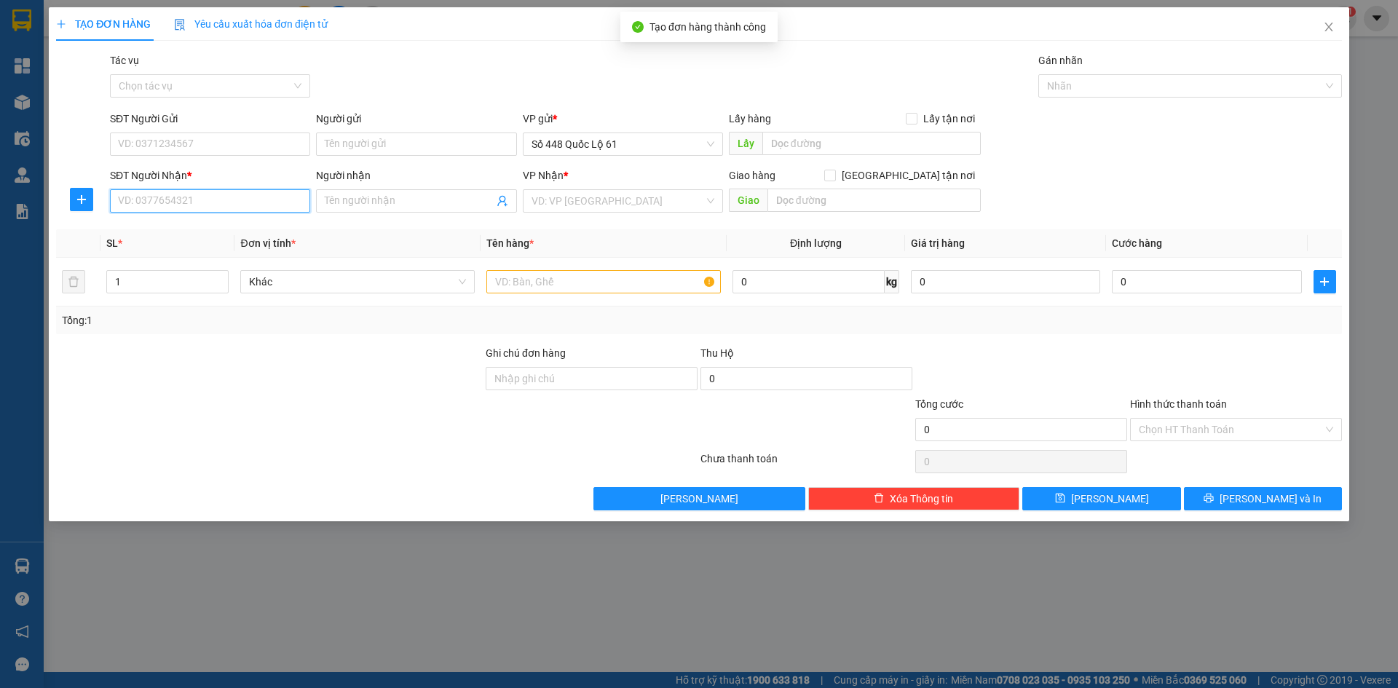
click at [226, 208] on input "SĐT Người Nhận *" at bounding box center [210, 200] width 200 height 23
type input "0815934445"
click at [570, 205] on input "search" at bounding box center [617, 201] width 173 height 22
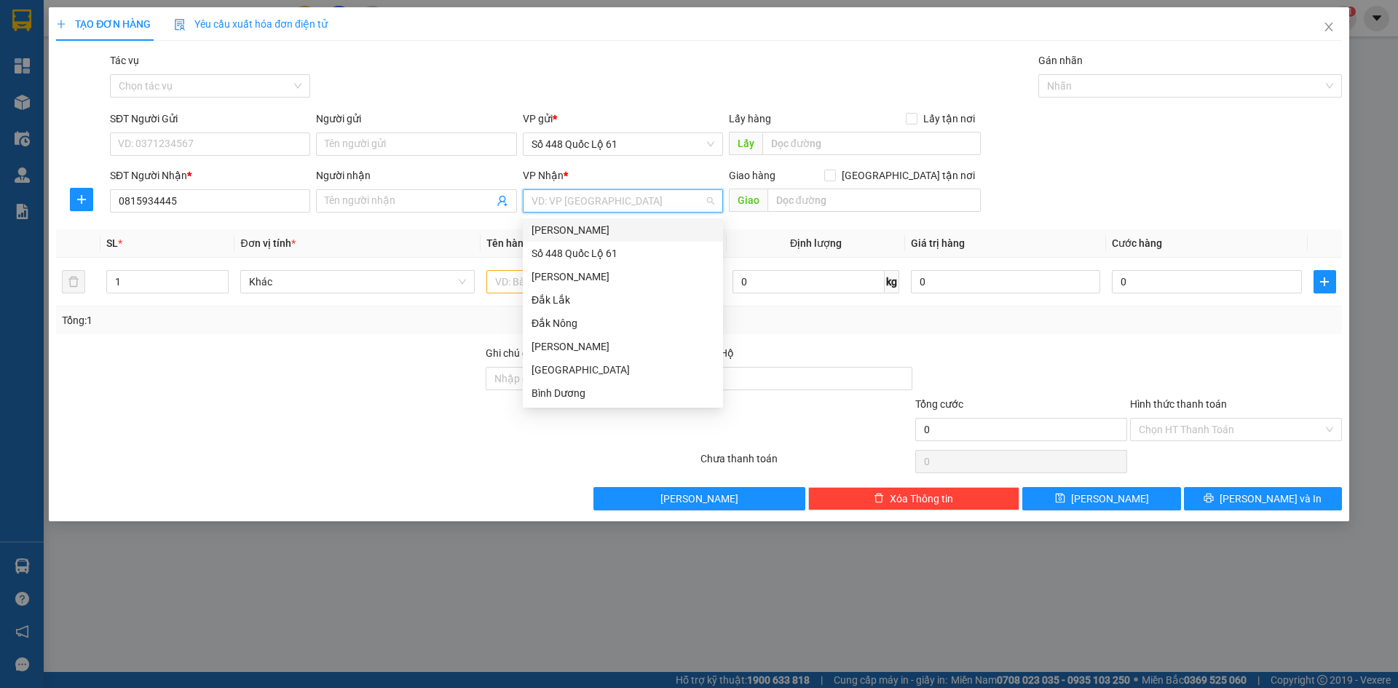
click at [560, 201] on input "search" at bounding box center [617, 201] width 173 height 22
type input "BI"
click at [583, 223] on div "[GEOGRAPHIC_DATA]" at bounding box center [622, 230] width 183 height 16
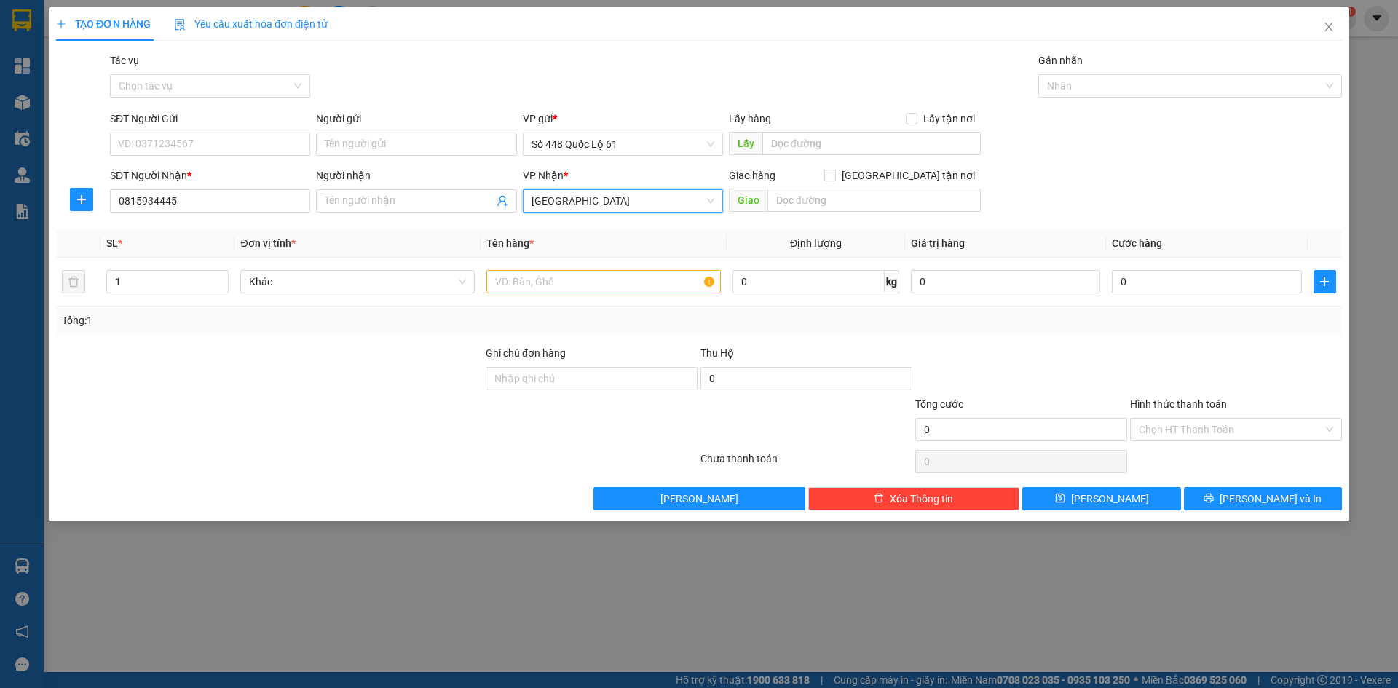
click at [658, 198] on span "[GEOGRAPHIC_DATA]" at bounding box center [622, 201] width 183 height 22
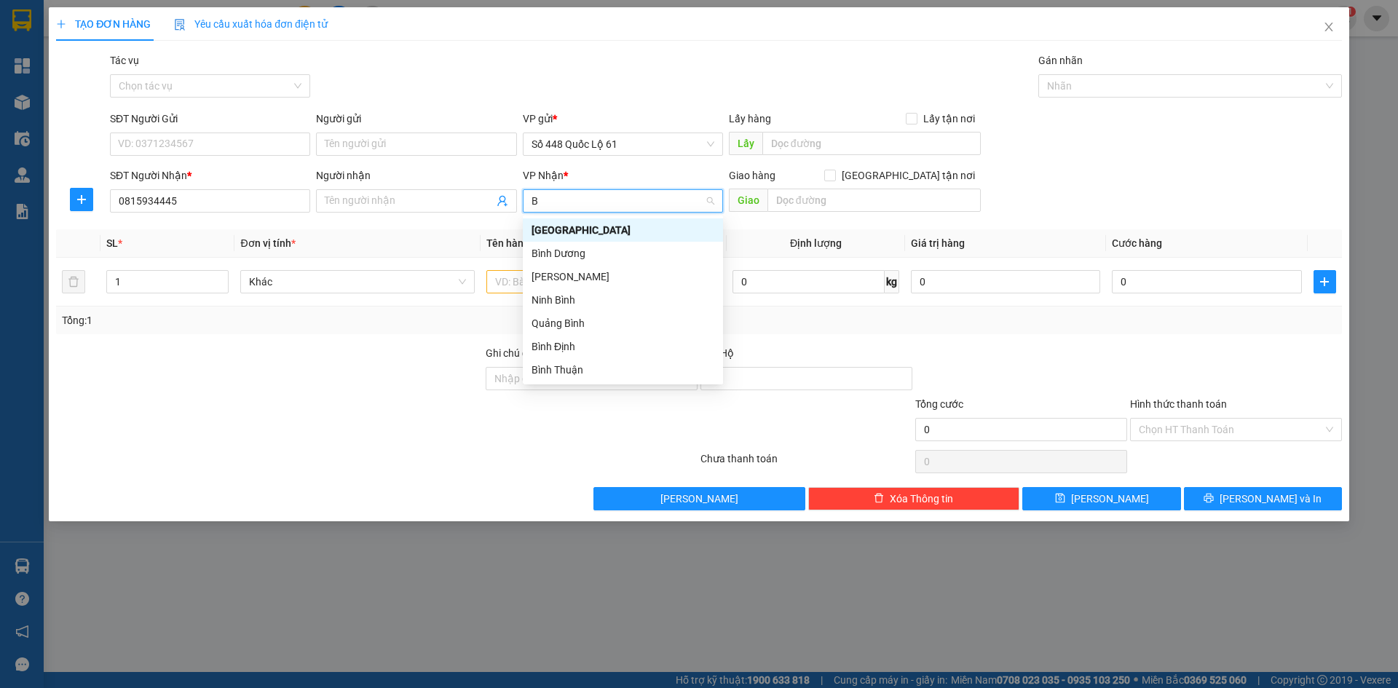
type input "BI"
drag, startPoint x: 637, startPoint y: 251, endPoint x: 810, endPoint y: 201, distance: 179.7
click at [638, 251] on div "Bình Dương" at bounding box center [622, 253] width 183 height 16
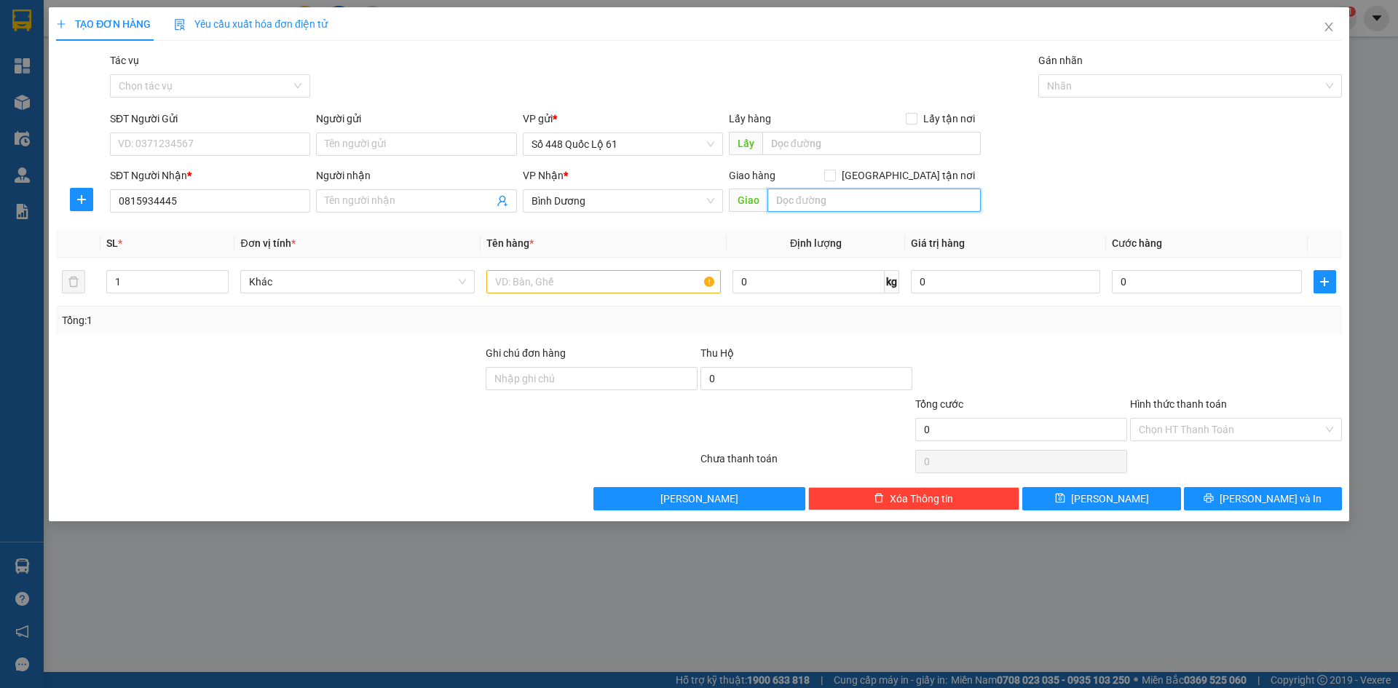
click at [819, 192] on input "text" at bounding box center [873, 200] width 213 height 23
drag, startPoint x: 840, startPoint y: 197, endPoint x: 804, endPoint y: 206, distance: 37.6
click at [804, 206] on input "THỦ ĐÀU 1" at bounding box center [873, 200] width 213 height 23
type input "THỦ DẦU 1"
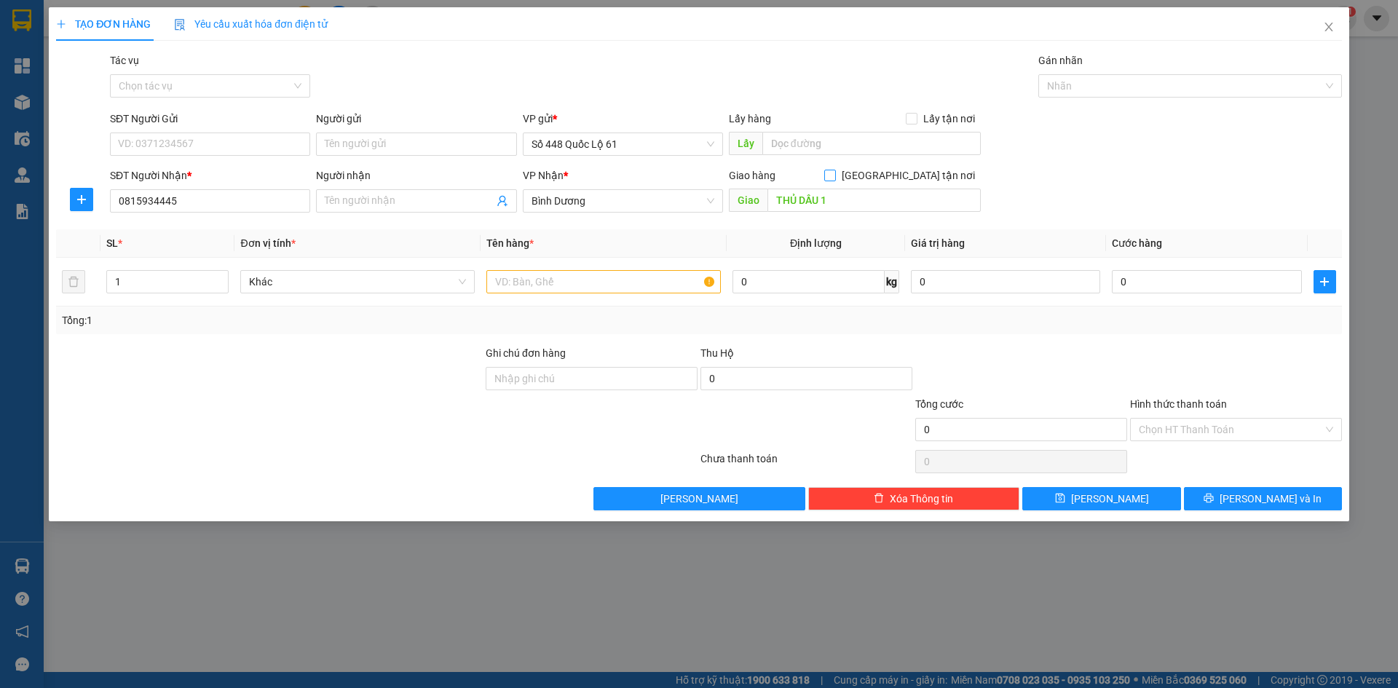
click at [834, 175] on input "Giao tận nơi" at bounding box center [829, 175] width 10 height 10
checkbox input "true"
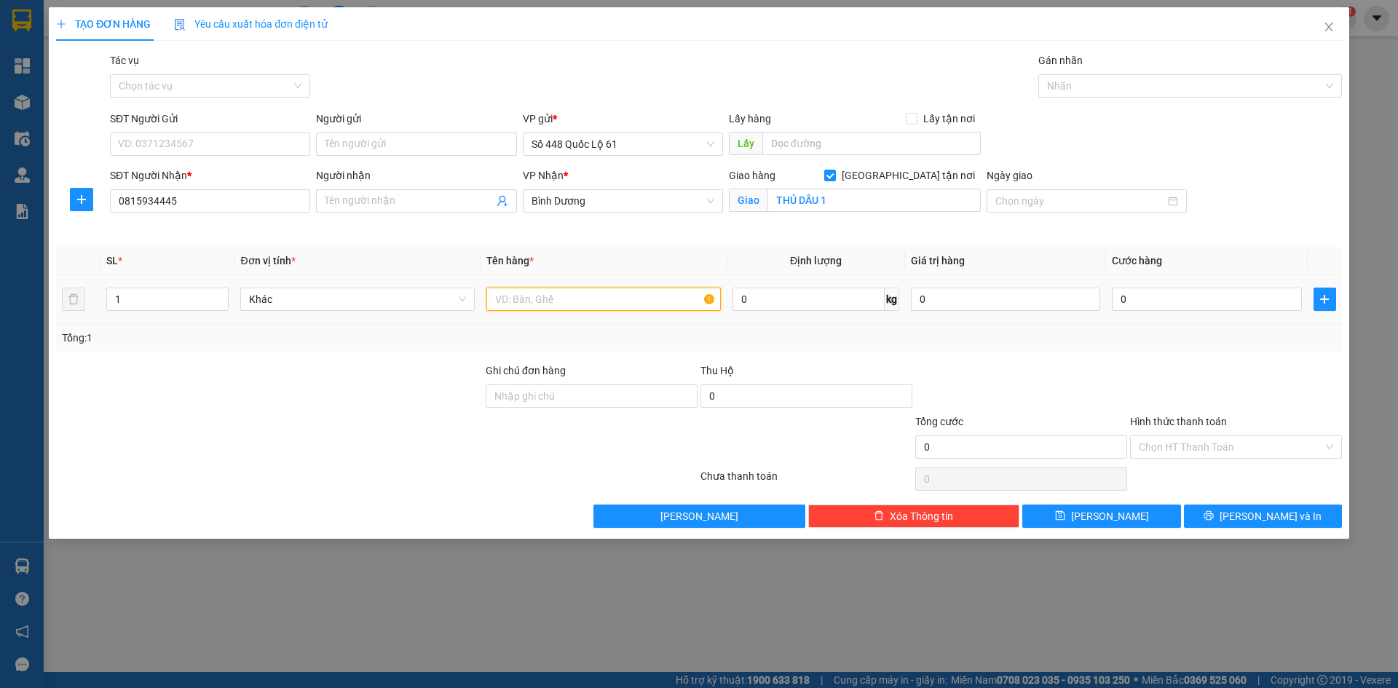
click at [563, 301] on input "text" at bounding box center [603, 299] width 234 height 23
type input "N"
click at [1265, 304] on input "0" at bounding box center [1206, 299] width 189 height 23
type input "1"
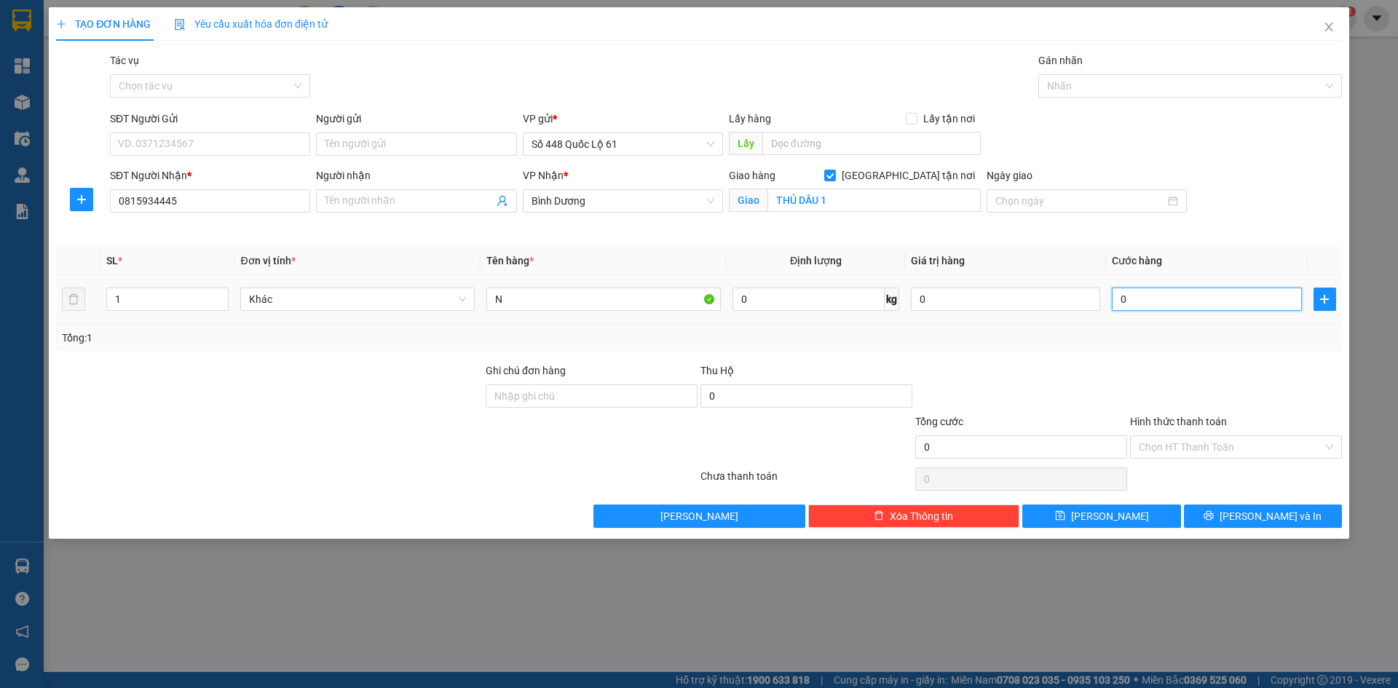
type input "001"
type input "10"
type input "0.010"
type input "100"
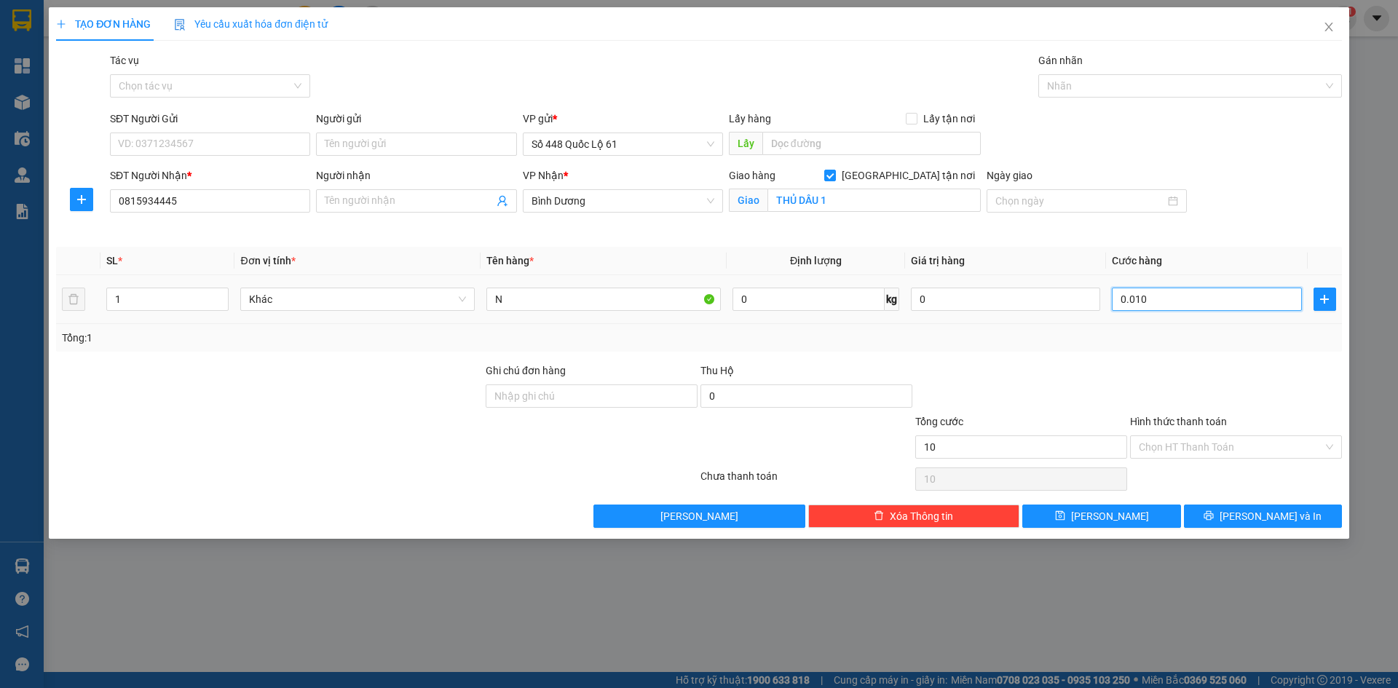
type input "100"
type input "00.100"
type input "100.000"
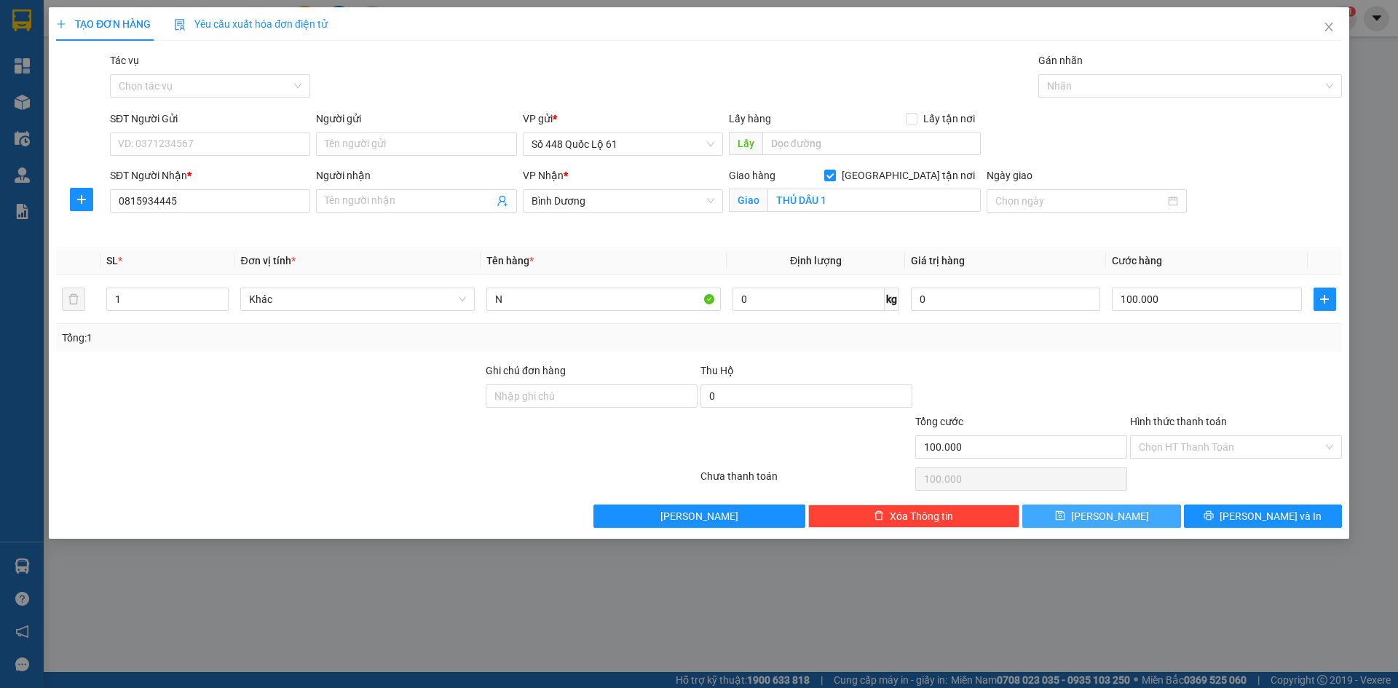
click at [1109, 514] on span "[PERSON_NAME]" at bounding box center [1110, 516] width 78 height 16
checkbox input "false"
type input "0"
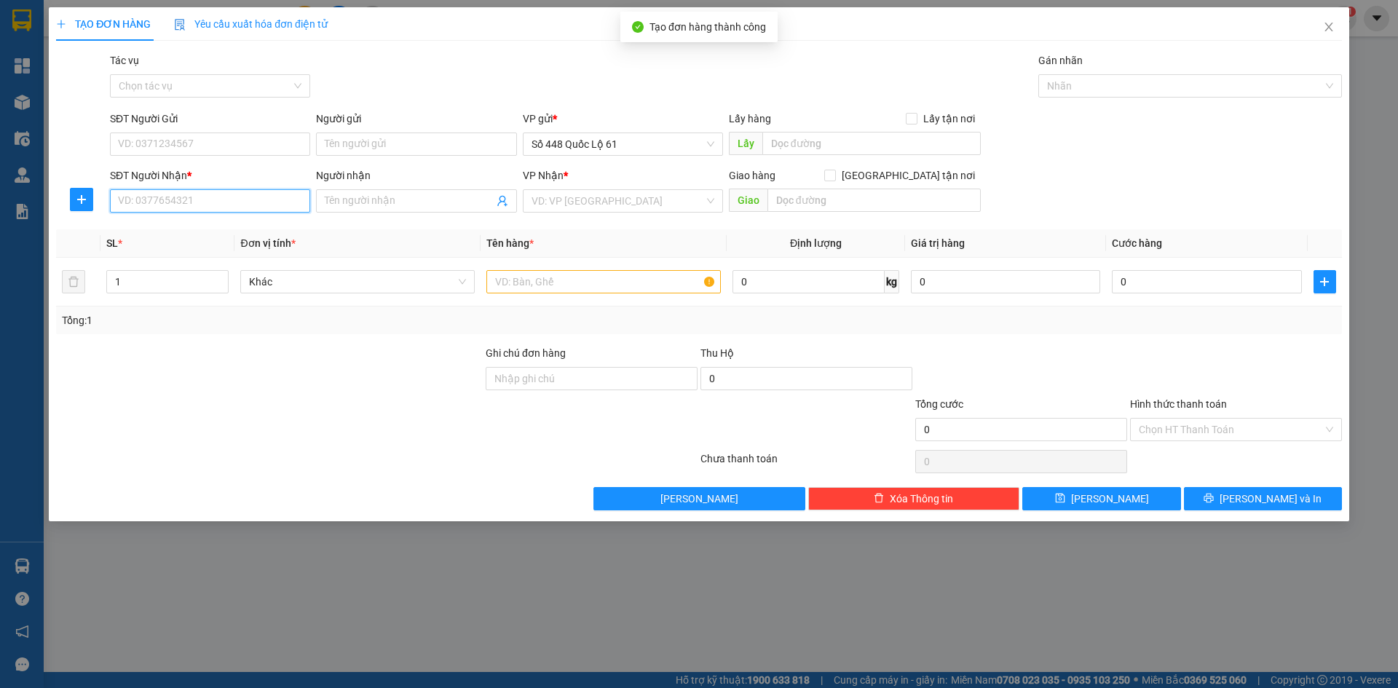
drag, startPoint x: 189, startPoint y: 201, endPoint x: 490, endPoint y: 314, distance: 321.1
click at [189, 202] on input "SĐT Người Nhận *" at bounding box center [210, 200] width 200 height 23
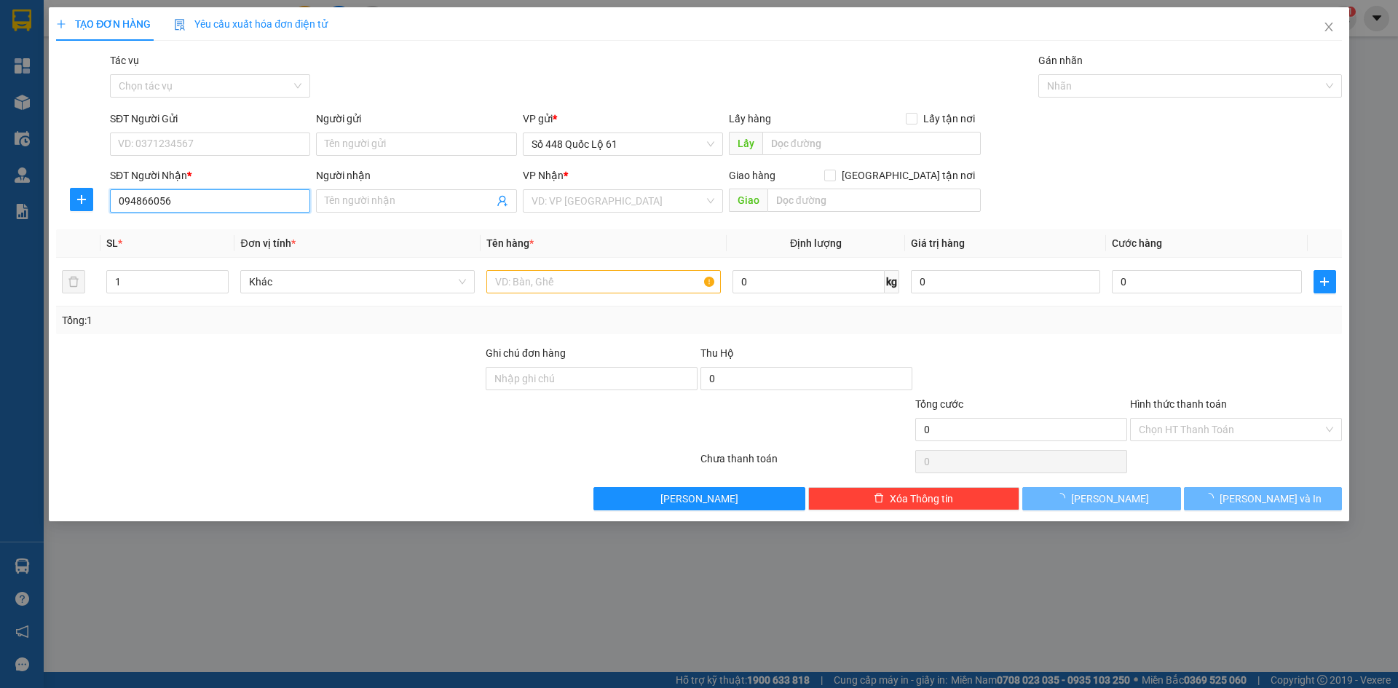
type input "0948660565"
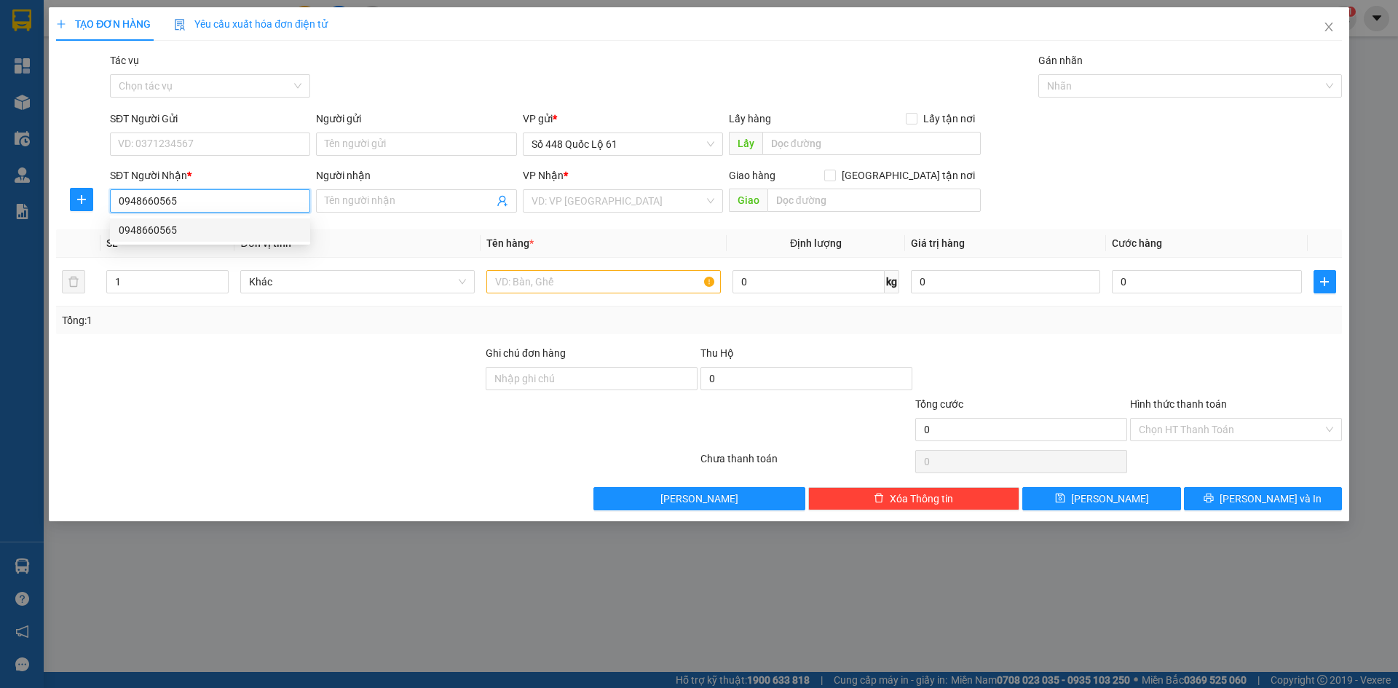
click at [176, 231] on div "0948660565" at bounding box center [210, 230] width 183 height 16
type input "70.000"
click at [588, 202] on span "[PERSON_NAME]" at bounding box center [622, 201] width 183 height 22
type input "0948660565"
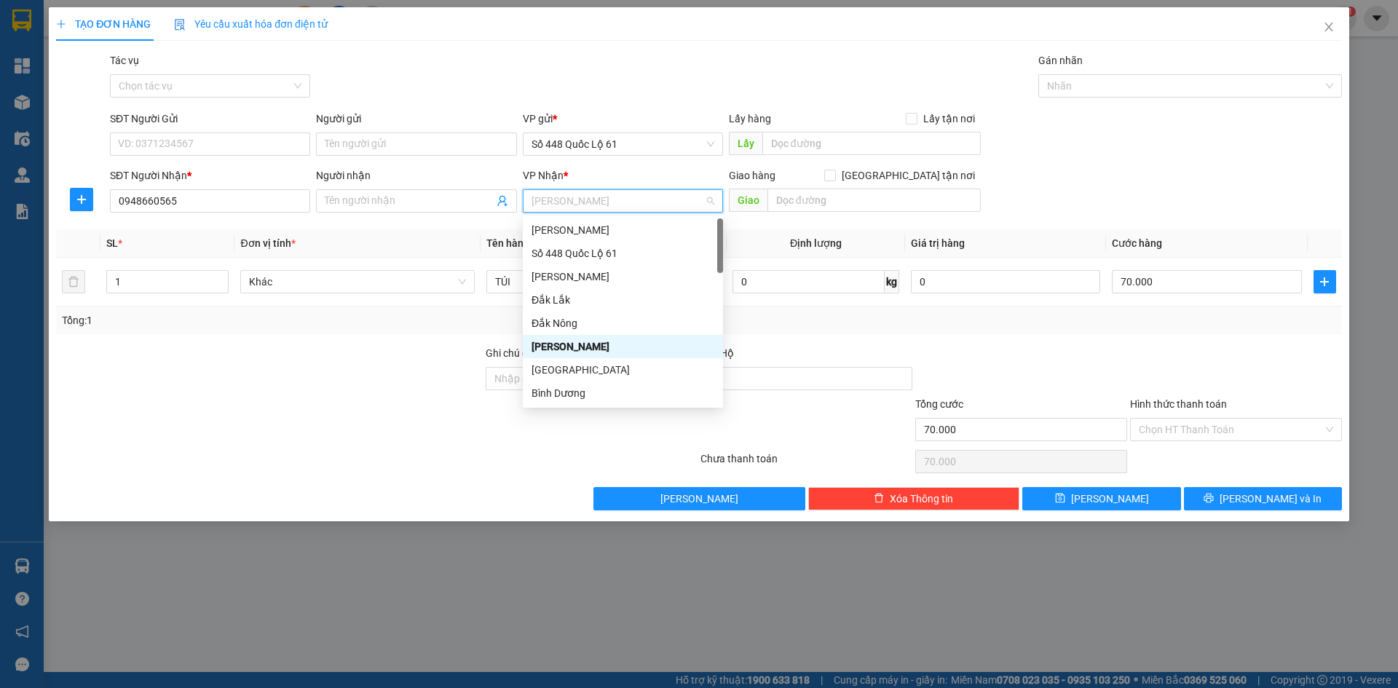
type input "B"
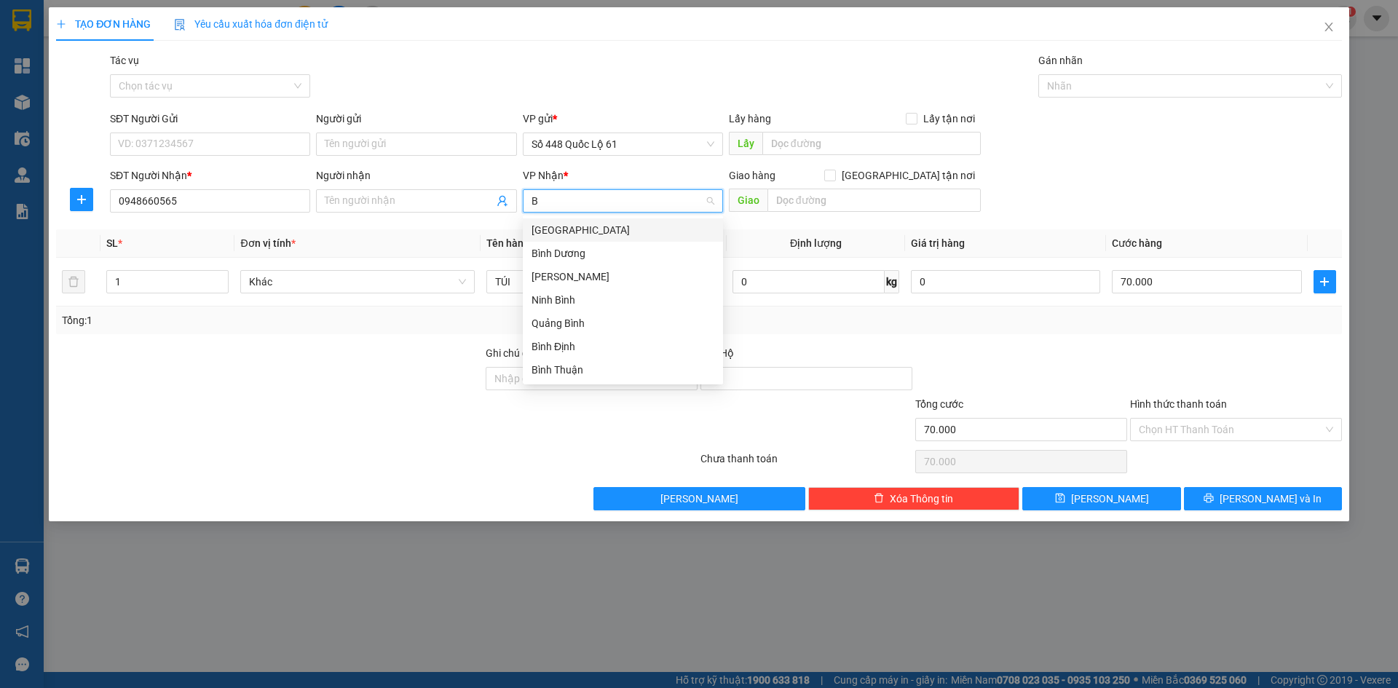
drag, startPoint x: 580, startPoint y: 253, endPoint x: 1004, endPoint y: 182, distance: 429.5
click at [581, 254] on div "Bình Dương" at bounding box center [622, 253] width 183 height 16
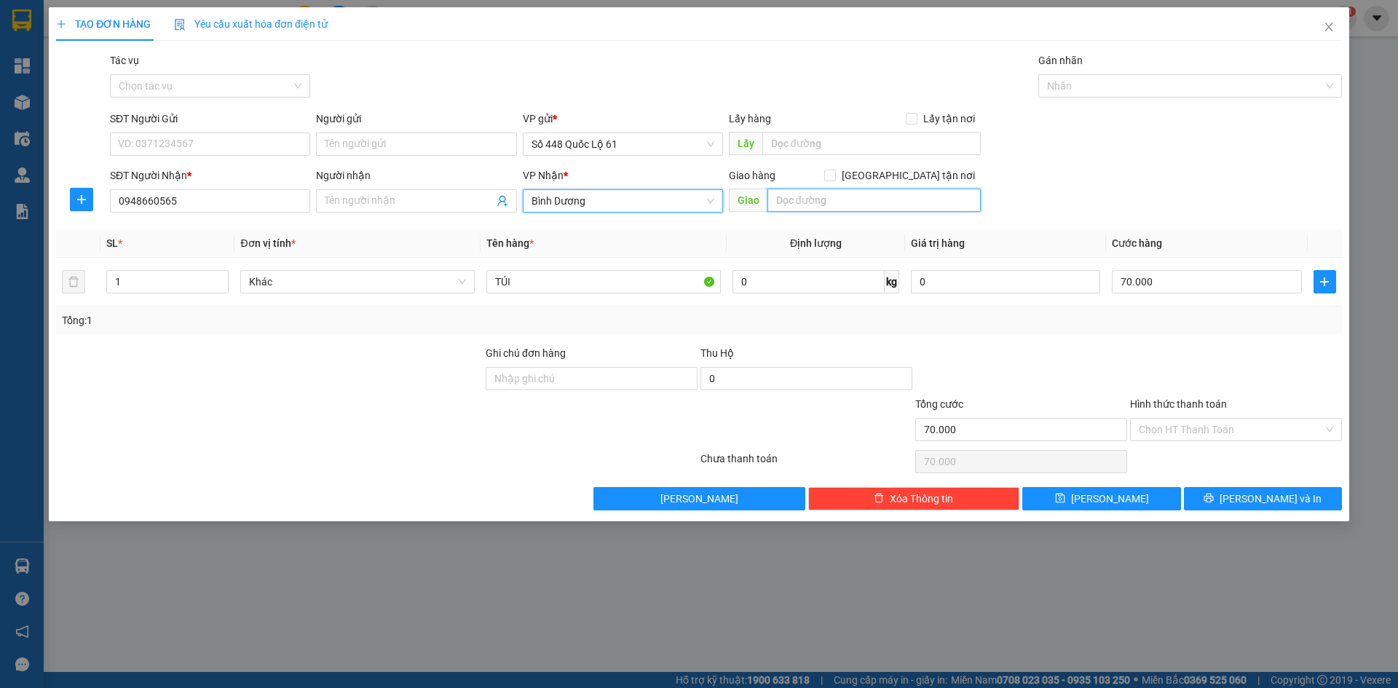
click at [835, 207] on input "text" at bounding box center [873, 200] width 213 height 23
type input "MỸ PHƯỚC 1"
click at [836, 177] on span at bounding box center [830, 176] width 12 height 12
click at [834, 177] on input "Giao tận nơi" at bounding box center [829, 175] width 10 height 10
checkbox input "true"
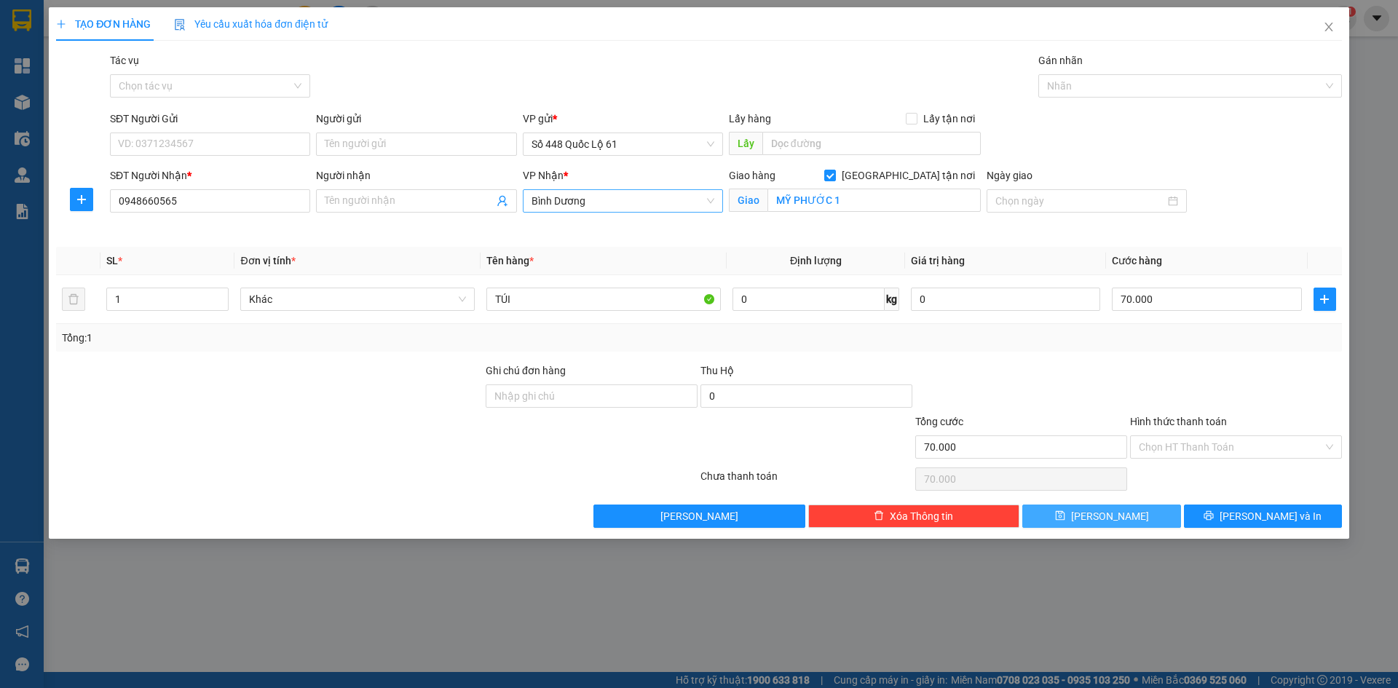
drag, startPoint x: 1099, startPoint y: 513, endPoint x: 1109, endPoint y: 503, distance: 13.4
click at [1100, 513] on button "[PERSON_NAME]" at bounding box center [1101, 516] width 158 height 23
checkbox input "false"
type input "0"
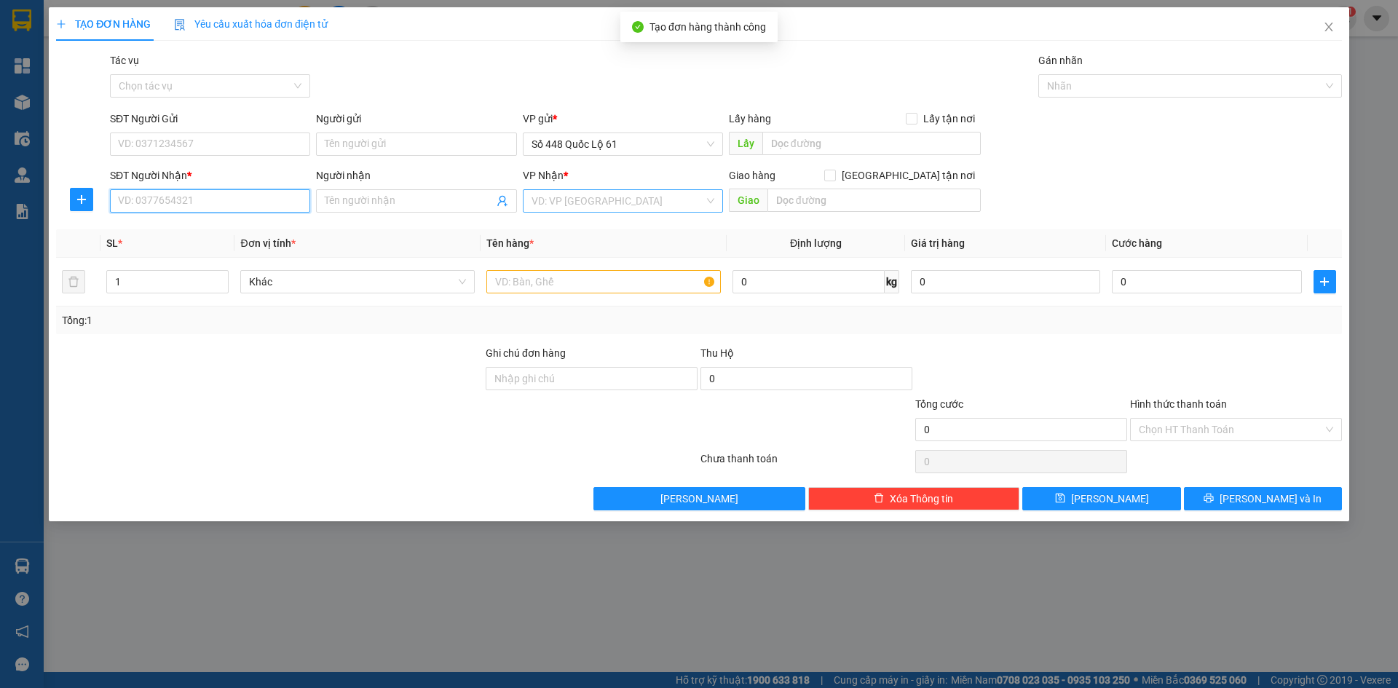
click at [212, 193] on input "SĐT Người Nhận *" at bounding box center [210, 200] width 200 height 23
type input "0339298469"
click at [582, 198] on input "search" at bounding box center [617, 201] width 173 height 22
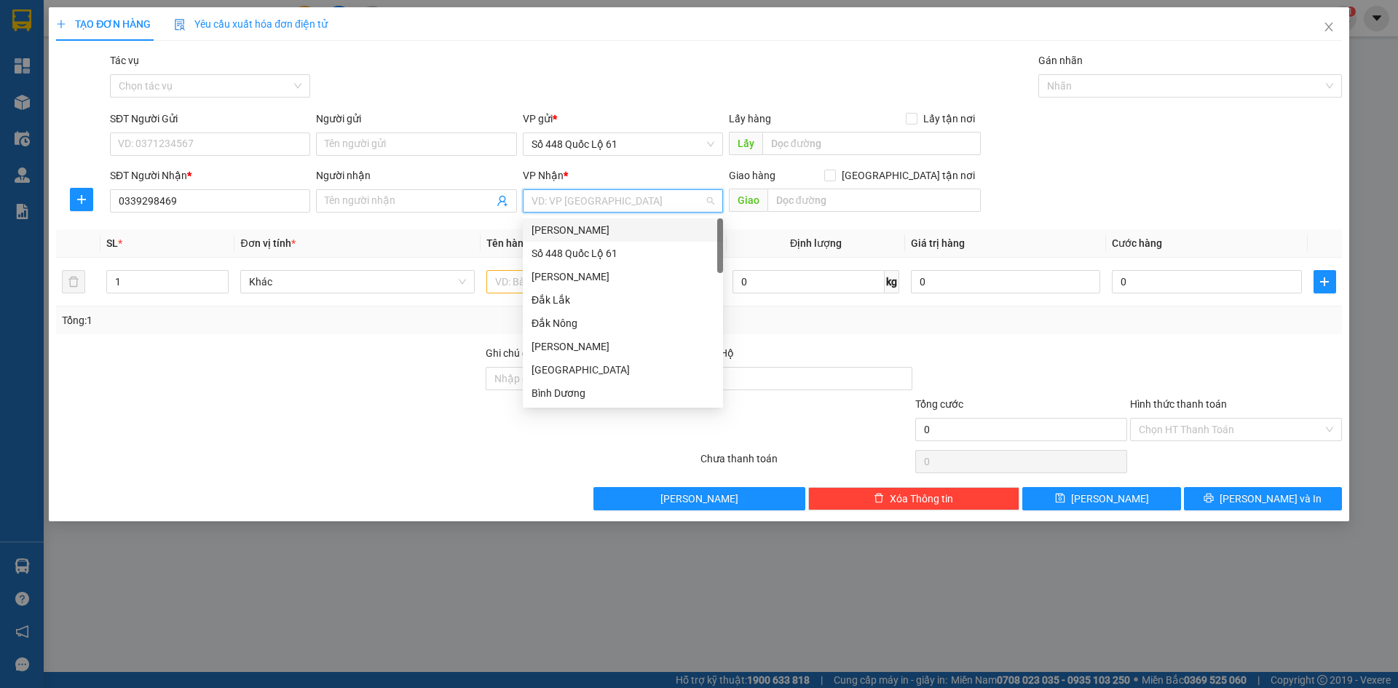
type input "B"
click at [579, 236] on div "[GEOGRAPHIC_DATA]" at bounding box center [622, 230] width 183 height 16
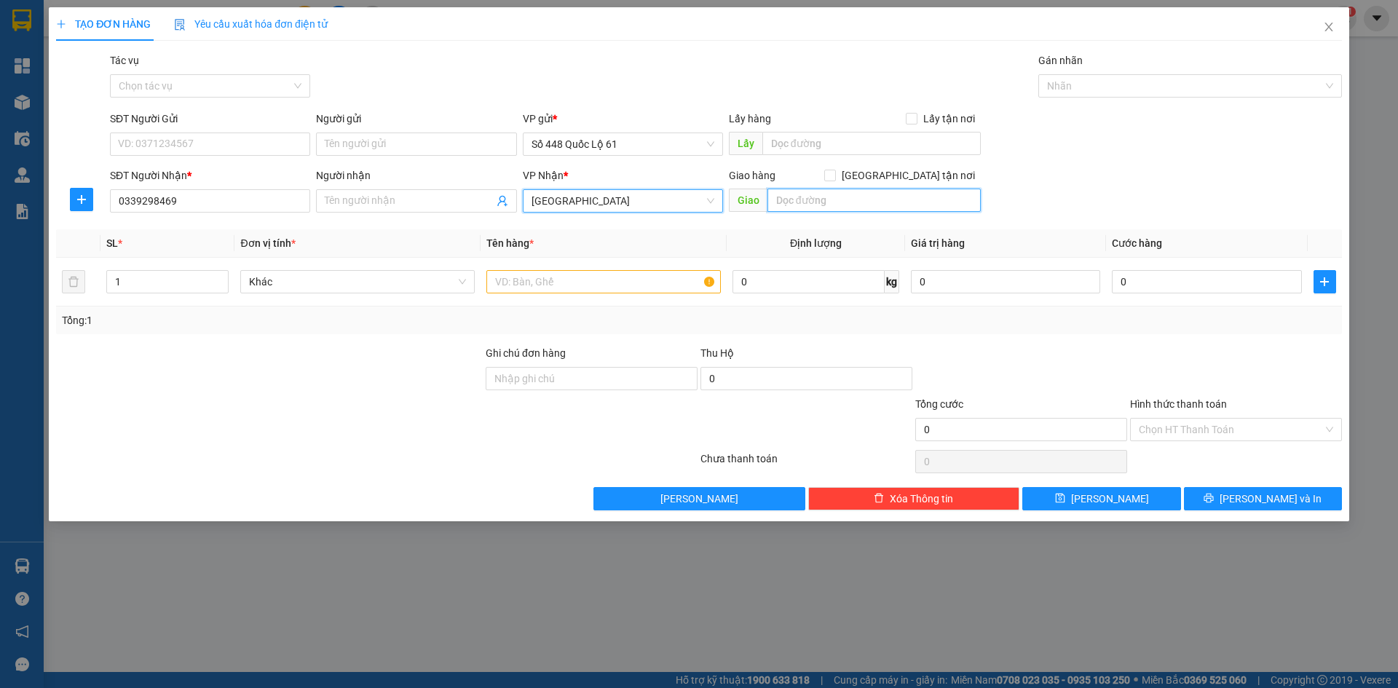
click at [796, 197] on input "text" at bounding box center [873, 200] width 213 height 23
click at [586, 202] on span "[GEOGRAPHIC_DATA]" at bounding box center [622, 201] width 183 height 22
type input "BÀU BÀNG"
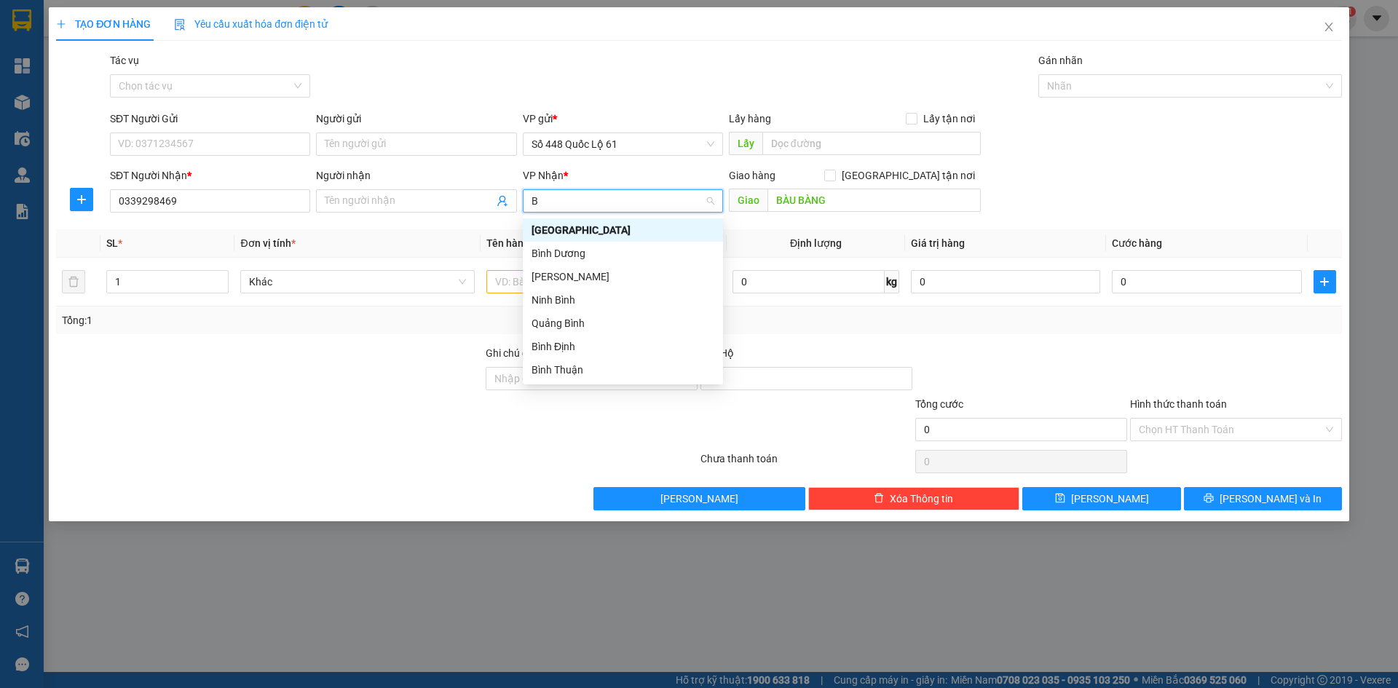
type input "BI"
click at [587, 255] on div "Bình Dương" at bounding box center [622, 253] width 183 height 16
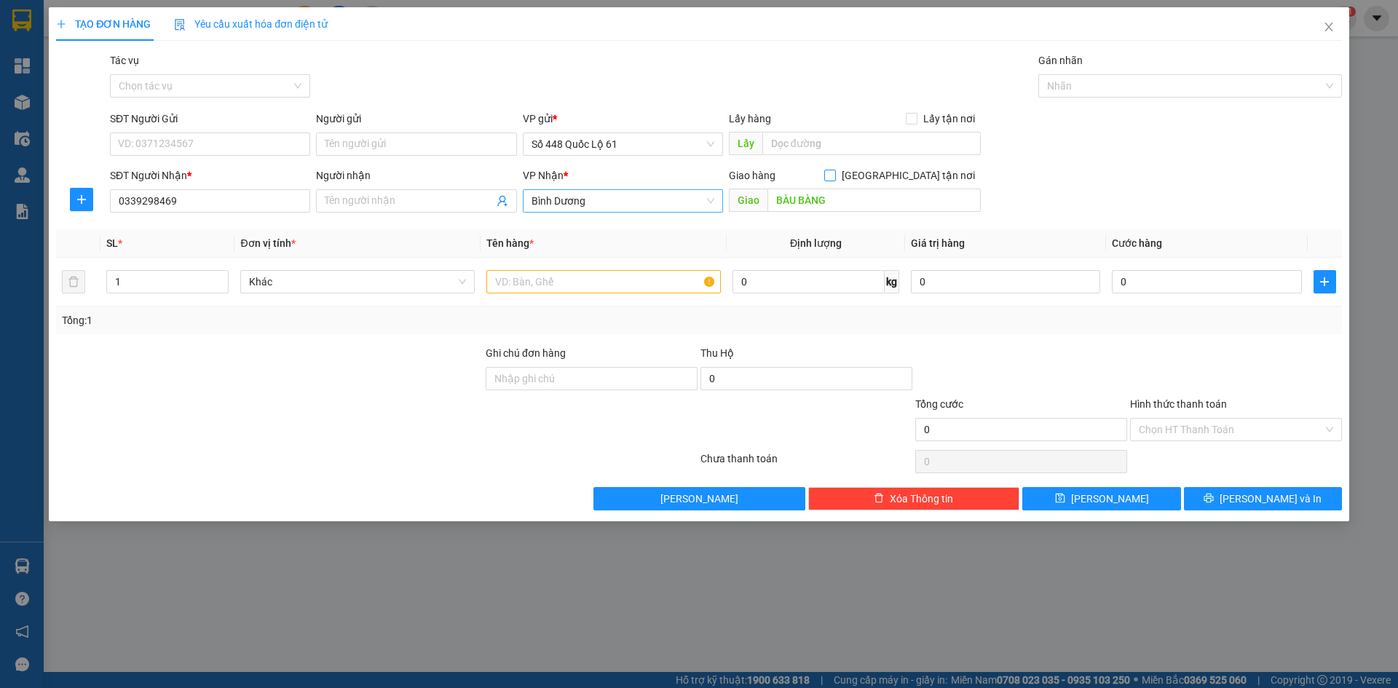
click at [834, 173] on input "Giao tận nơi" at bounding box center [829, 175] width 10 height 10
checkbox input "true"
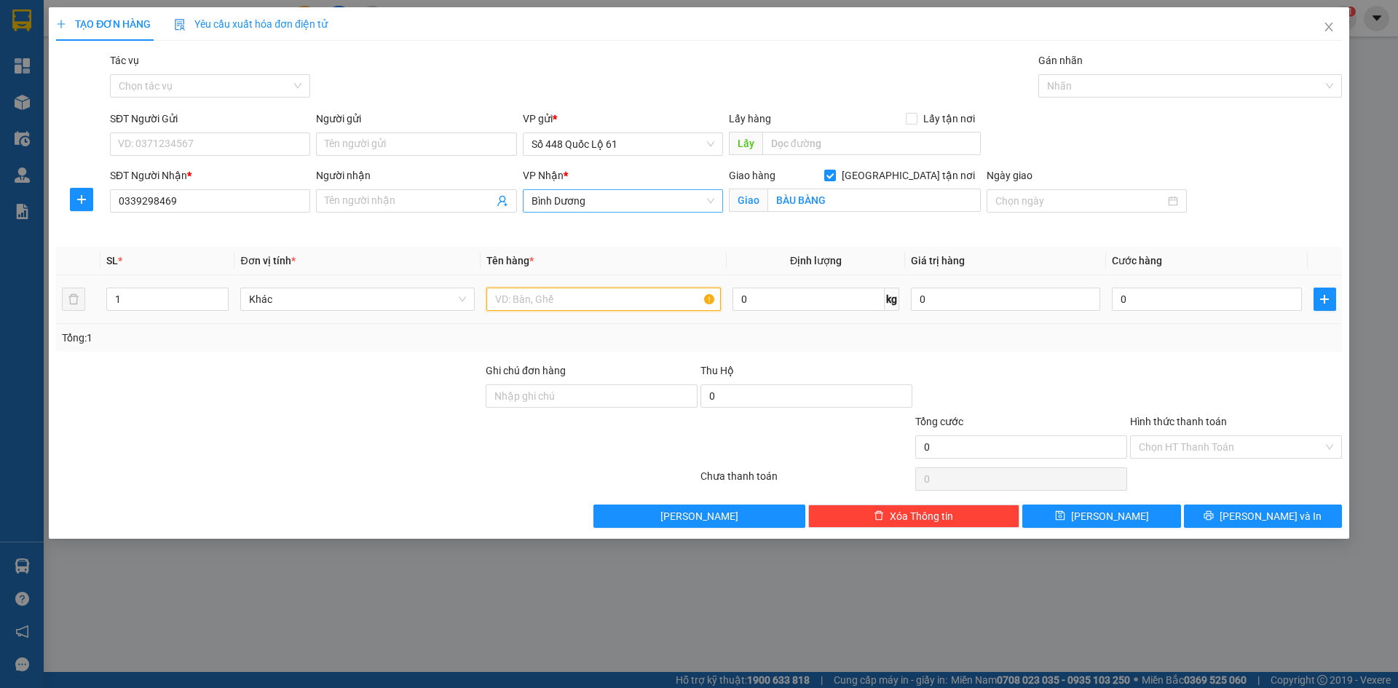
click at [566, 305] on input "text" at bounding box center [603, 299] width 234 height 23
type input "1C"
click at [1173, 298] on input "0" at bounding box center [1206, 299] width 189 height 23
type input "1"
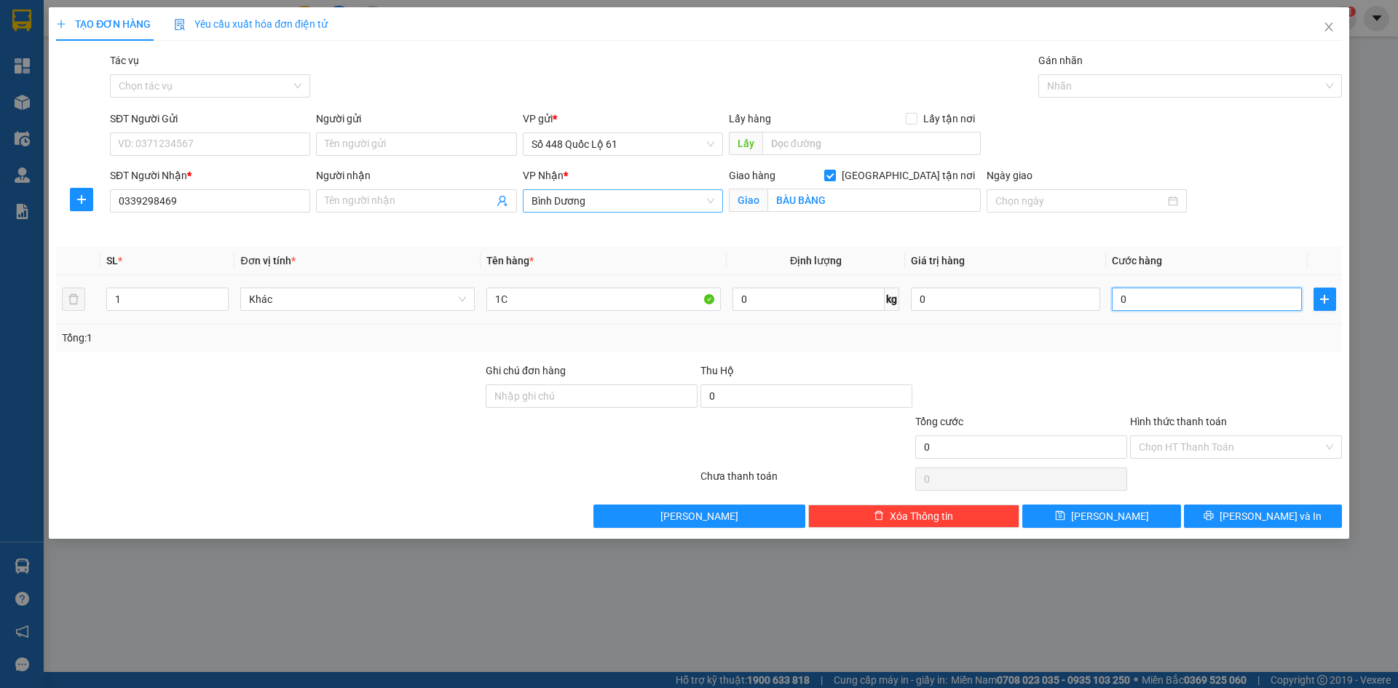
type input "001"
type input "15"
type input "0.015"
type input "150"
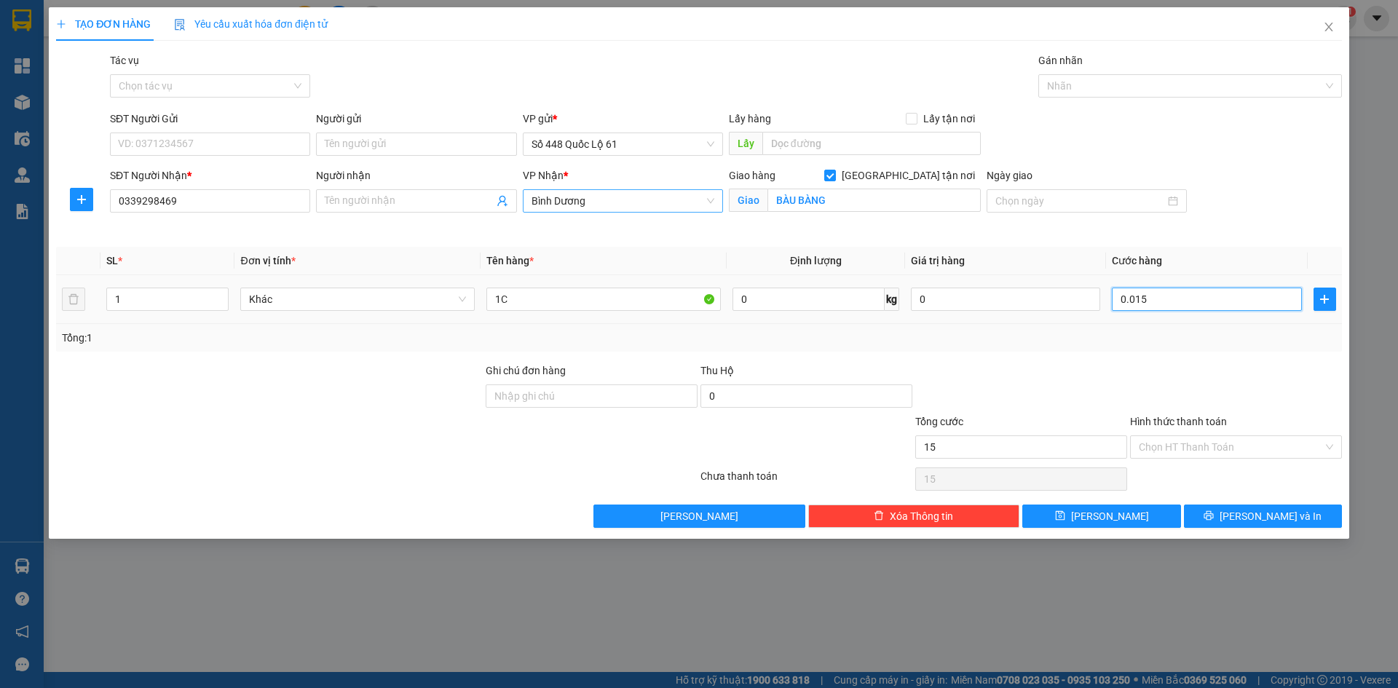
type input "150"
type input "00.150"
type input "150"
type input "00.150"
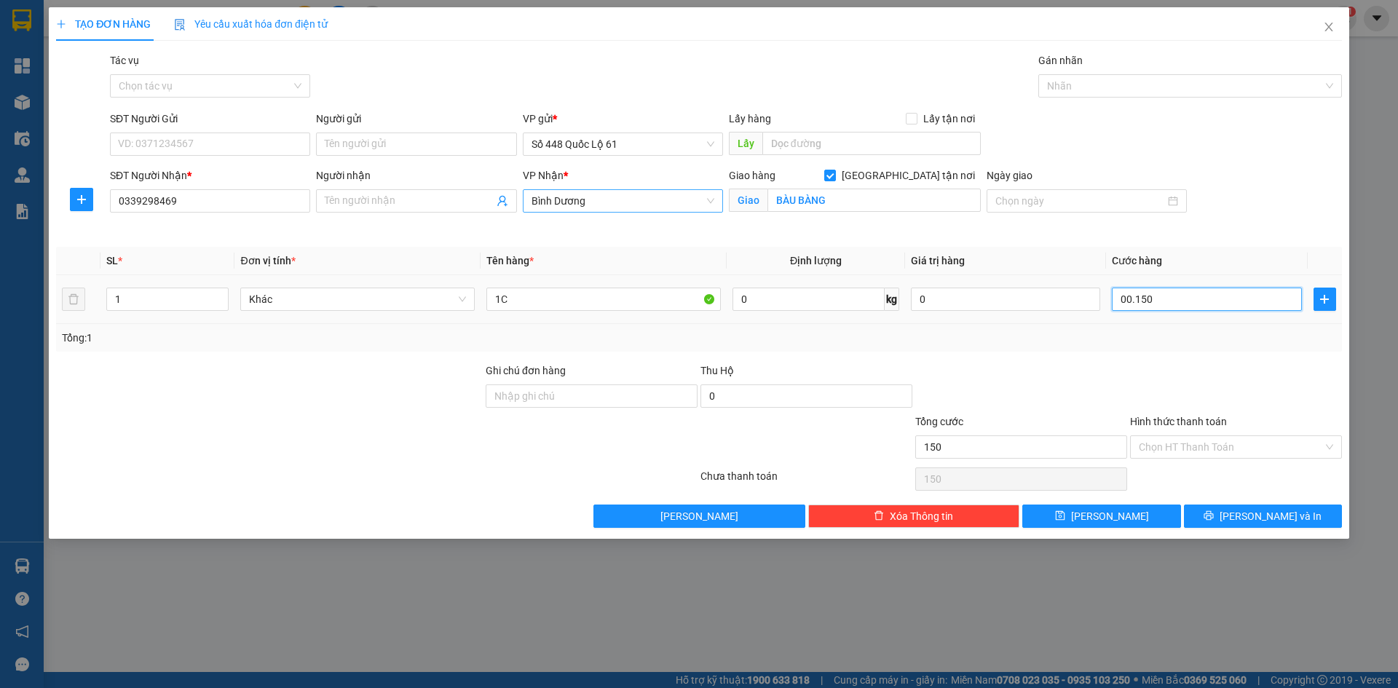
drag, startPoint x: 1182, startPoint y: 302, endPoint x: 1026, endPoint y: 350, distance: 163.0
click at [1026, 350] on div "SL * Đơn vị tính * Tên hàng * Định lượng Giá trị hàng Cước hàng 1 Khác 1C 0 kg …" at bounding box center [699, 299] width 1286 height 105
type input "1"
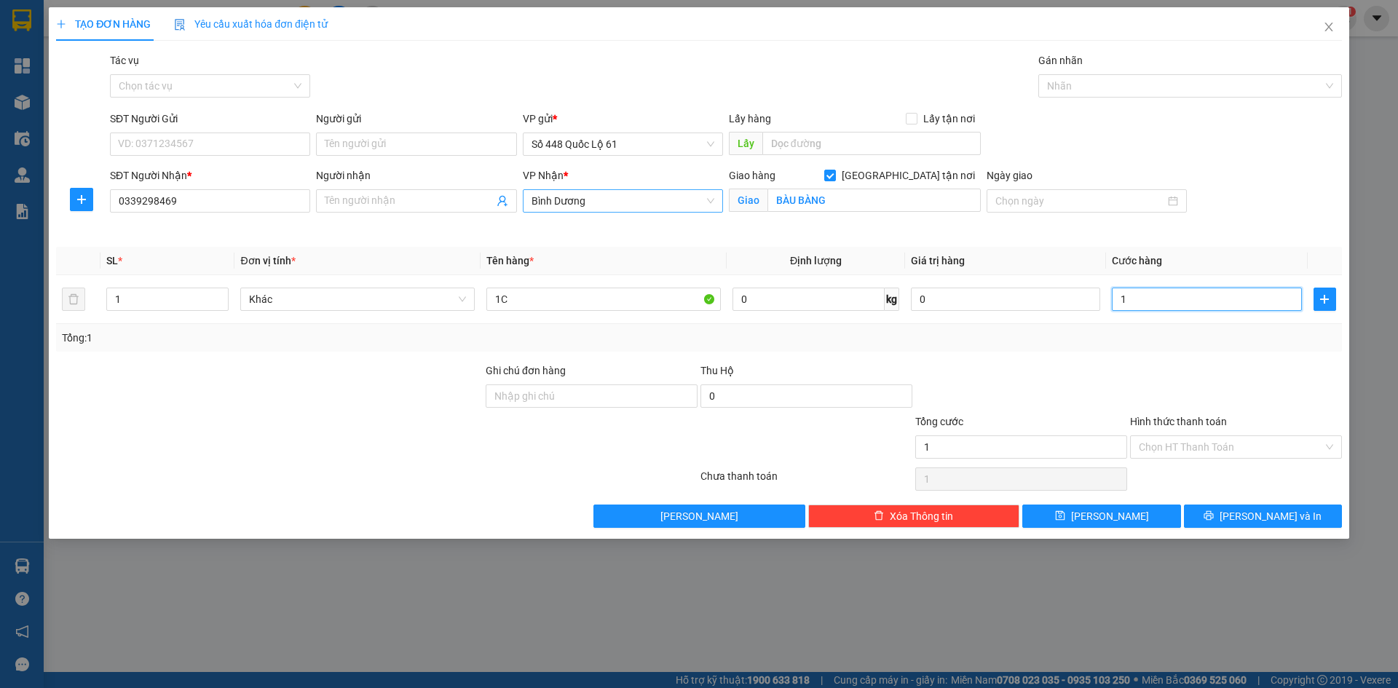
type input "10"
type input "100"
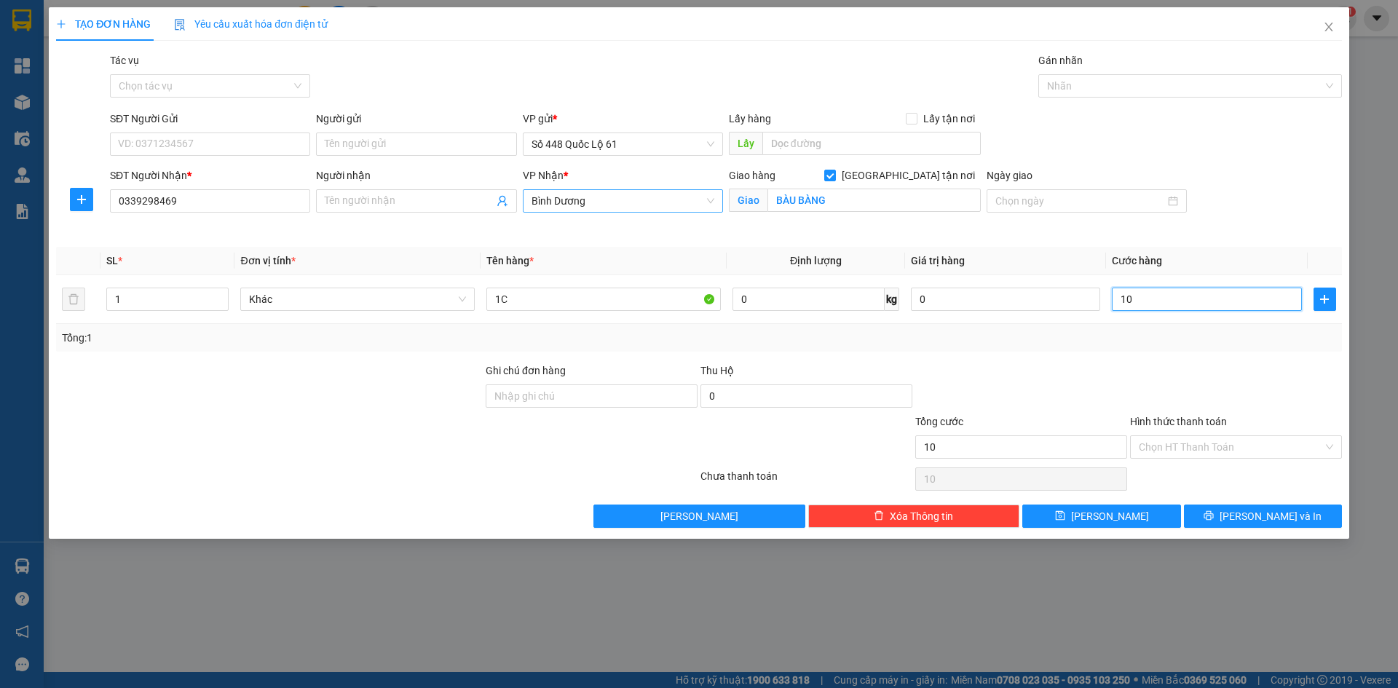
type input "100"
type input "10"
type input "1"
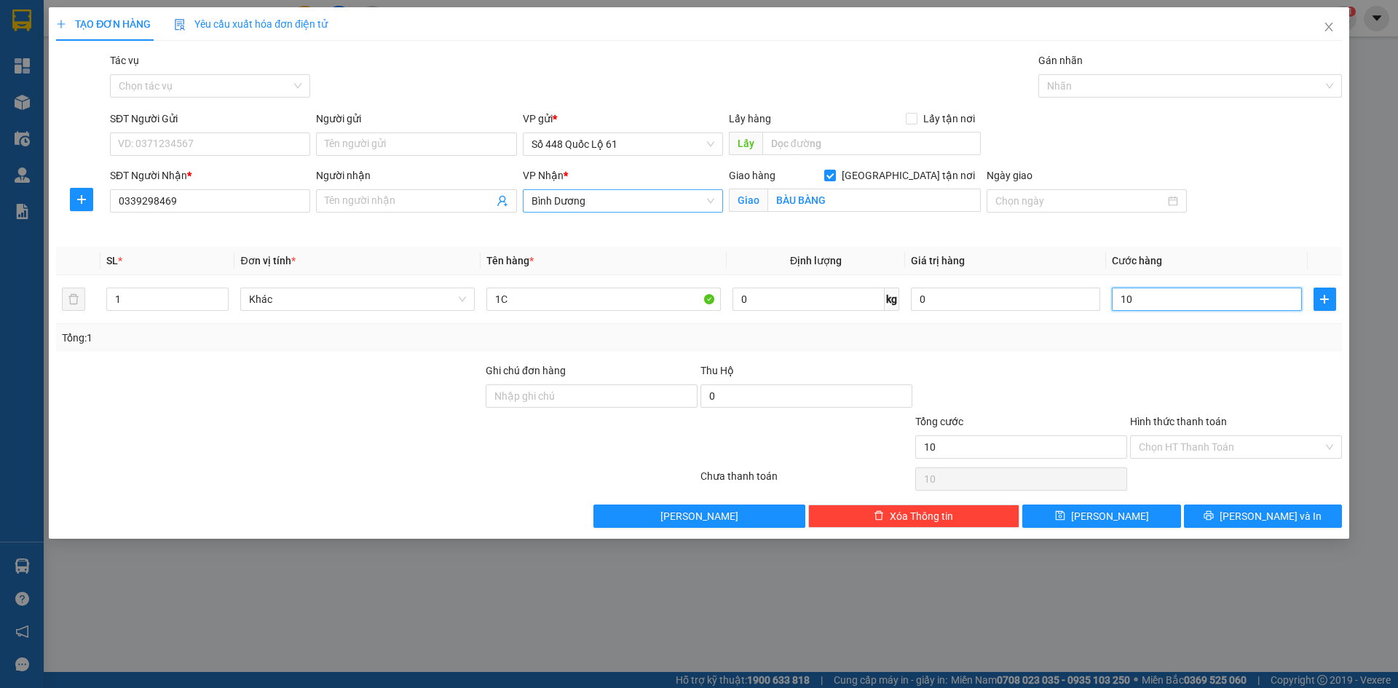
type input "1"
type input "15"
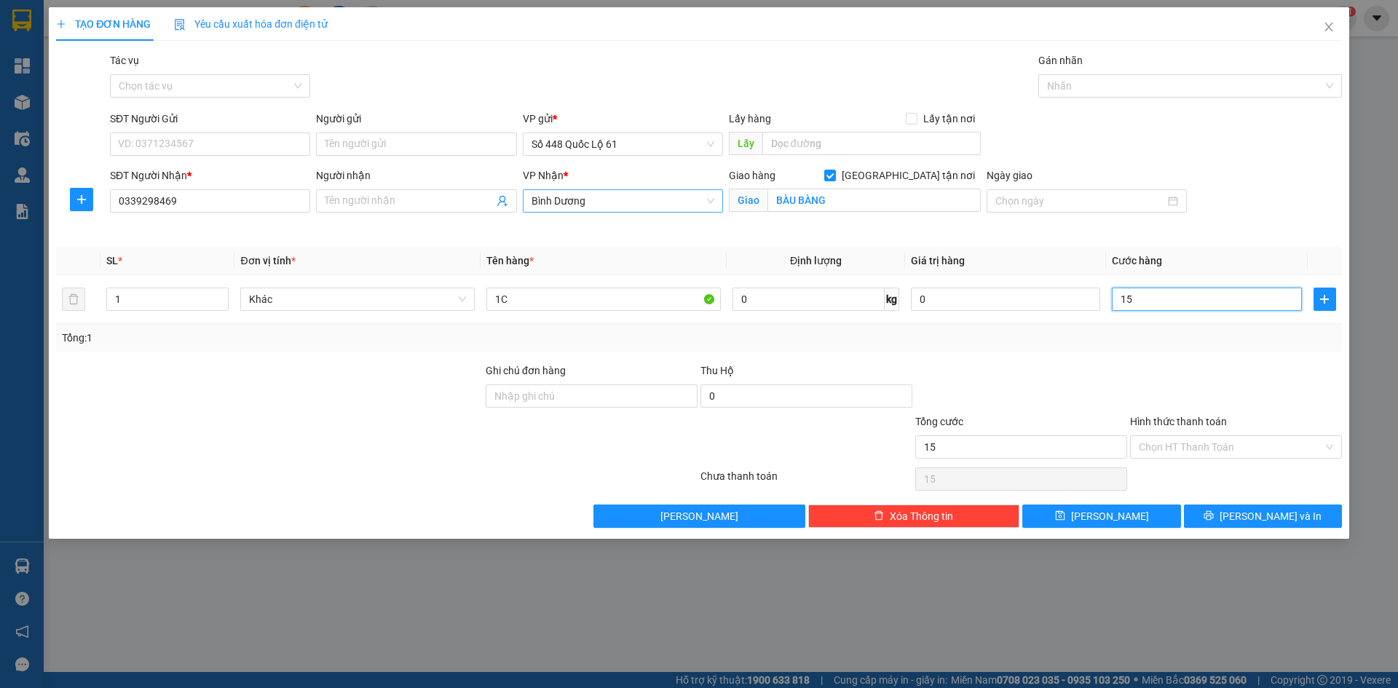
type input "150"
type input "0.150"
type input "150.000"
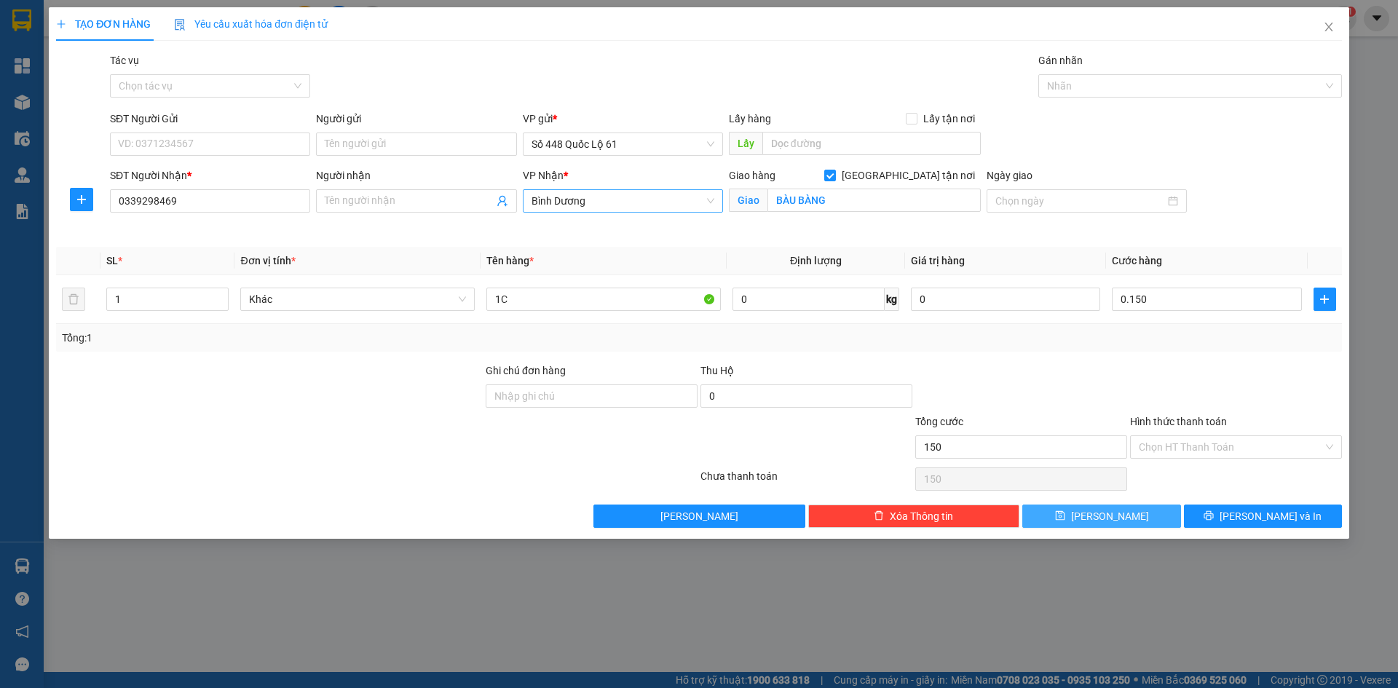
type input "150.000"
click at [1121, 510] on button "[PERSON_NAME]" at bounding box center [1101, 516] width 158 height 23
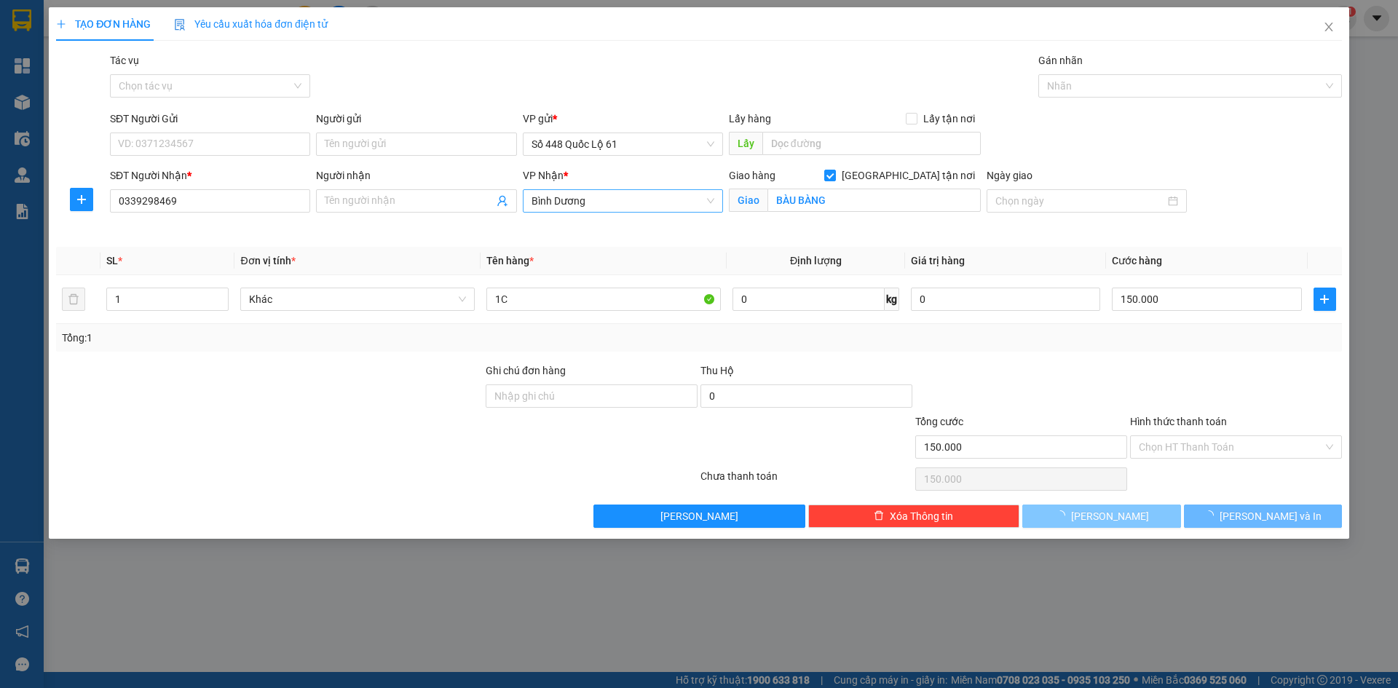
checkbox input "false"
type input "0"
